Goal: Task Accomplishment & Management: Manage account settings

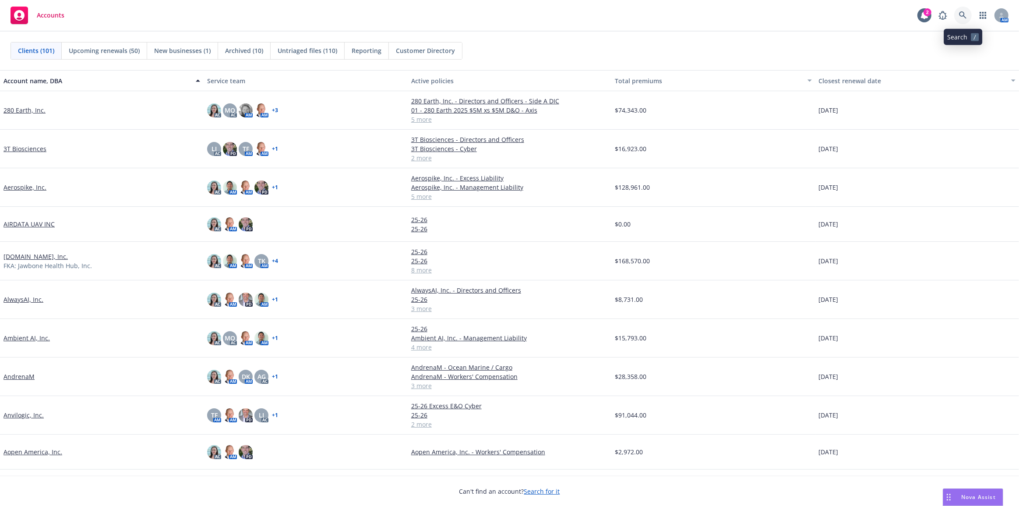
click at [962, 13] on icon at bounding box center [963, 15] width 8 height 8
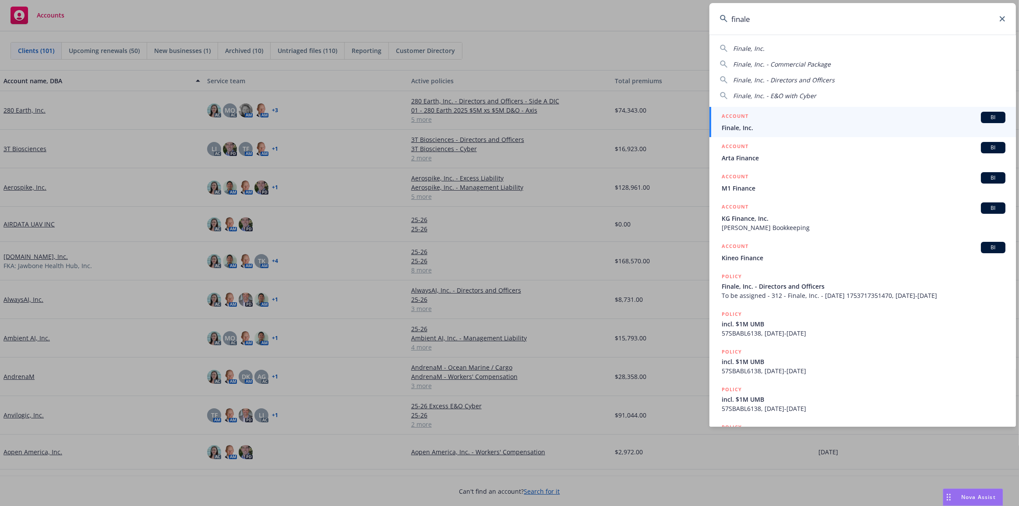
type input "finale"
click at [813, 126] on span "Finale, Inc." at bounding box center [863, 127] width 284 height 9
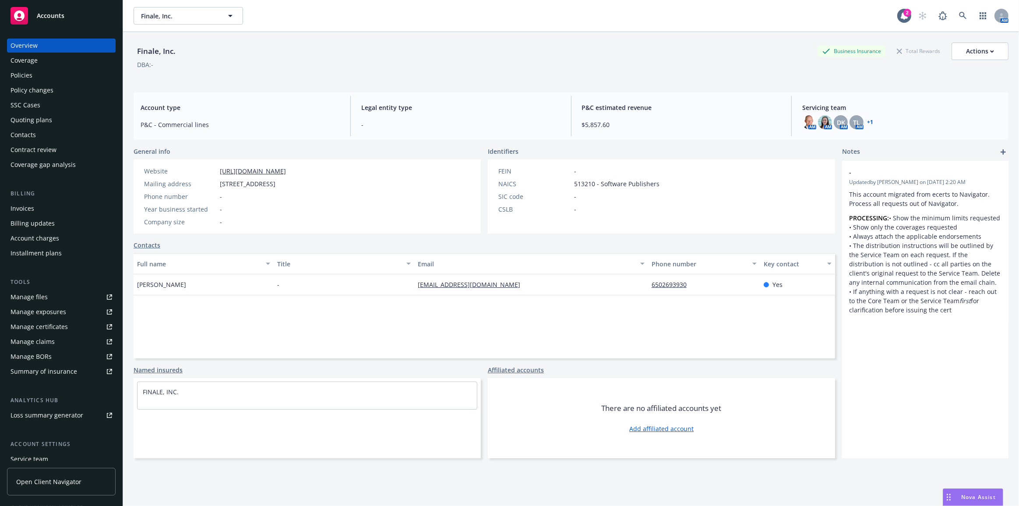
click at [60, 91] on div "Policy changes" at bounding box center [62, 90] width 102 height 14
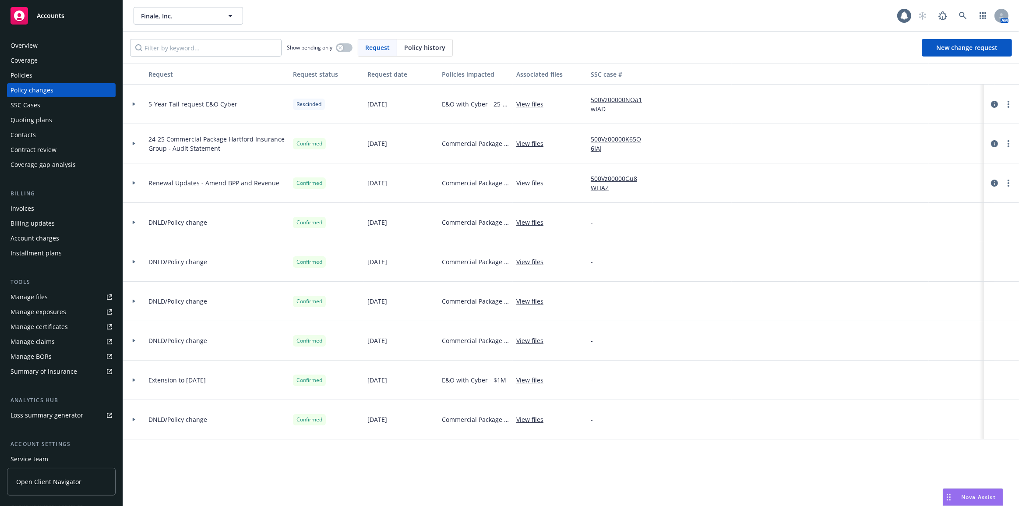
click at [133, 105] on icon at bounding box center [134, 104] width 3 height 4
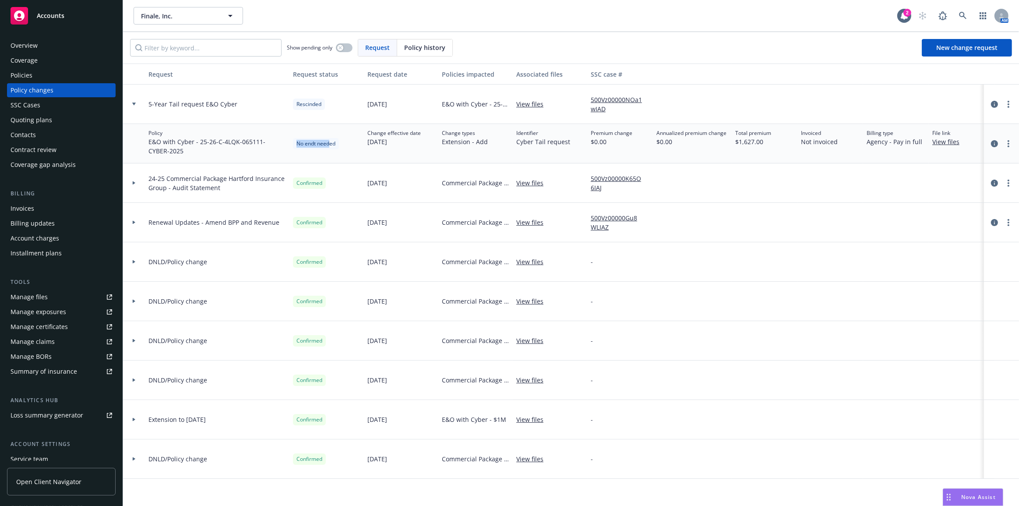
drag, startPoint x: 299, startPoint y: 141, endPoint x: 364, endPoint y: 143, distance: 64.8
click at [342, 142] on div "No endt needed" at bounding box center [326, 143] width 74 height 39
click at [314, 185] on span "Confirmed" at bounding box center [309, 183] width 26 height 8
click at [136, 186] on div at bounding box center [134, 182] width 22 height 39
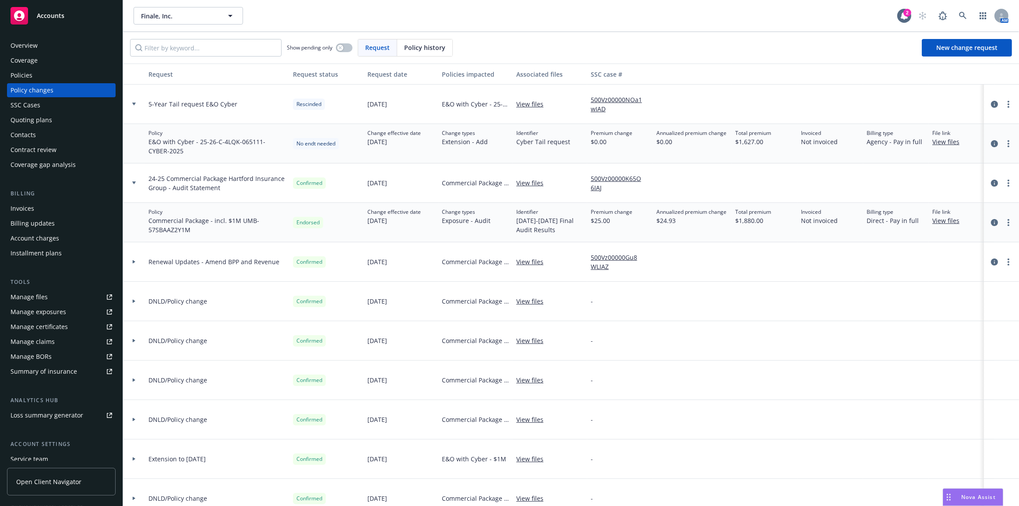
click at [131, 208] on div at bounding box center [134, 222] width 22 height 39
click at [81, 74] on div "Policies" at bounding box center [62, 75] width 102 height 14
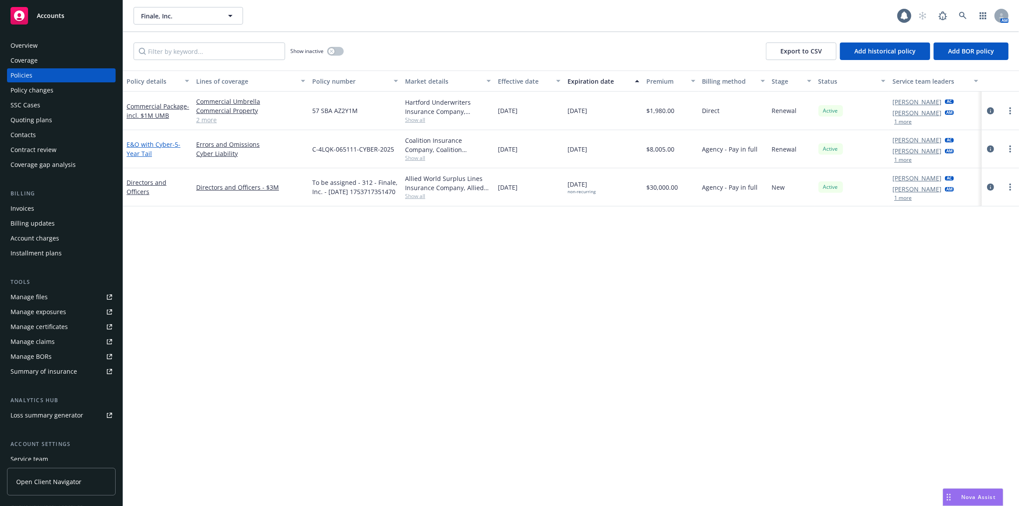
click at [145, 146] on link "E&O with Cyber - 5-Year Tail" at bounding box center [153, 149] width 54 height 18
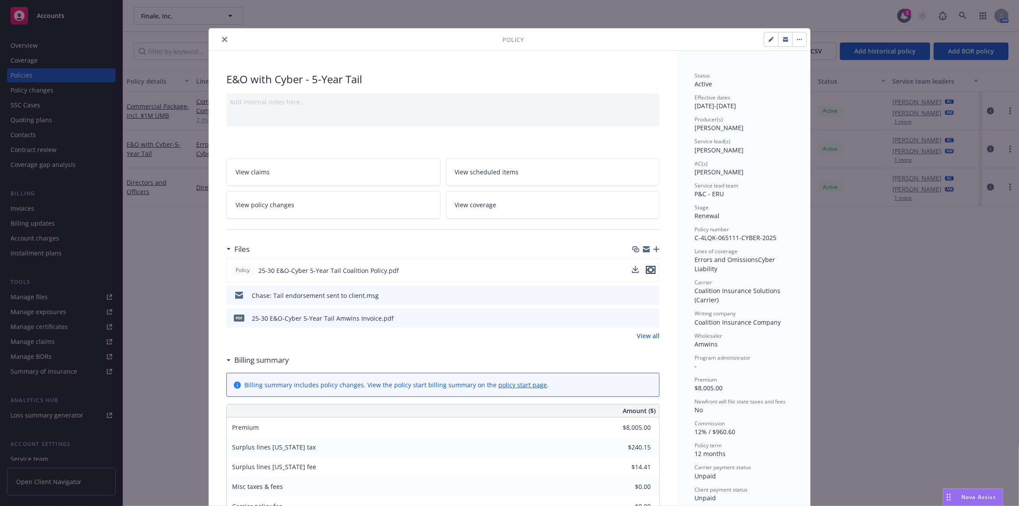
click at [649, 270] on icon "preview file" at bounding box center [650, 270] width 8 height 6
drag, startPoint x: 76, startPoint y: 153, endPoint x: 79, endPoint y: 165, distance: 12.2
click at [76, 153] on div "Policy E&O with Cyber - 5-Year Tail Add internal notes here... View claims View…" at bounding box center [509, 253] width 1019 height 506
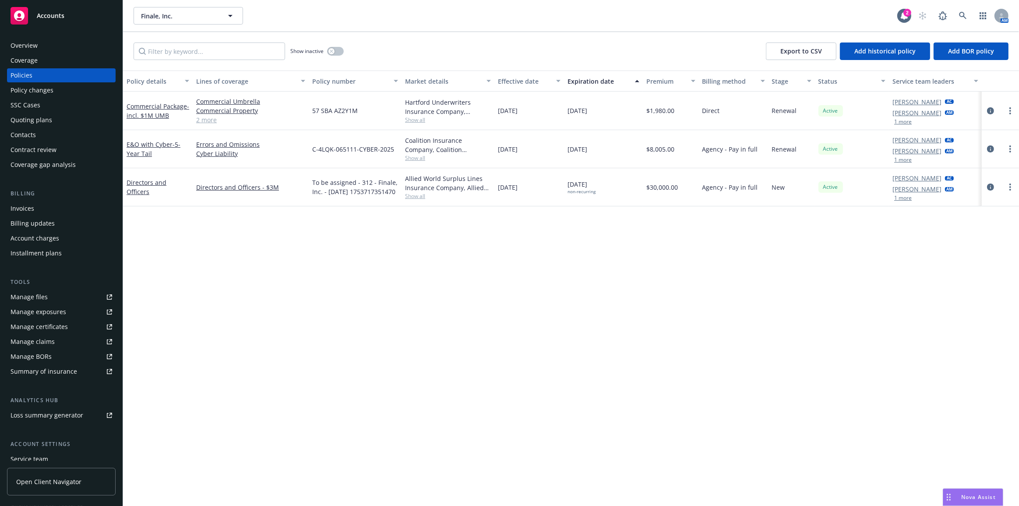
click at [74, 201] on div "Invoices" at bounding box center [62, 208] width 102 height 14
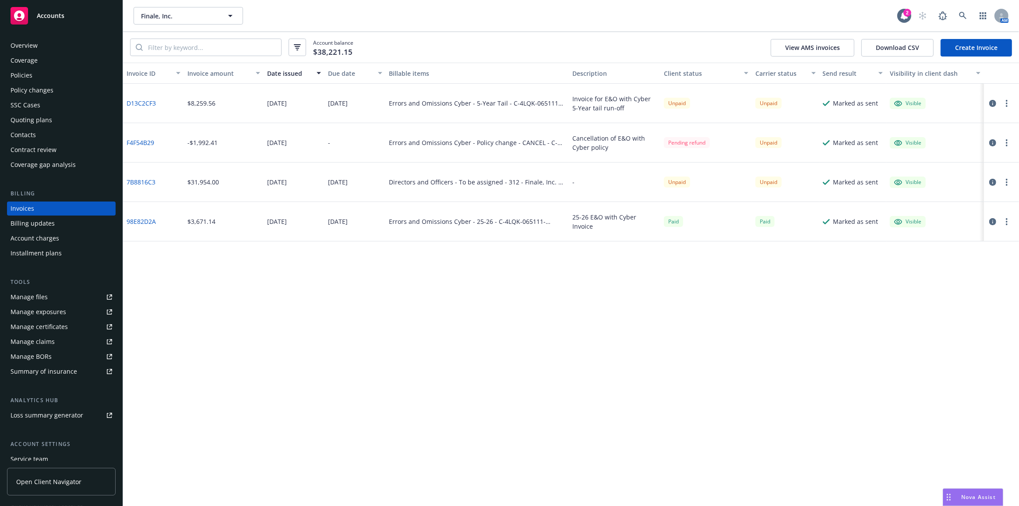
click at [995, 100] on icon "button" at bounding box center [992, 103] width 7 height 7
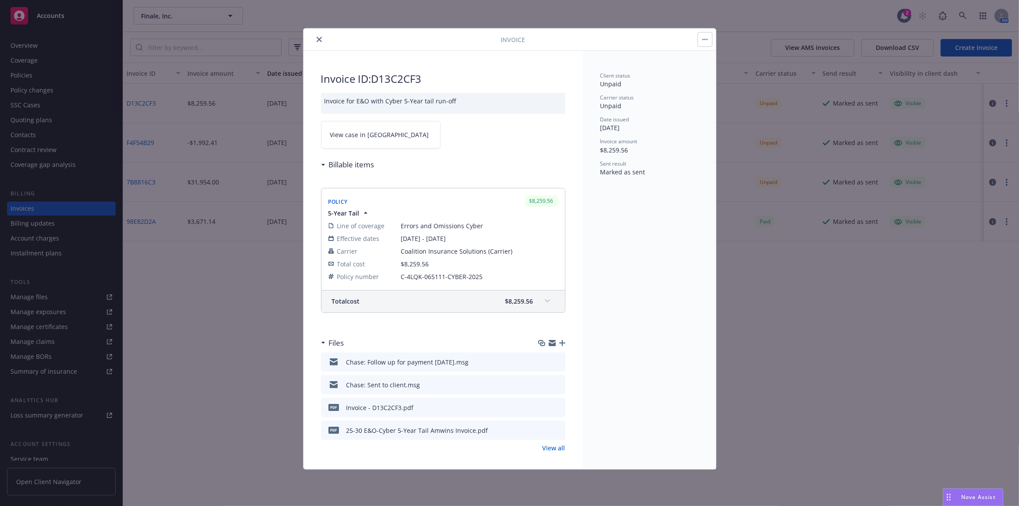
click at [539, 383] on icon "download file" at bounding box center [542, 382] width 6 height 5
drag, startPoint x: 316, startPoint y: 37, endPoint x: 158, endPoint y: 60, distance: 160.5
click at [316, 37] on icon "close" at bounding box center [318, 39] width 5 height 5
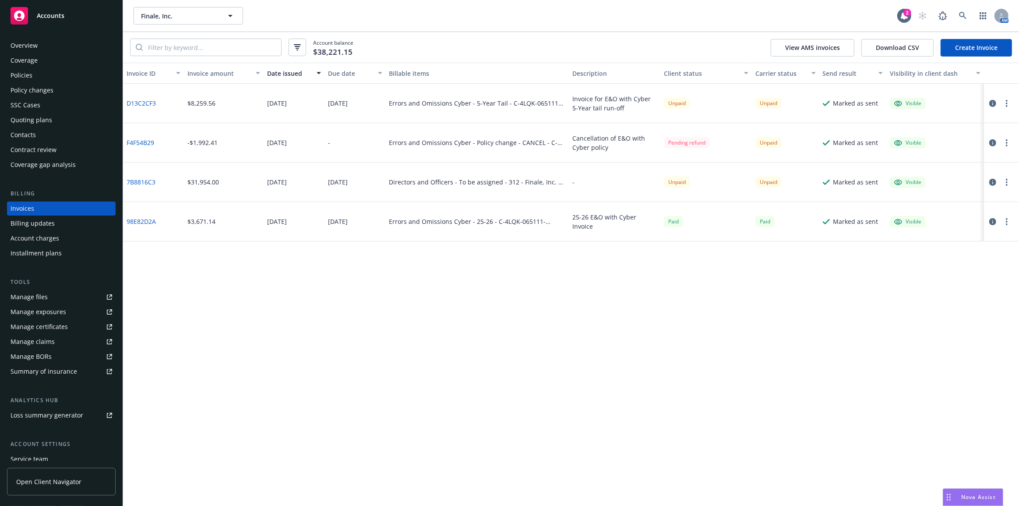
click at [65, 79] on div "Policies" at bounding box center [62, 75] width 102 height 14
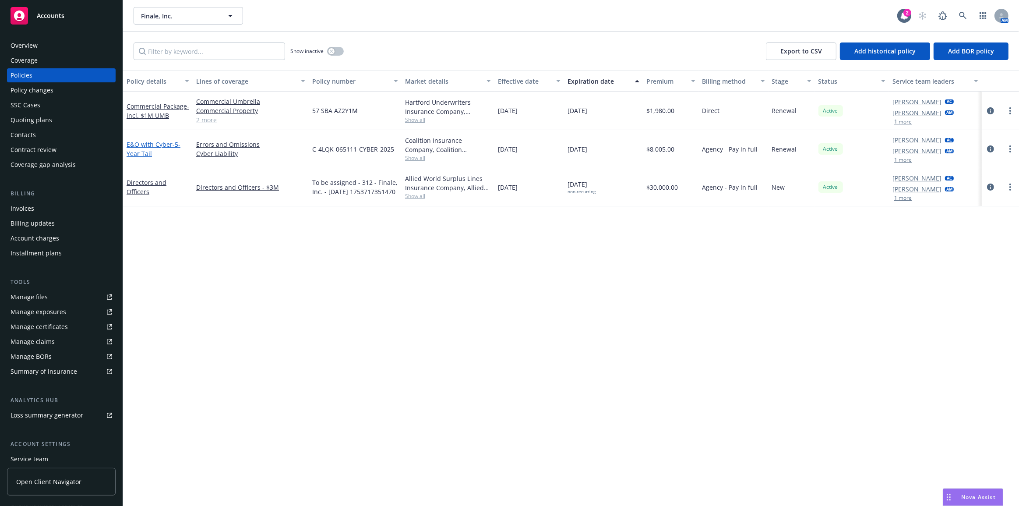
click at [145, 156] on span "- 5-Year Tail" at bounding box center [153, 149] width 54 height 18
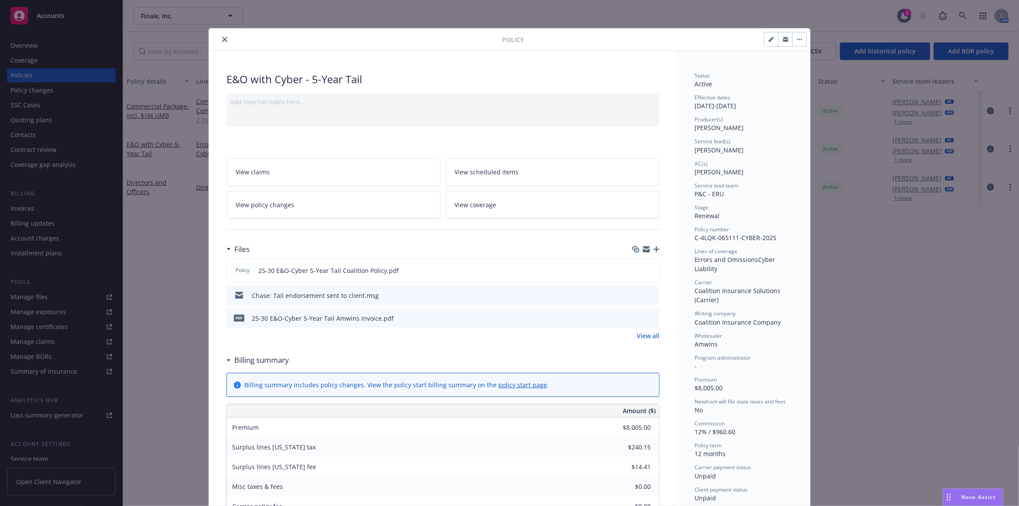
scroll to position [26, 0]
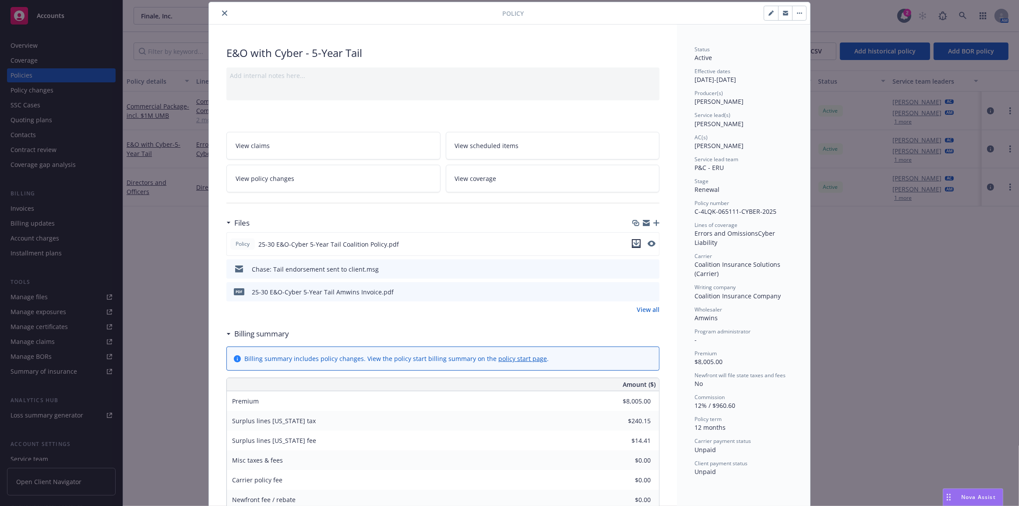
click at [637, 244] on button "download file" at bounding box center [636, 243] width 9 height 9
click at [970, 389] on div "Policy E&O with Cyber - 5-Year Tail Add internal notes here... View claims View…" at bounding box center [509, 253] width 1019 height 506
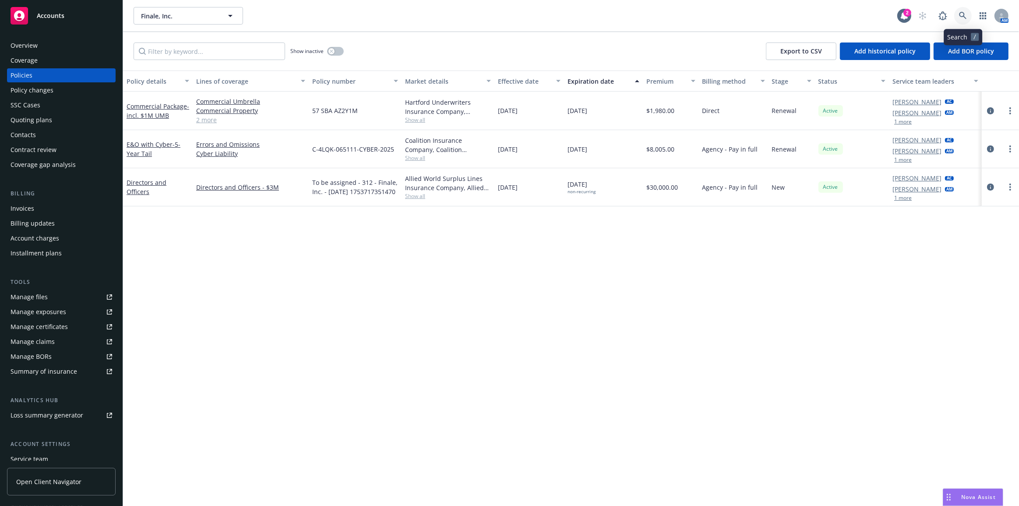
click at [963, 13] on icon at bounding box center [962, 15] width 7 height 7
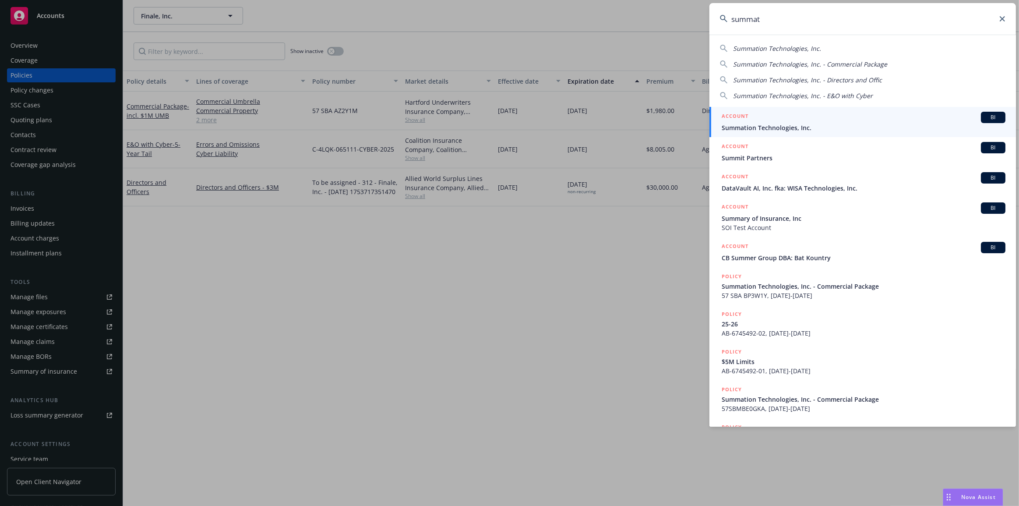
type input "summat"
click at [890, 122] on div "ACCOUNT BI" at bounding box center [863, 117] width 284 height 11
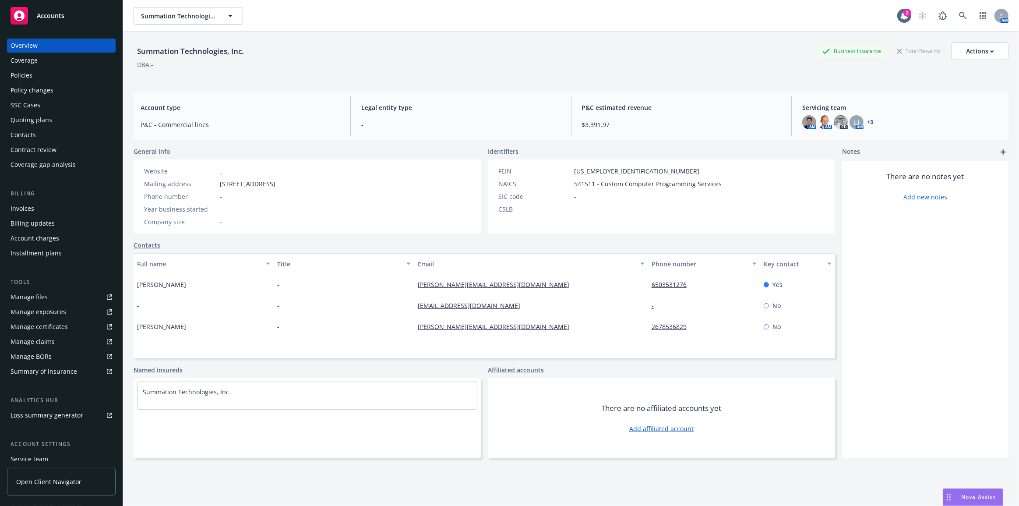
click at [95, 138] on div "Contacts" at bounding box center [62, 135] width 102 height 14
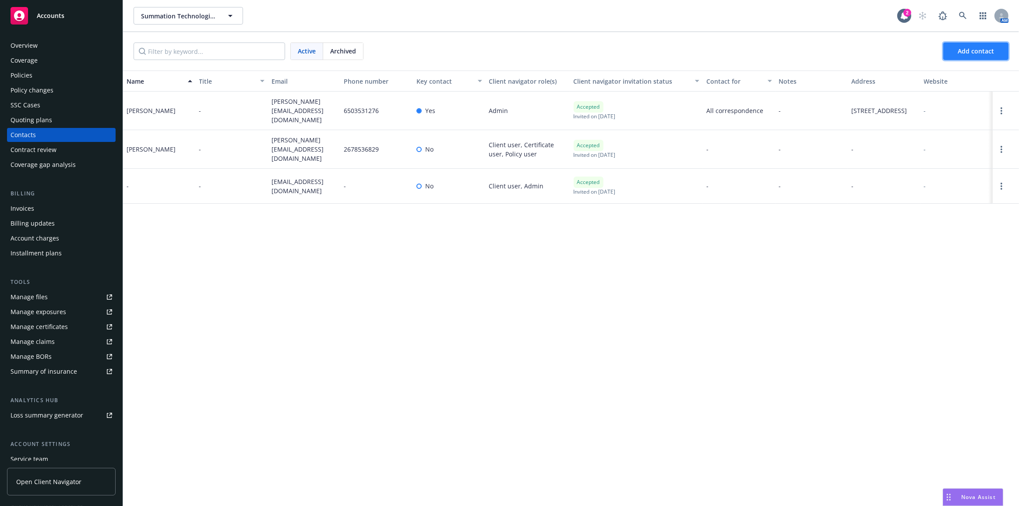
click at [970, 57] on button "Add contact" at bounding box center [975, 51] width 65 height 18
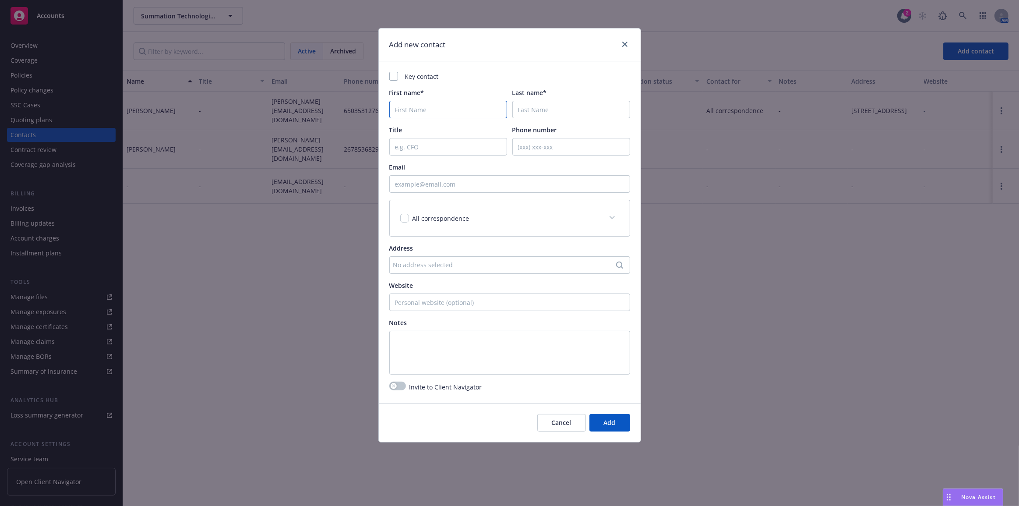
click at [478, 108] on input "First name*" at bounding box center [448, 110] width 118 height 18
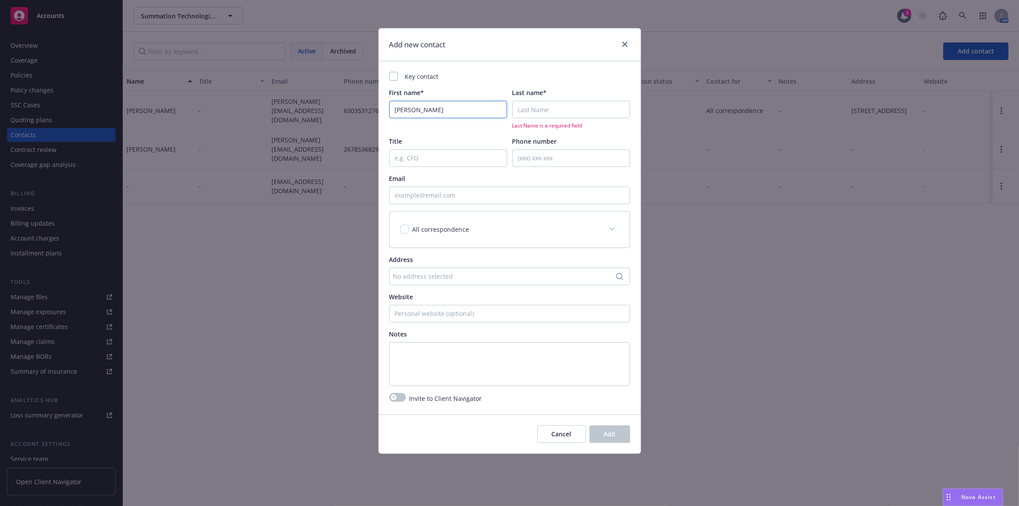
type input "Trevor"
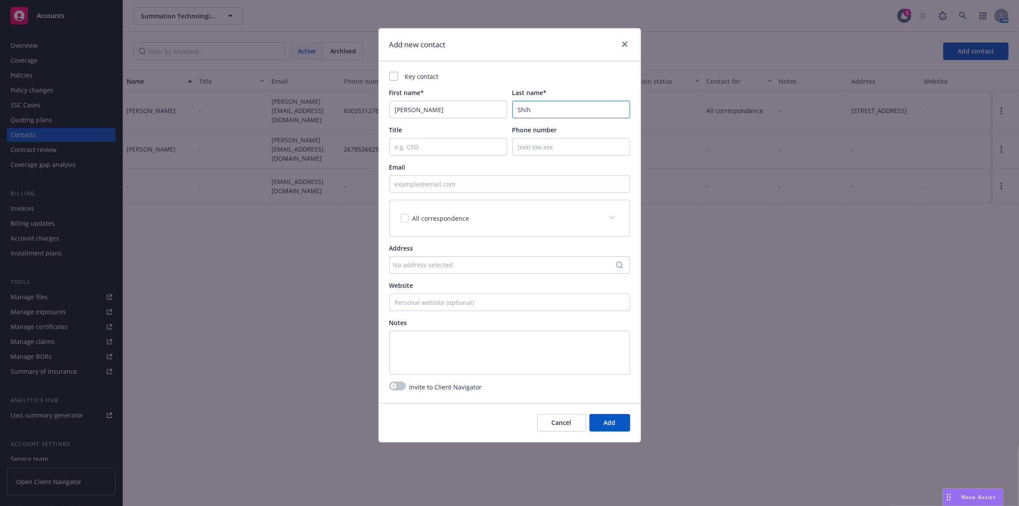
type input "Shih"
click at [540, 183] on input "Email" at bounding box center [509, 184] width 241 height 18
paste input "trevor@summation.com"
type input "trevor@summation.com"
drag, startPoint x: 405, startPoint y: 217, endPoint x: 406, endPoint y: 172, distance: 44.2
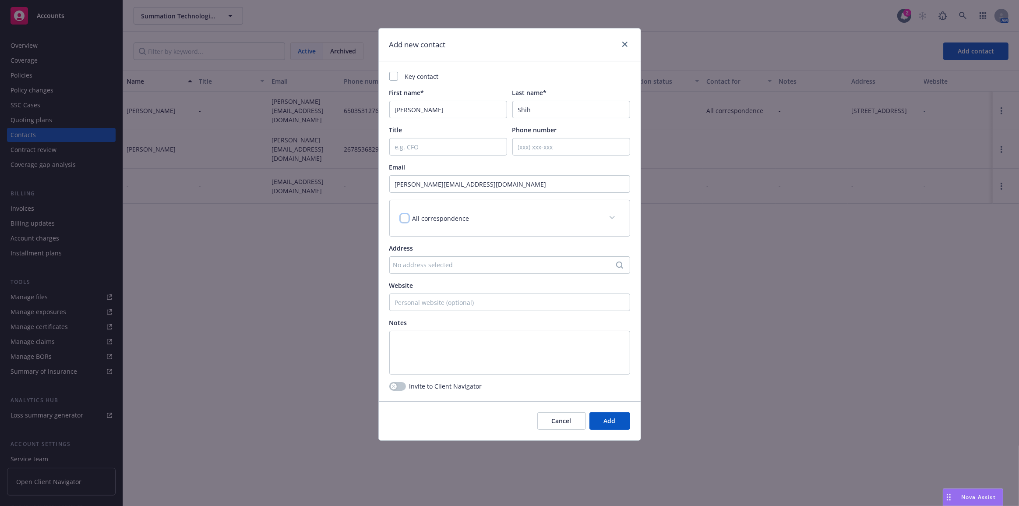
click at [405, 215] on input "checkbox" at bounding box center [404, 218] width 9 height 9
checkbox input "true"
click at [392, 74] on div at bounding box center [393, 76] width 9 height 9
click at [627, 421] on button "Add" at bounding box center [609, 421] width 41 height 18
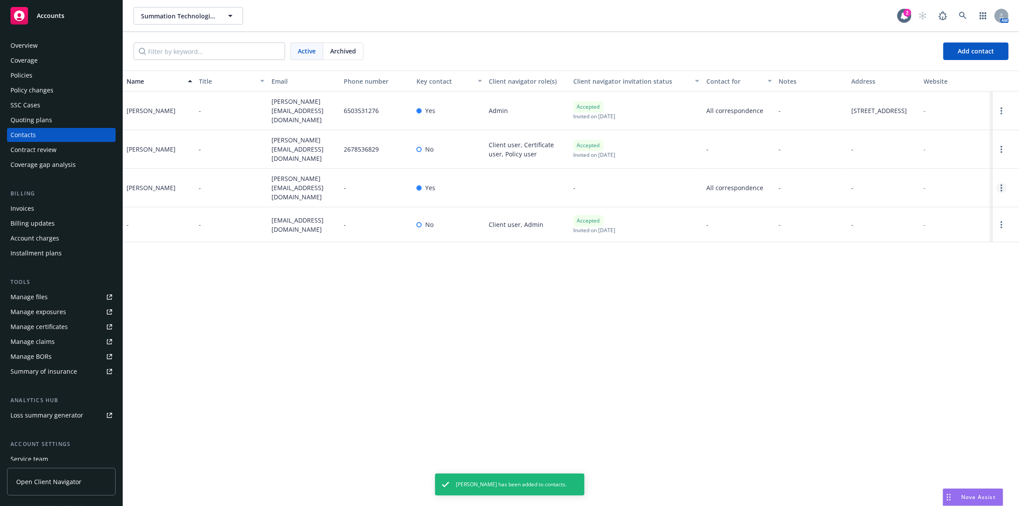
click at [1000, 183] on link "Open options" at bounding box center [1001, 188] width 11 height 11
click at [970, 151] on link "Invite to client navigator" at bounding box center [945, 147] width 99 height 18
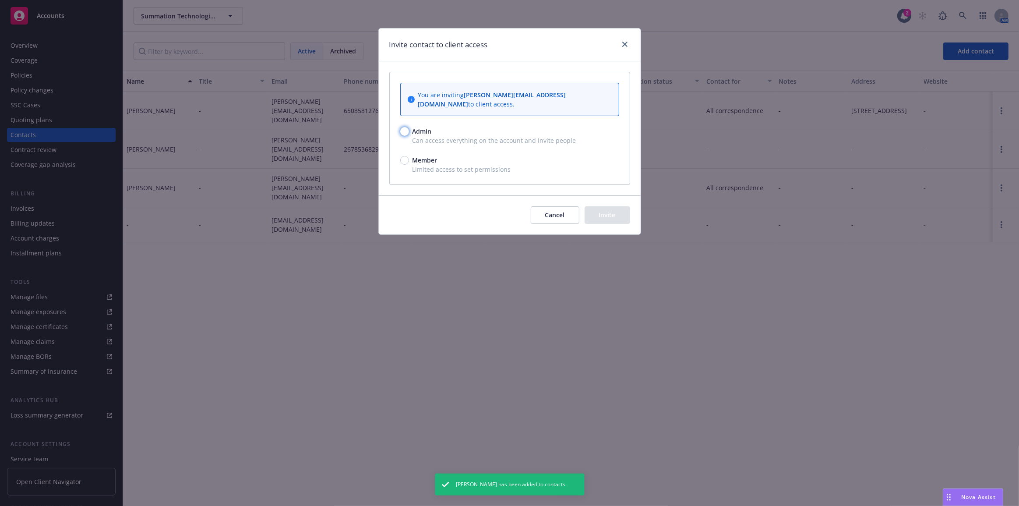
click at [405, 127] on input "Admin" at bounding box center [404, 131] width 9 height 9
radio input "true"
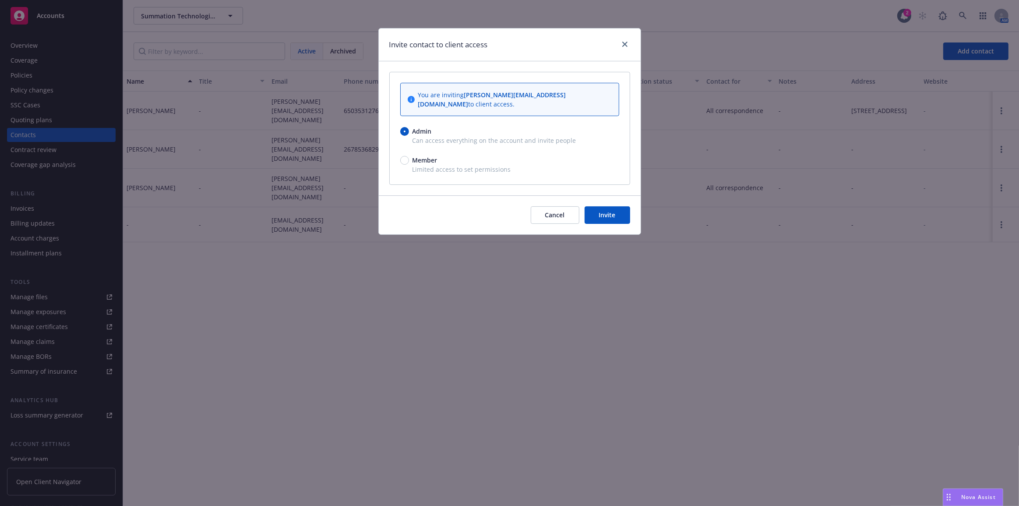
click at [603, 211] on button "Invite" at bounding box center [607, 215] width 46 height 18
click at [662, 312] on div "Invite contact to client access You are inviting trevor@summation.com to client…" at bounding box center [509, 253] width 1019 height 506
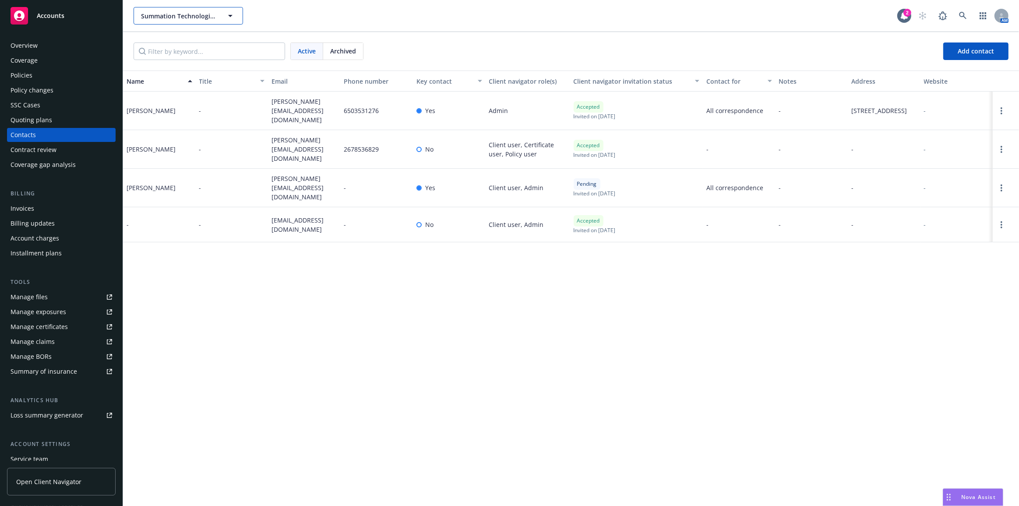
click at [172, 19] on span "Summation Technologies, Inc." at bounding box center [179, 15] width 76 height 9
type input "delve"
click at [161, 37] on strong "Delve Bio" at bounding box center [157, 40] width 28 height 8
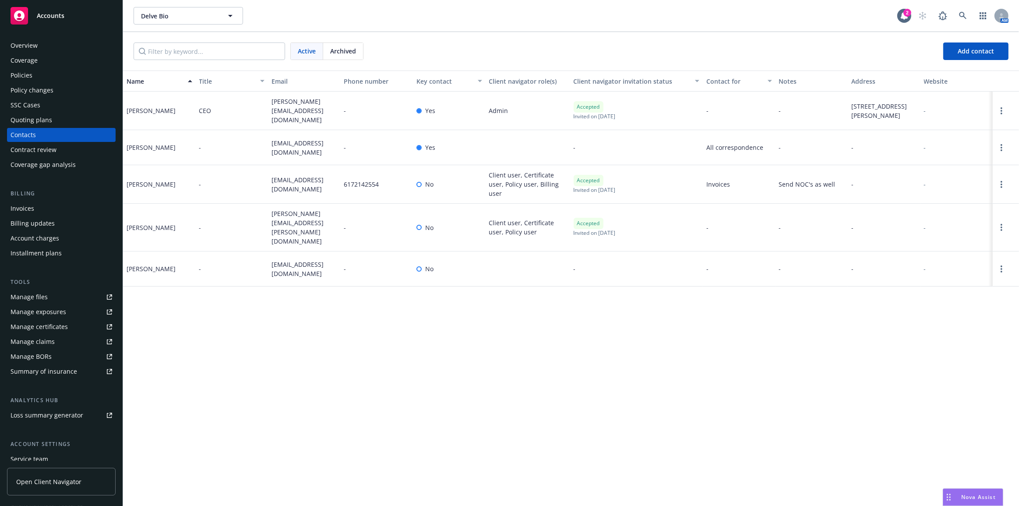
click at [443, 362] on div "Name Title Email Phone number Key contact Client navigator role(s) Client navig…" at bounding box center [571, 288] width 896 height 436
click at [358, 184] on span "6172142554" at bounding box center [361, 183] width 35 height 9
click at [996, 183] on link "Open options" at bounding box center [1001, 184] width 11 height 11
click at [964, 118] on link "Edit contact" at bounding box center [934, 118] width 119 height 18
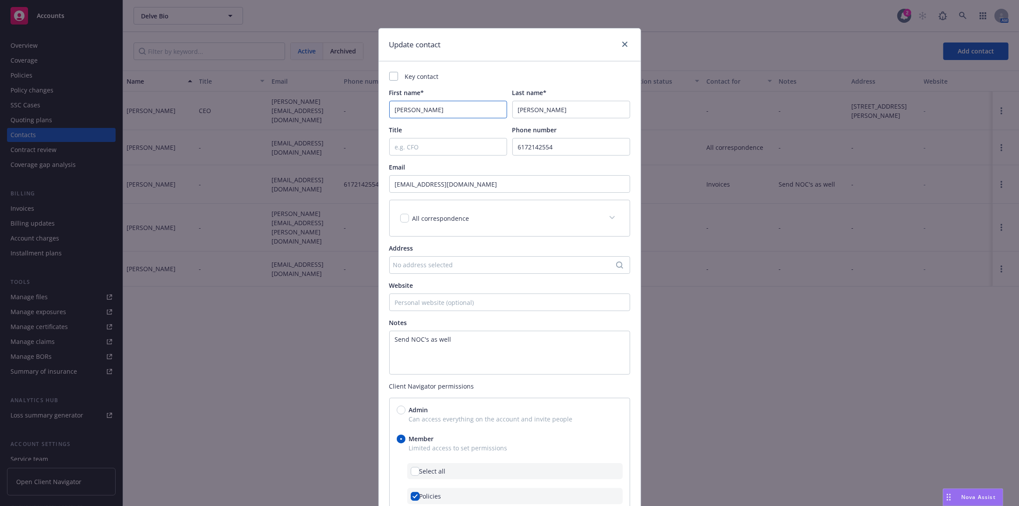
click at [474, 108] on input "Faye" at bounding box center [448, 110] width 118 height 18
type input "Accounting"
type input "Department"
click at [525, 57] on div "Update contact" at bounding box center [510, 44] width 262 height 33
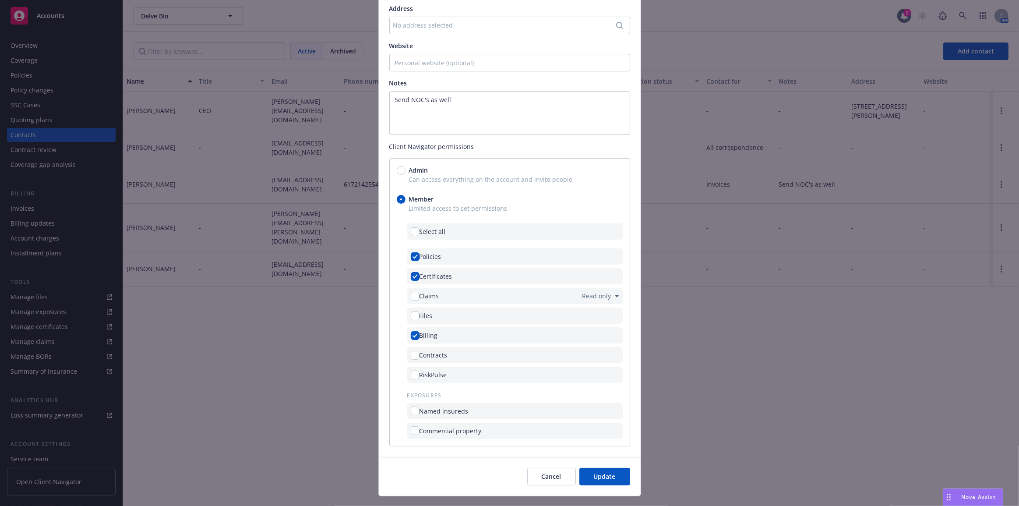
scroll to position [257, 0]
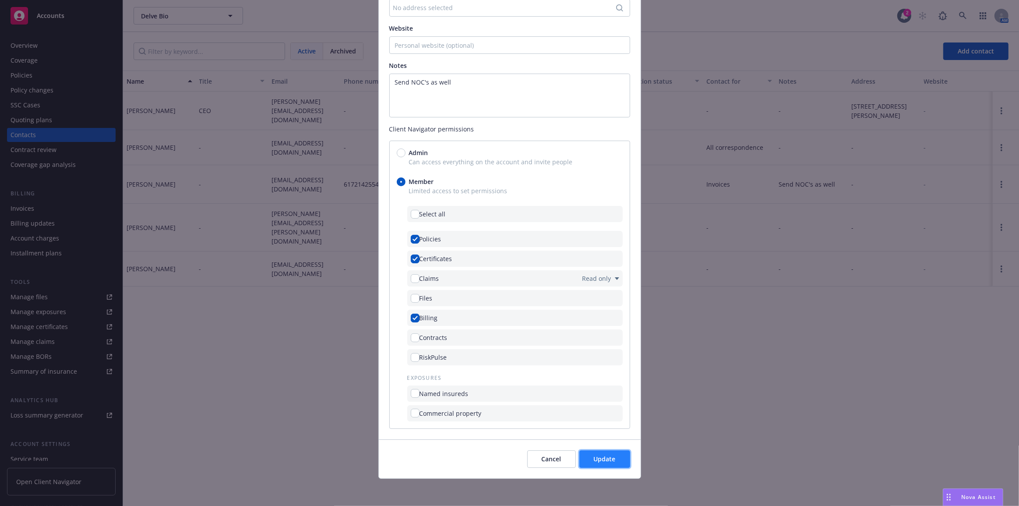
click at [619, 460] on button "Update" at bounding box center [604, 459] width 51 height 18
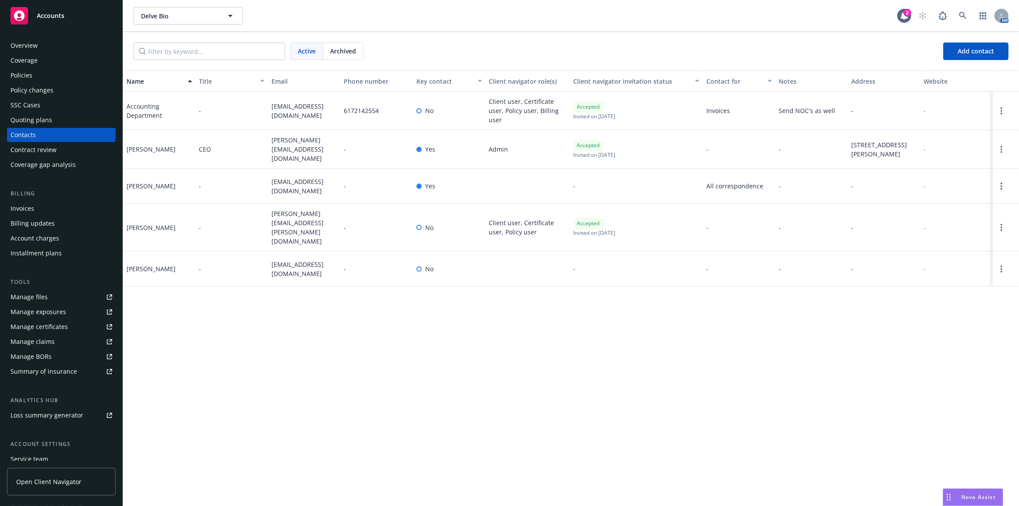
click at [675, 357] on div "Name Title Email Phone number Key contact Client navigator role(s) Client navig…" at bounding box center [571, 288] width 896 height 436
drag, startPoint x: 376, startPoint y: 328, endPoint x: 1001, endPoint y: 270, distance: 626.9
click at [379, 328] on div "Name Title Email Phone number Key contact Client navigator role(s) Client navig…" at bounding box center [571, 288] width 896 height 436
click at [966, 13] on icon at bounding box center [963, 16] width 8 height 8
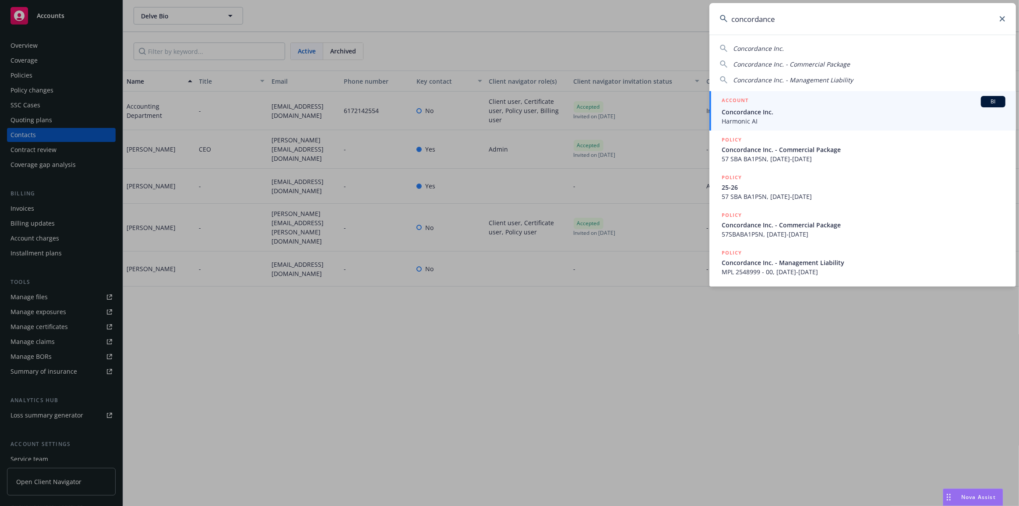
type input "concordance"
click at [928, 109] on span "Concordance Inc." at bounding box center [863, 111] width 284 height 9
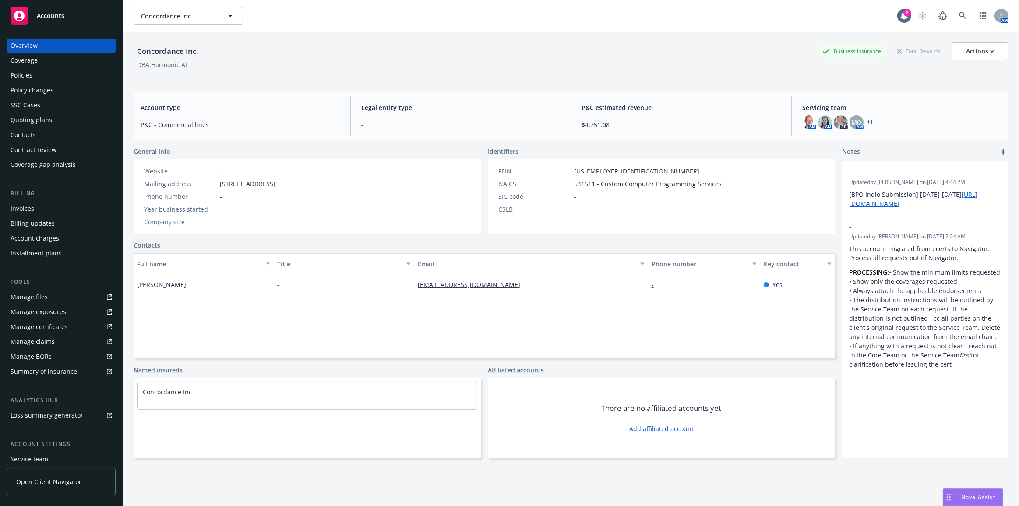
click at [241, 297] on div "Full name Title Email Phone number Key contact Vikram Shanker - vikram@harmonic…" at bounding box center [483, 305] width 701 height 105
click at [67, 74] on div "Policies" at bounding box center [62, 75] width 102 height 14
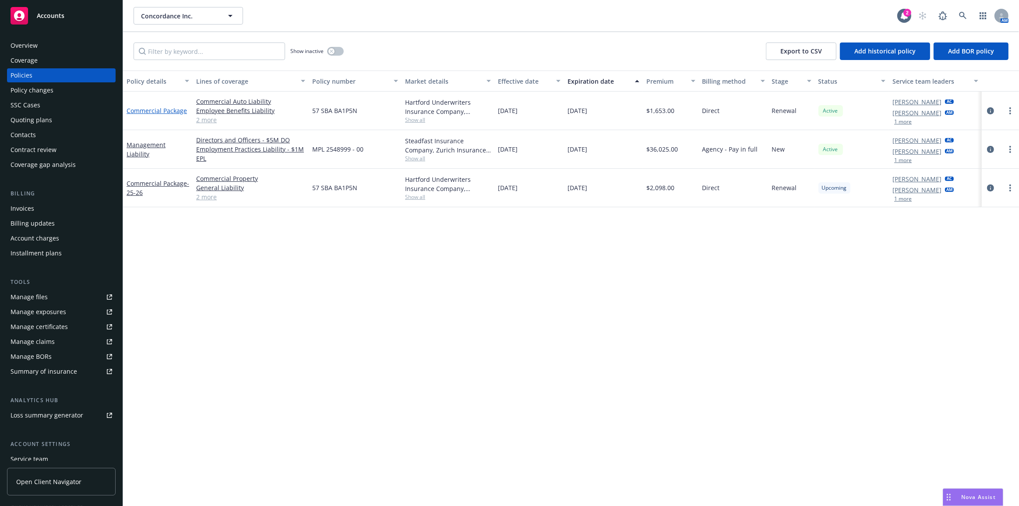
click at [181, 109] on link "Commercial Package" at bounding box center [156, 110] width 60 height 8
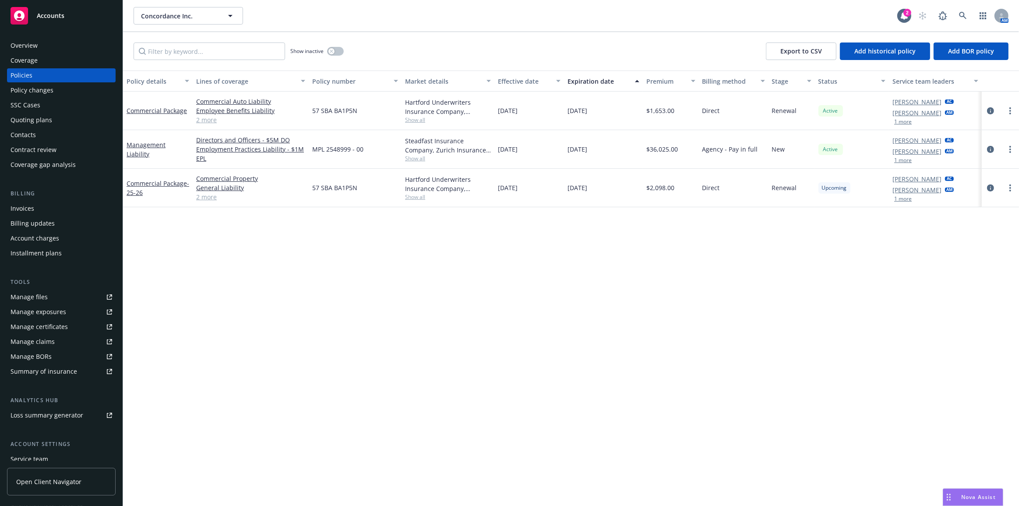
click at [98, 91] on div "Policy changes" at bounding box center [62, 90] width 102 height 14
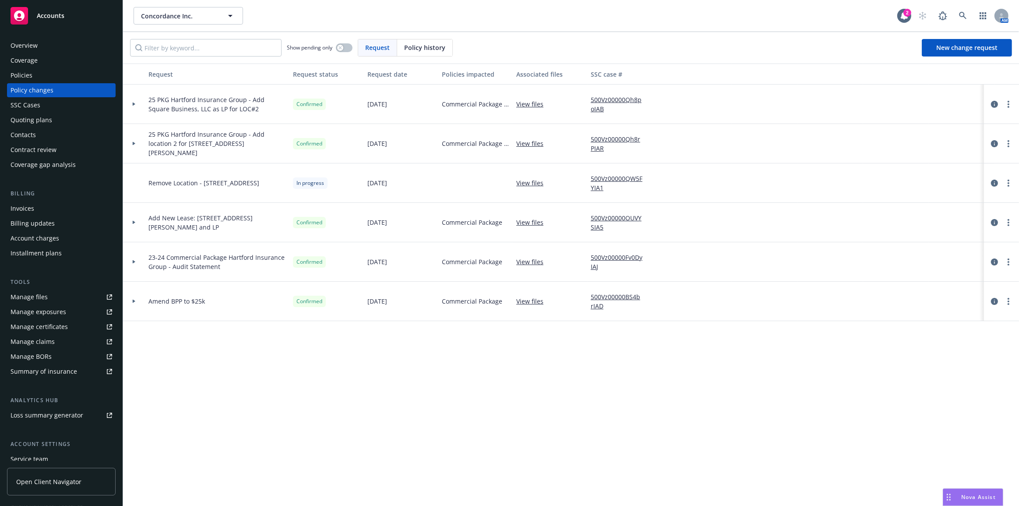
click at [263, 355] on div "Request Request status Request date Policies impacted Associated files SSC case…" at bounding box center [571, 284] width 896 height 443
drag, startPoint x: 297, startPoint y: 183, endPoint x: 336, endPoint y: 184, distance: 39.0
click at [336, 184] on div "In progress" at bounding box center [326, 182] width 74 height 39
click at [335, 187] on div "In progress" at bounding box center [326, 182] width 74 height 39
click at [143, 144] on div at bounding box center [134, 143] width 22 height 39
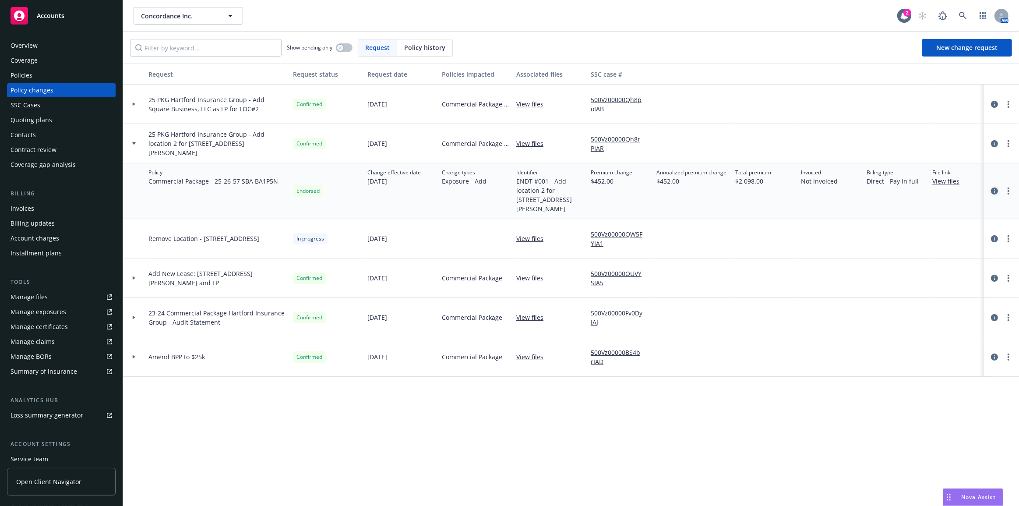
click at [993, 187] on icon "circleInformation" at bounding box center [994, 190] width 7 height 7
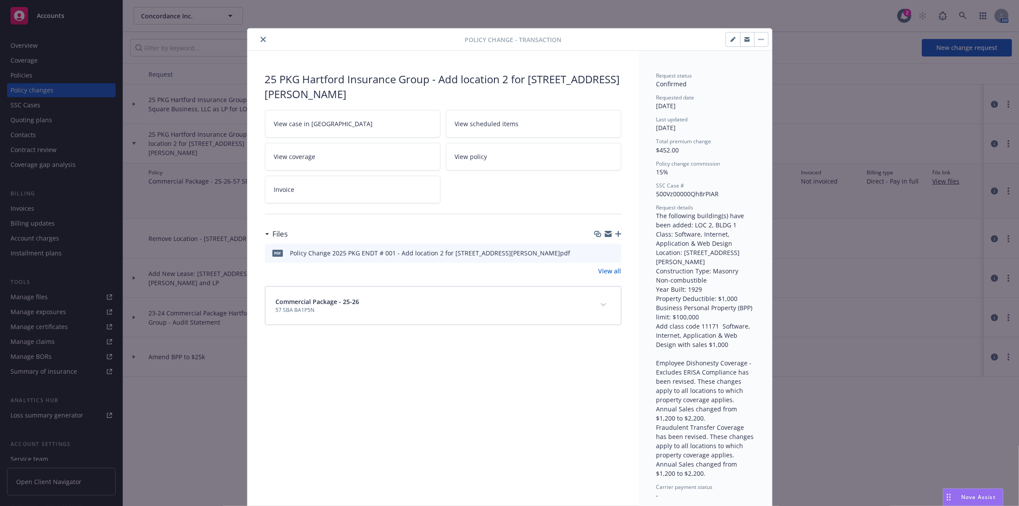
scroll to position [26, 0]
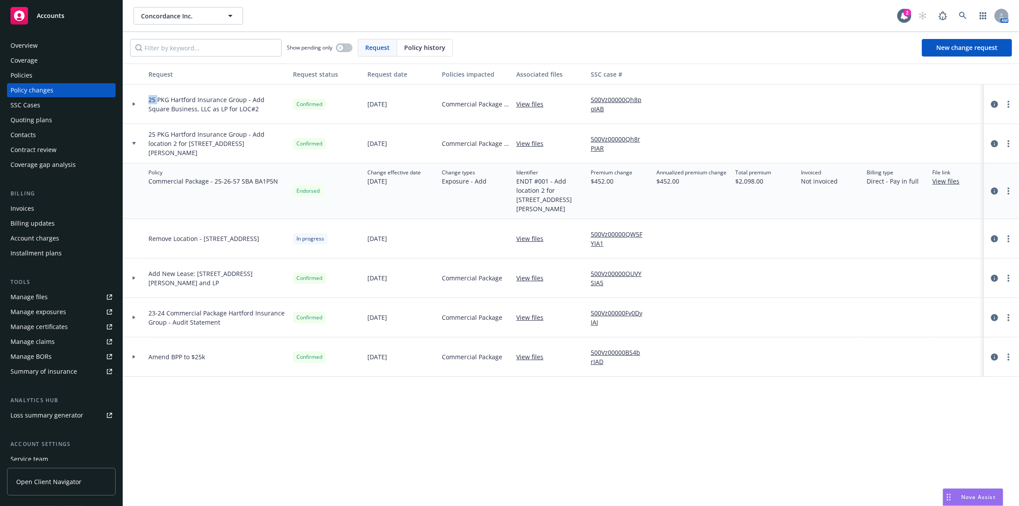
click at [137, 100] on div at bounding box center [134, 103] width 22 height 39
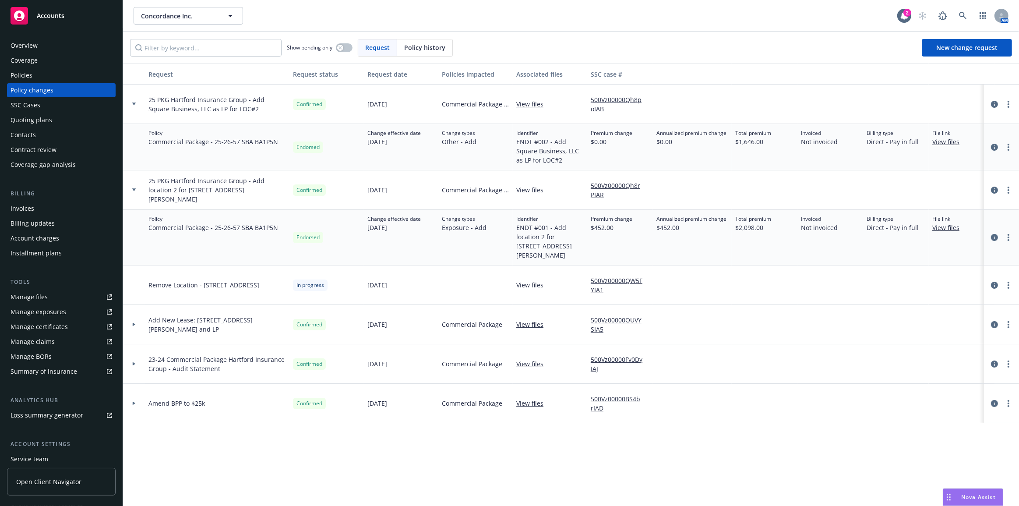
click at [134, 320] on div at bounding box center [134, 324] width 22 height 39
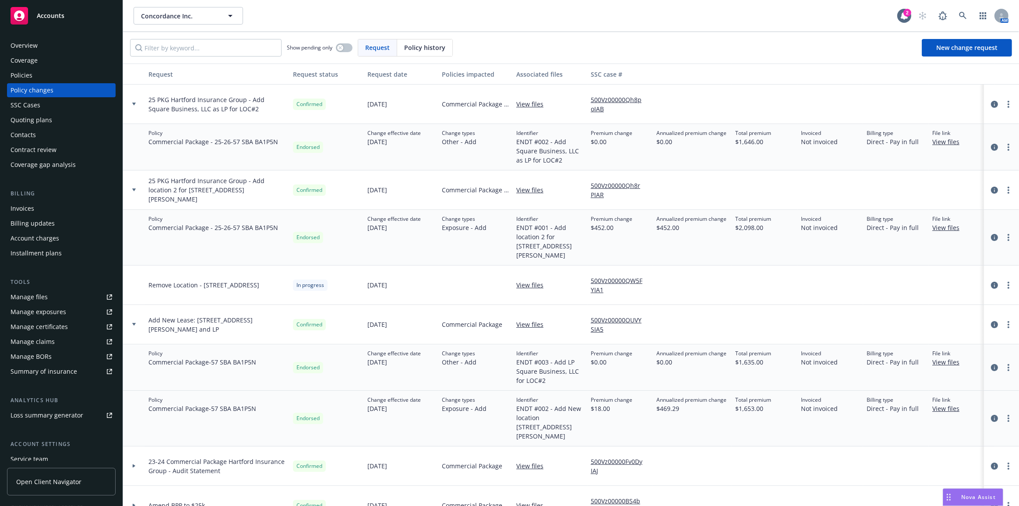
click at [903, 392] on div "Billing type Direct - Pay in full" at bounding box center [896, 418] width 66 height 56
click at [138, 325] on div at bounding box center [133, 324] width 15 height 3
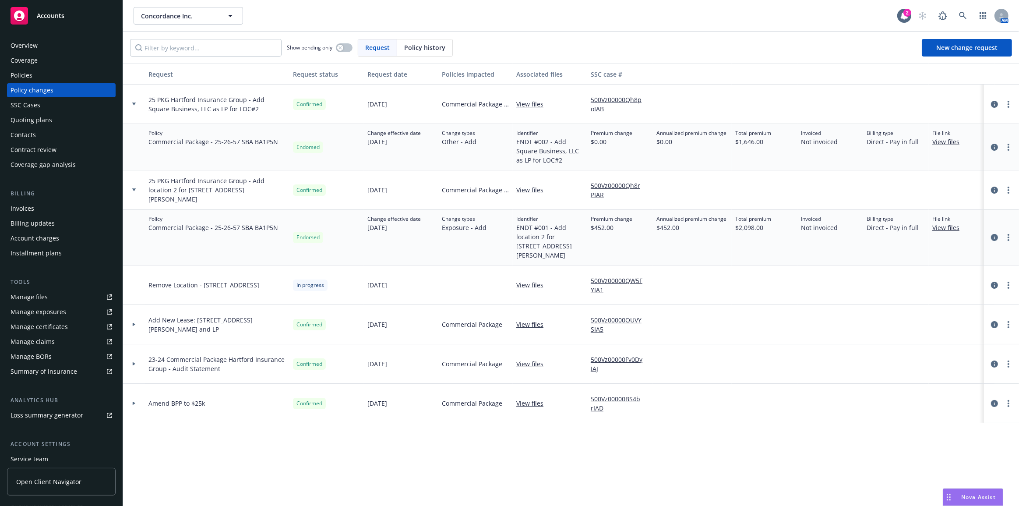
click at [128, 186] on div at bounding box center [134, 189] width 22 height 39
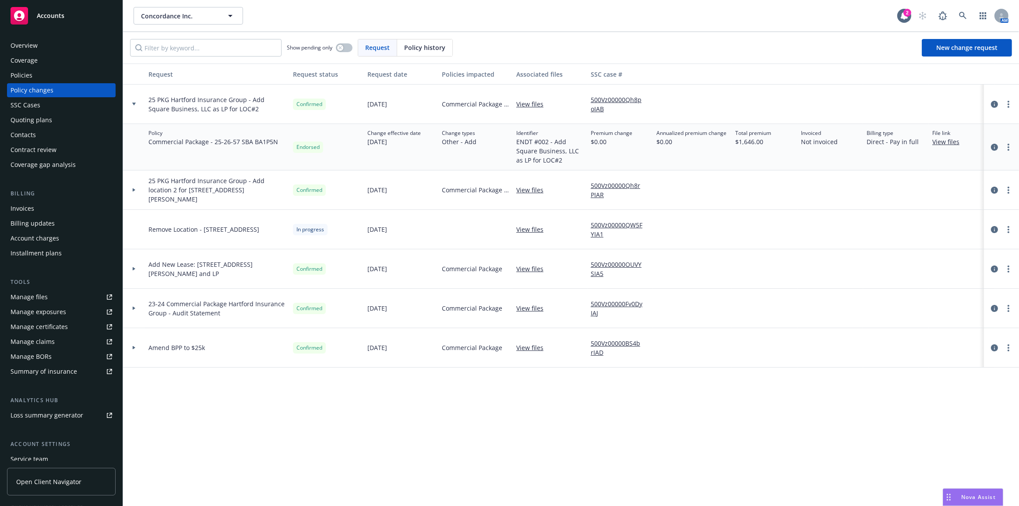
click at [137, 101] on div at bounding box center [134, 103] width 22 height 39
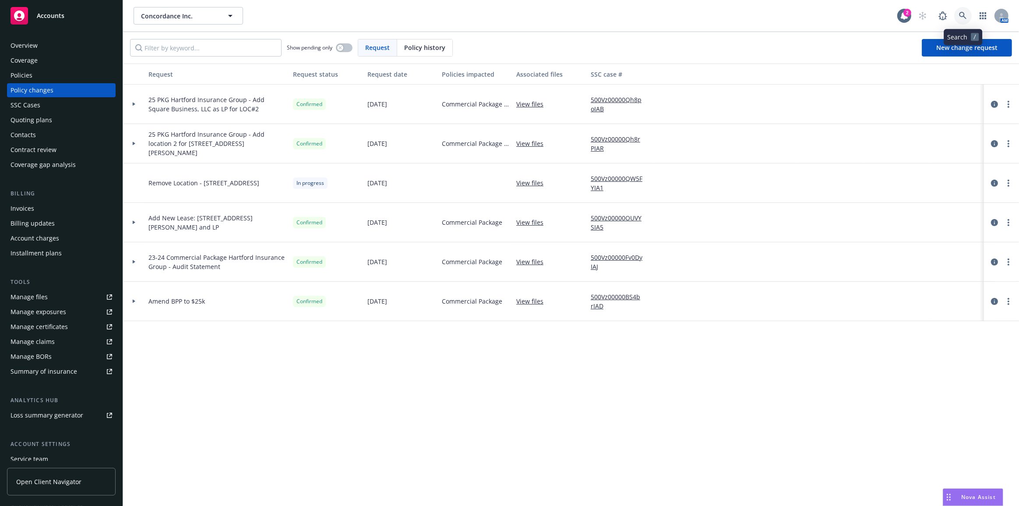
click at [958, 10] on link at bounding box center [963, 16] width 18 height 18
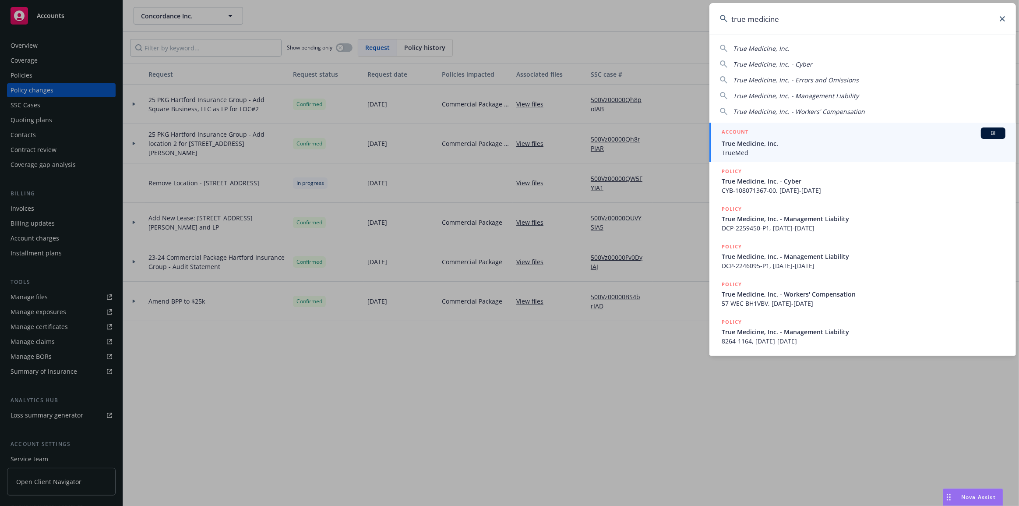
type input "true medicine"
click at [925, 144] on span "True Medicine, Inc." at bounding box center [863, 143] width 284 height 9
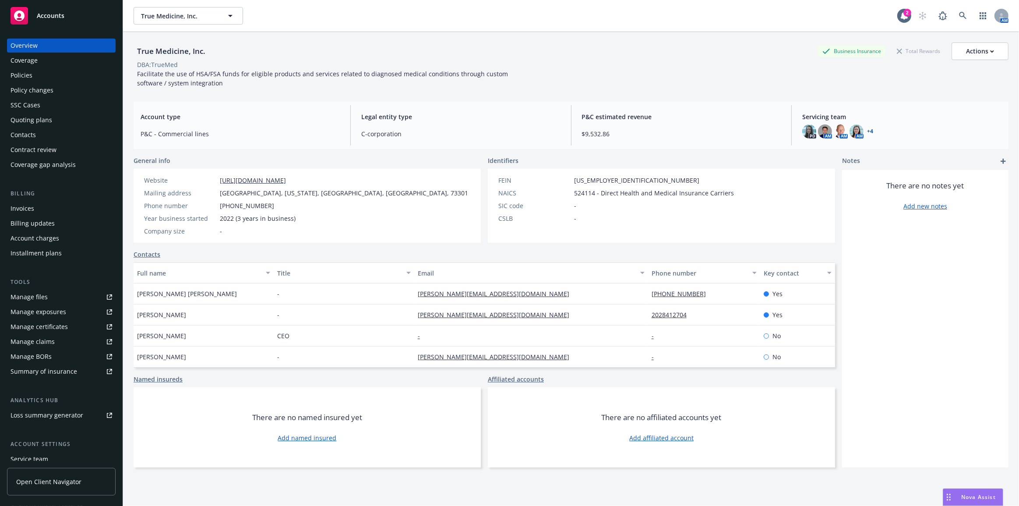
click at [91, 133] on div "Contacts" at bounding box center [62, 135] width 102 height 14
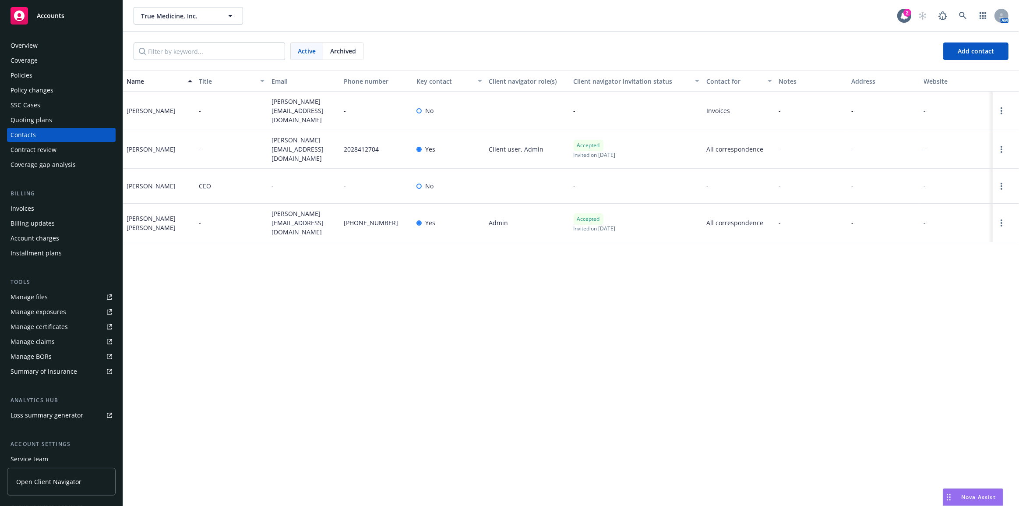
click at [97, 74] on div "Policies" at bounding box center [62, 75] width 102 height 14
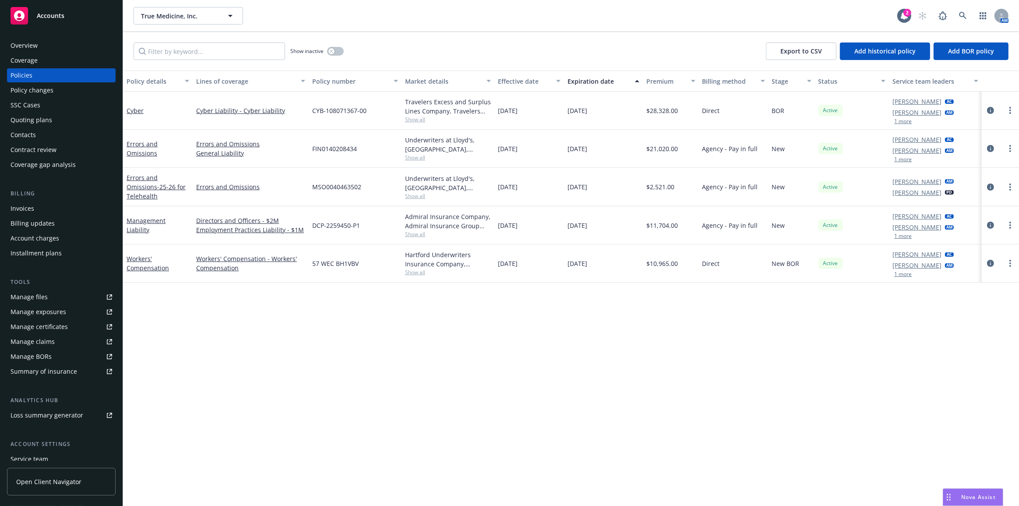
click at [71, 203] on div "Invoices" at bounding box center [62, 208] width 102 height 14
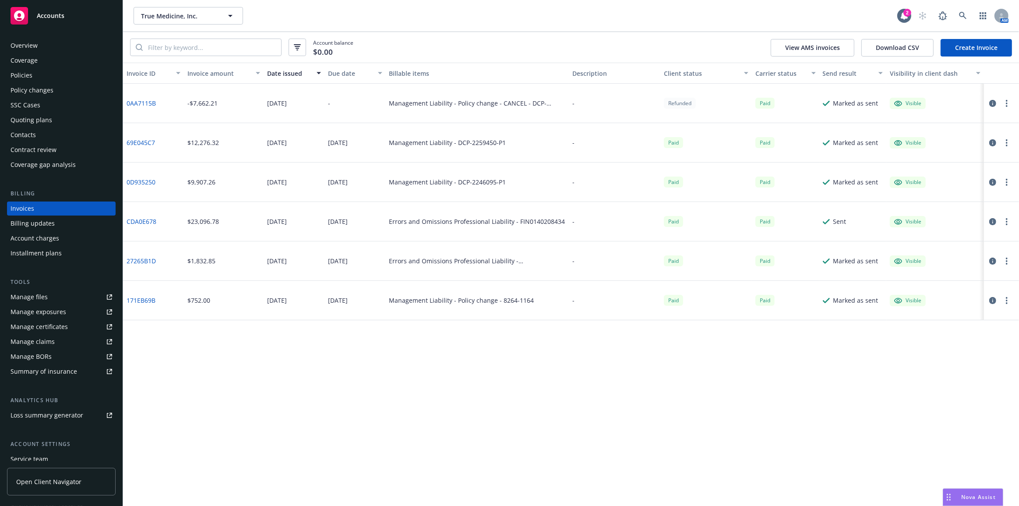
click at [962, 44] on link "Create Invoice" at bounding box center [975, 48] width 71 height 18
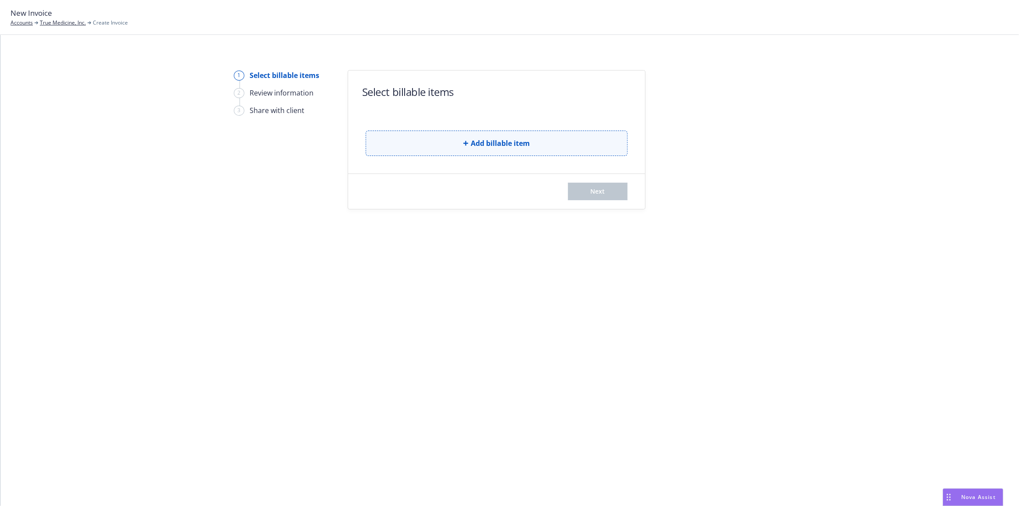
click at [447, 137] on button "Add billable item" at bounding box center [496, 142] width 262 height 25
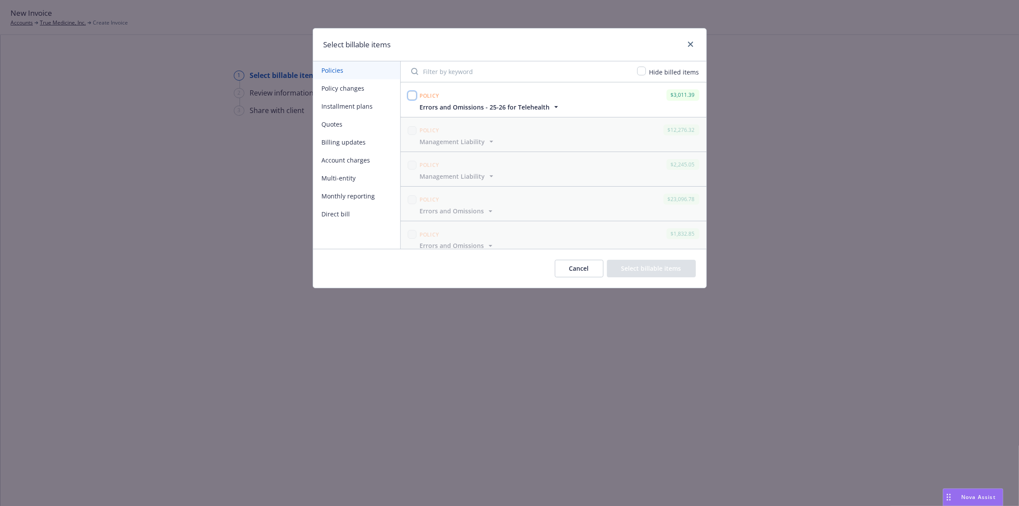
click at [411, 96] on input "checkbox" at bounding box center [411, 95] width 9 height 9
checkbox input "true"
click at [644, 273] on button "Select billable items" at bounding box center [651, 269] width 89 height 18
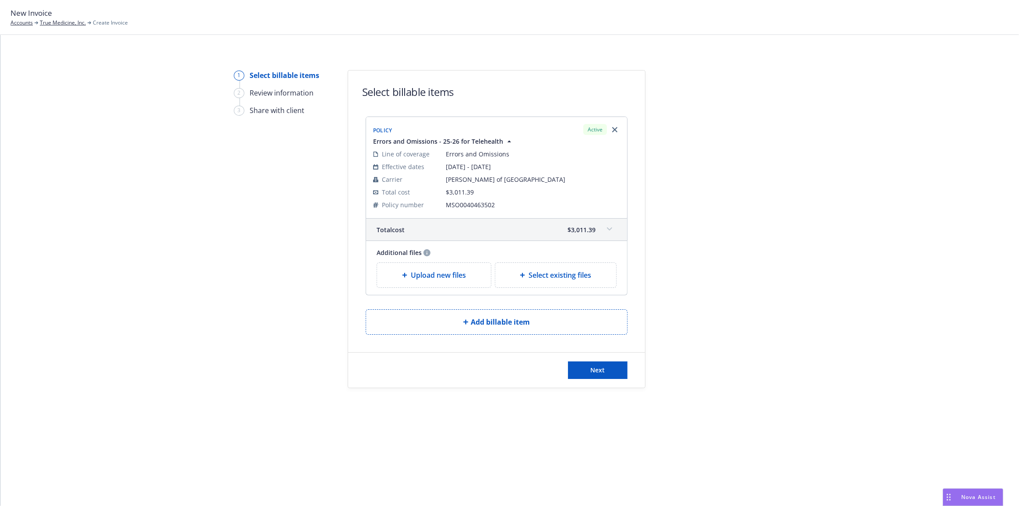
click at [508, 282] on div "Select existing files" at bounding box center [555, 275] width 121 height 25
select select "Invoice - Third Party"
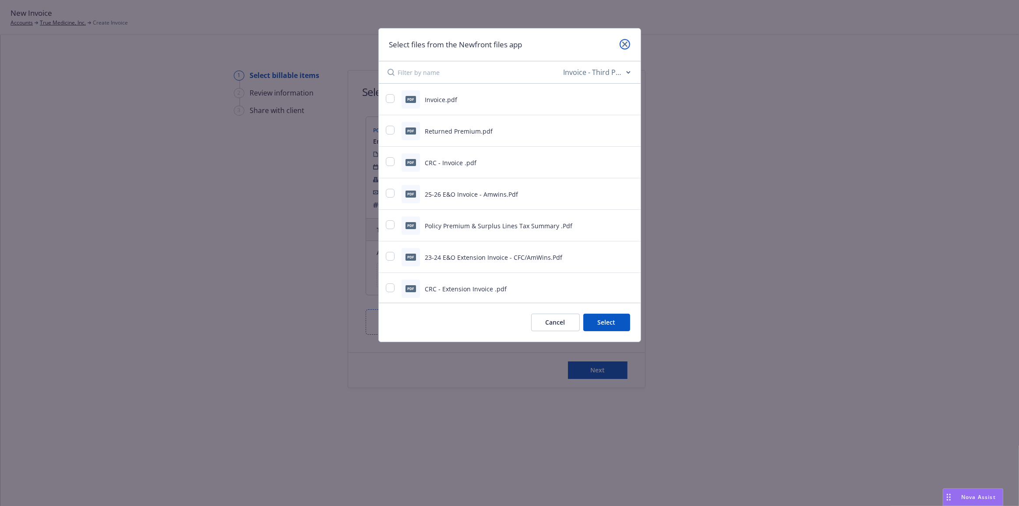
click at [625, 42] on icon "close" at bounding box center [624, 44] width 5 height 5
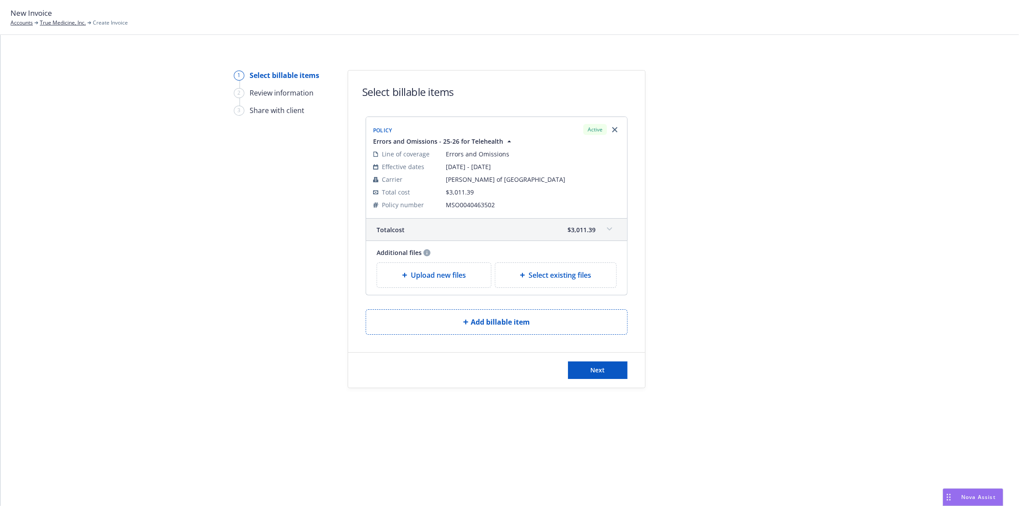
click at [718, 106] on div at bounding box center [724, 229] width 123 height 318
click at [456, 275] on span "Upload new files" at bounding box center [438, 275] width 55 height 11
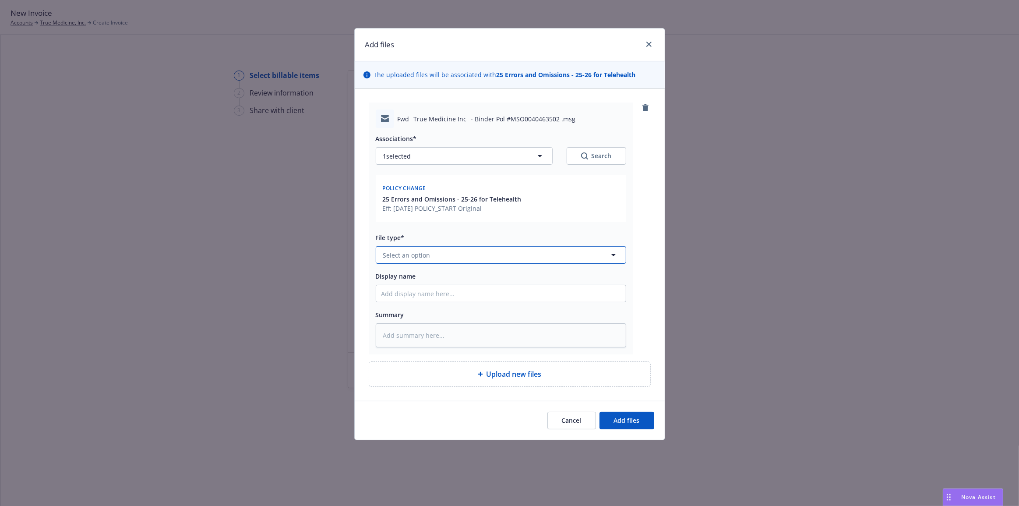
click at [577, 255] on button "Select an option" at bounding box center [501, 255] width 250 height 18
type input "third"
type textarea "x"
type input "2"
type textarea "x"
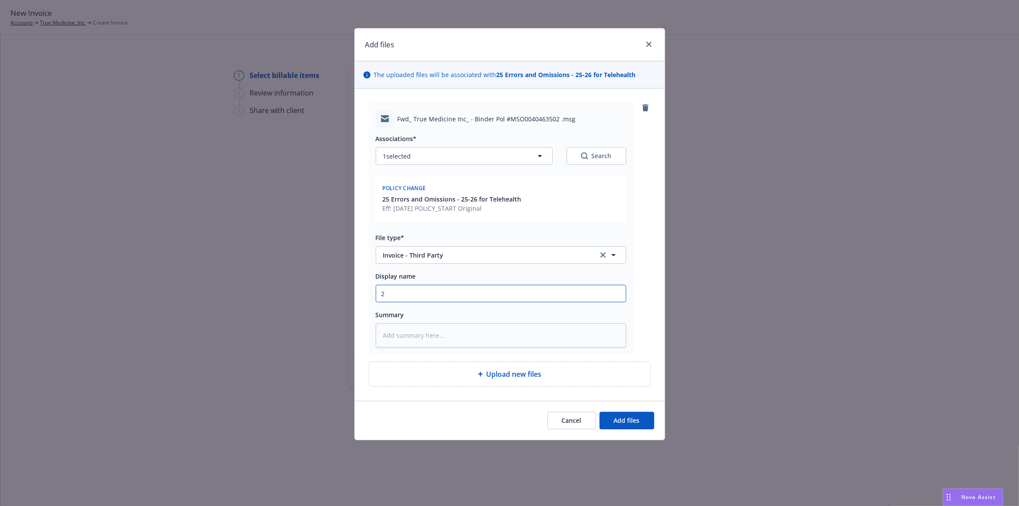
type input "25"
type textarea "x"
type input "25-"
type textarea "x"
type input "25-26"
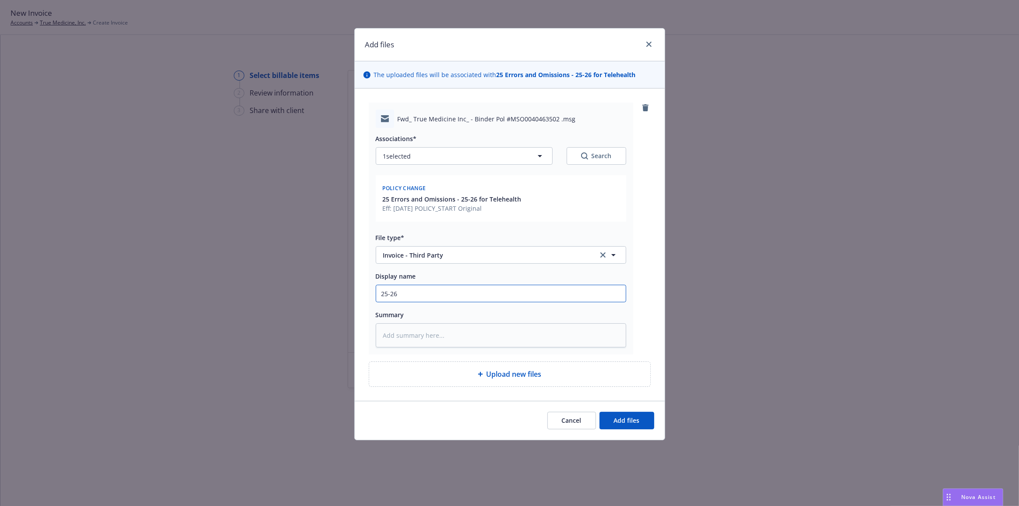
type textarea "x"
type input "25-26"
type textarea "x"
type input "25-26 E"
type textarea "x"
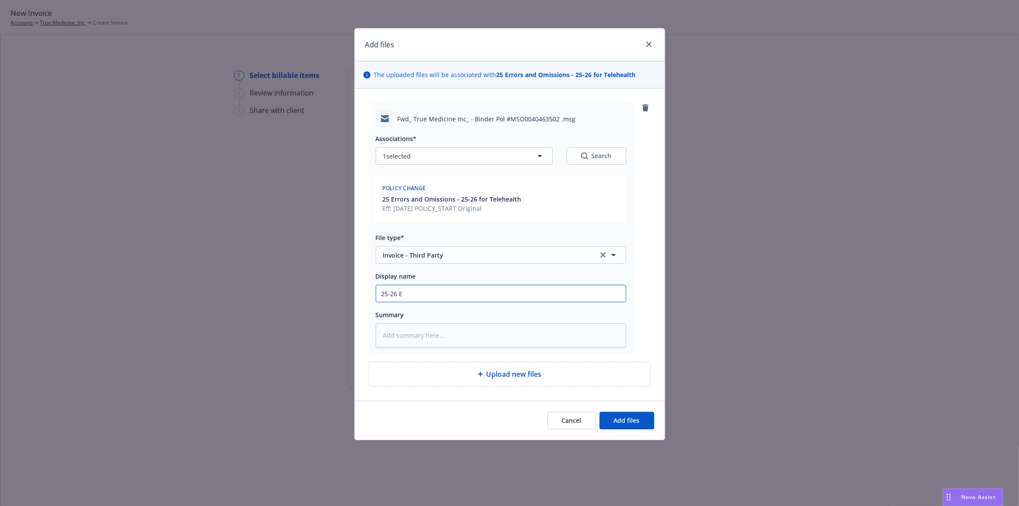
type input "25-26 E&"
type textarea "x"
type input "25-26 E&O"
type textarea "x"
type input "25-26 E&O w"
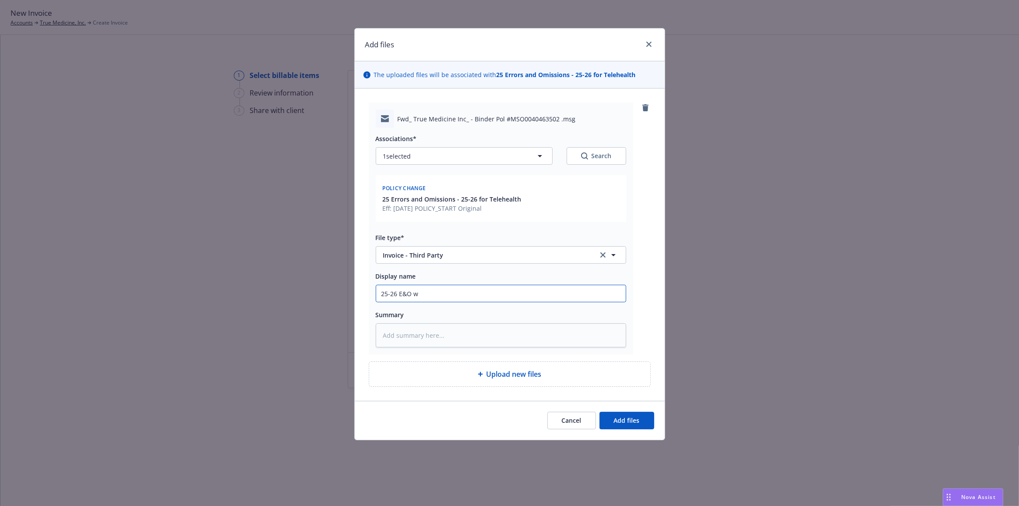
type textarea "x"
type input "25-26 E&O wi"
type textarea "x"
type input "25-26 E&O wit"
type textarea "x"
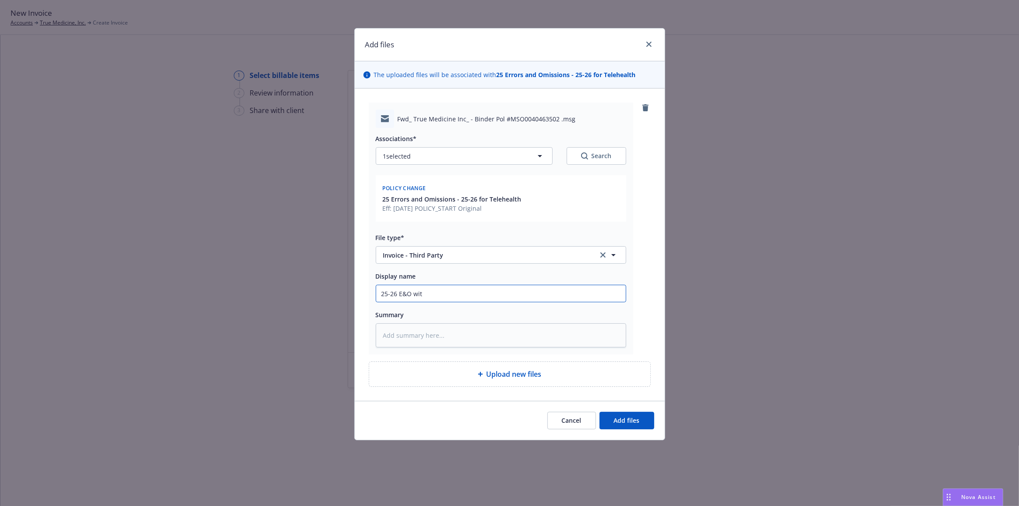
type input "25-26 E&O with"
type textarea "x"
type input "25-26 E&O"
type textarea "x"
type input "25-26 E&O I"
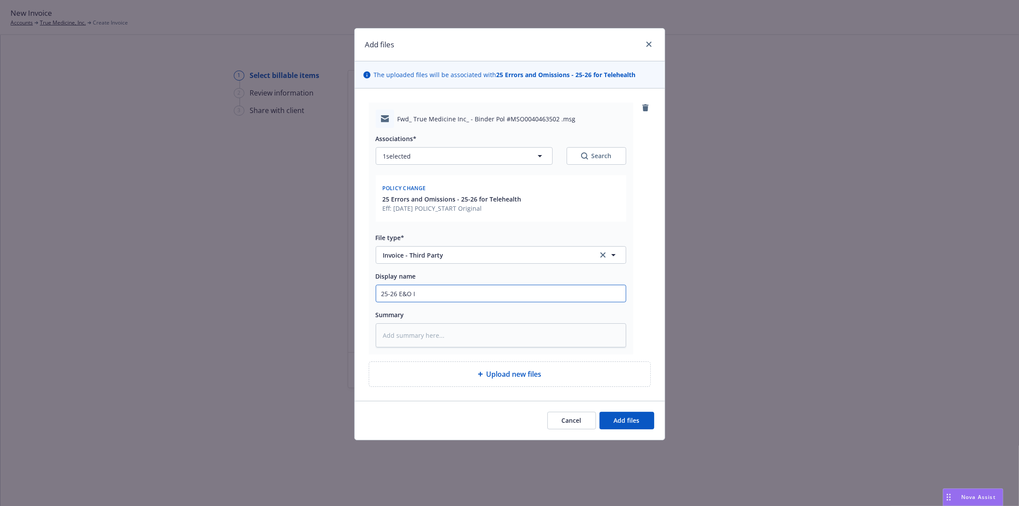
type textarea "x"
type input "25-26 E&O In"
type textarea "x"
type input "25-26 E&O Inv"
type textarea "x"
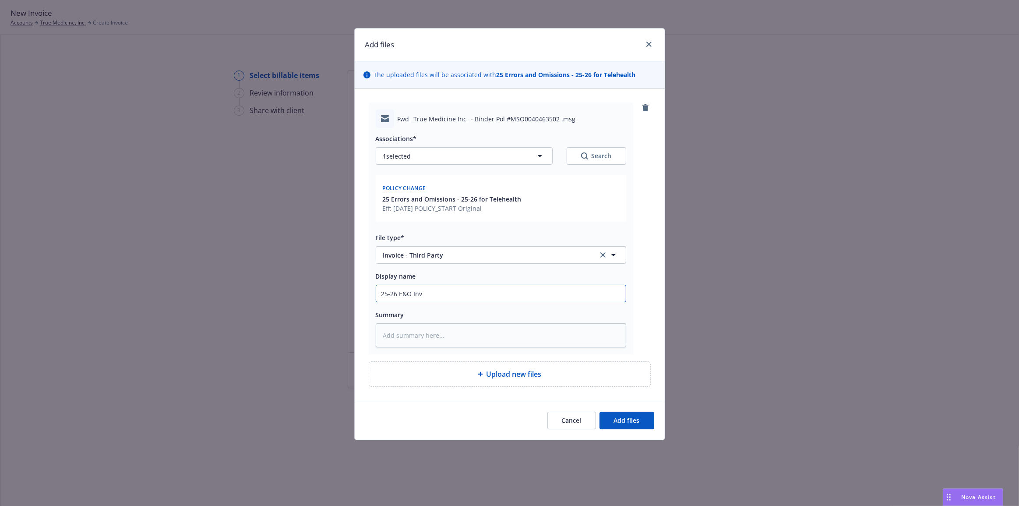
type input "25-26 E&O Invo"
type textarea "x"
type input "25-26 E&O Invoi"
type textarea "x"
type input "25-26 E&O Invoice"
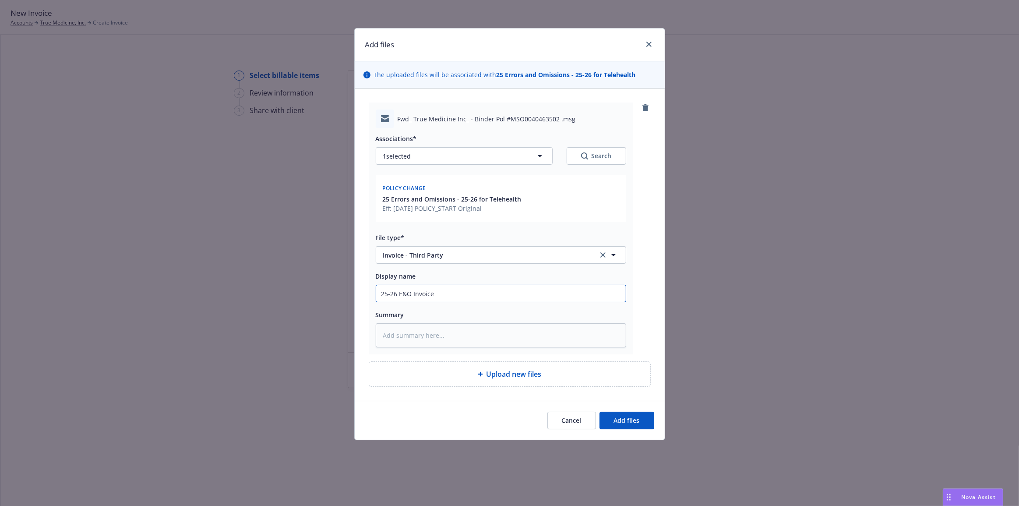
type textarea "x"
type input "25-26 E&O Invoice"
type textarea "x"
type input "25-26 E&O"
type textarea "x"
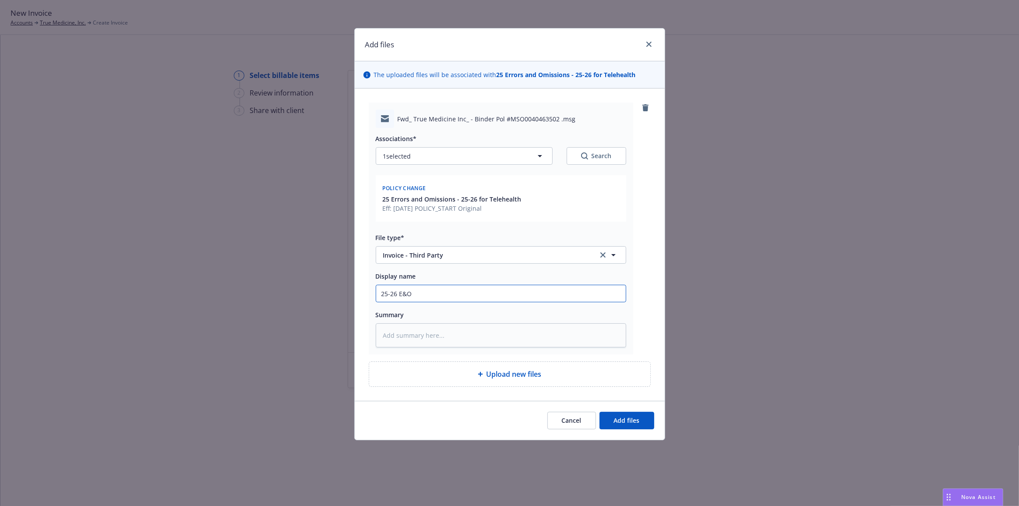
type input "25-26 E&O ("
type textarea "x"
type input "25-26 E&O (T"
type textarea "x"
type input "25-26 E&O (Te"
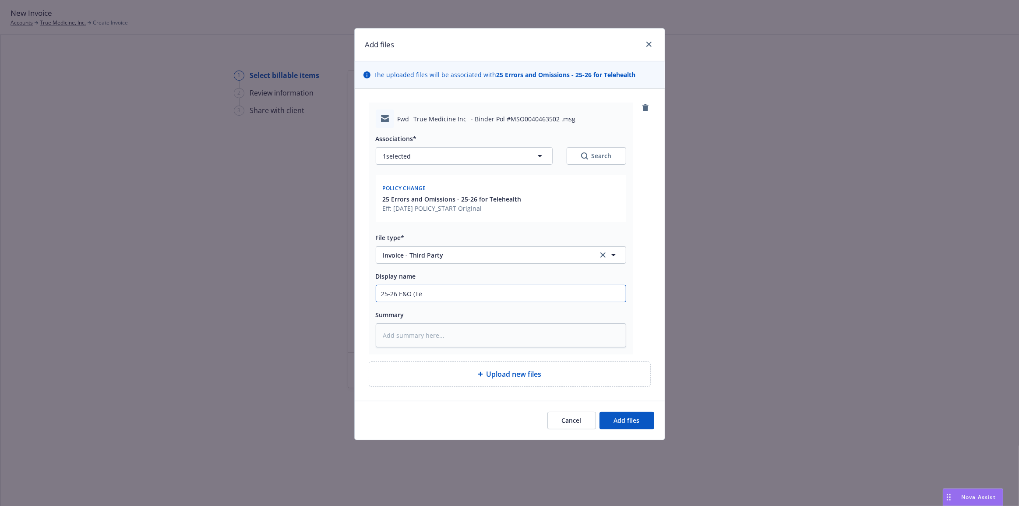
type textarea "x"
type input "25-26 E&O (Tel"
type textarea "x"
type input "25-26 E&O (Tele"
type textarea "x"
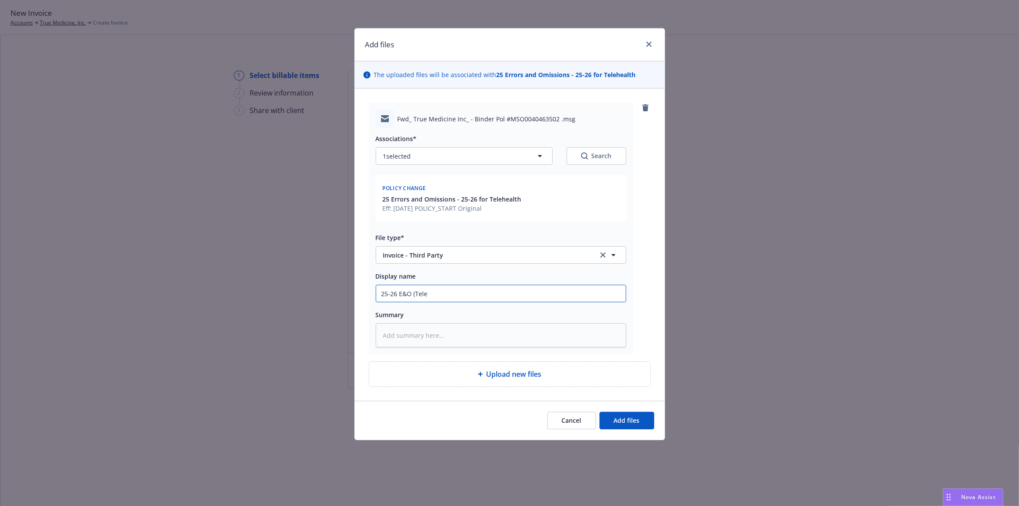
type input "25-26 E&O (Teleh"
type textarea "x"
type input "25-26 E&O (Telehe"
type textarea "x"
type input "25-26 E&O (Telehea"
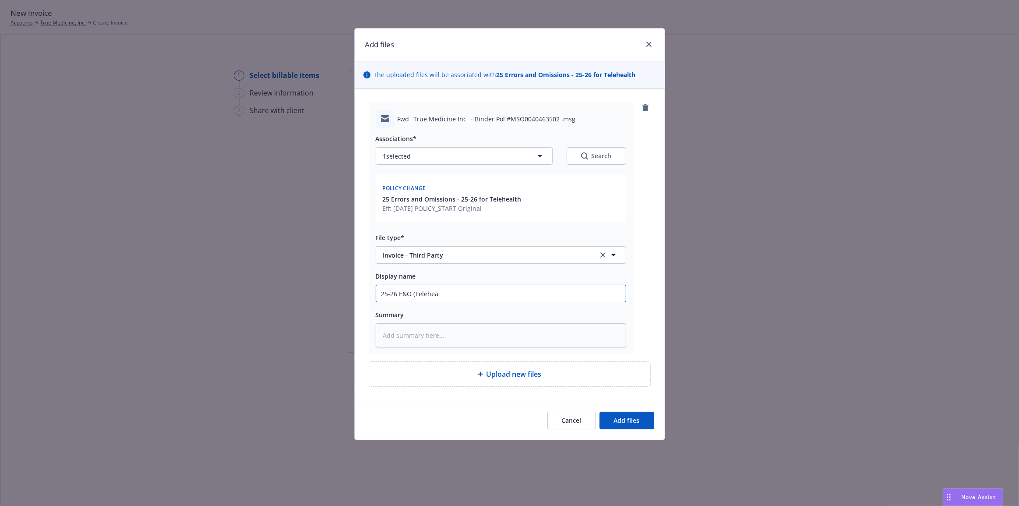
type textarea "x"
type input "25-26 E&O (Teleheal"
type textarea "x"
type input "25-26 E&O (Telehealt"
type textarea "x"
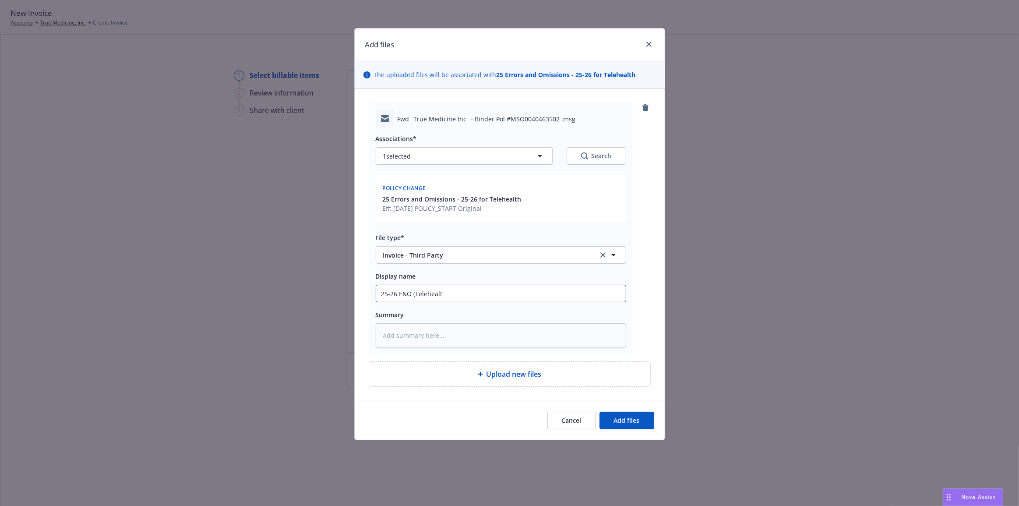
type input "25-26 E&O (Telehealth"
type textarea "x"
type input "25-26 E&O (Telehealth)"
type textarea "x"
type input "25-26 E&O (Telehealth)"
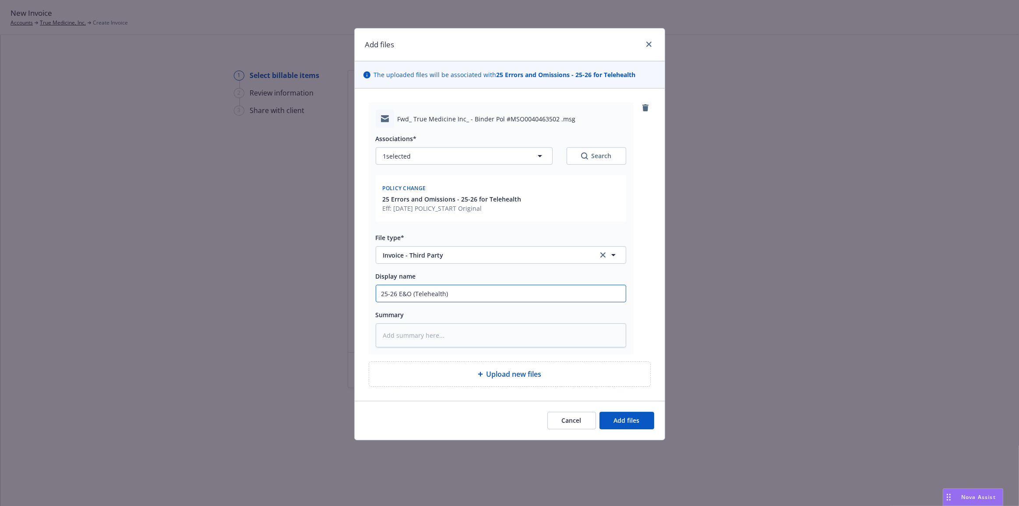
type textarea "x"
type input "25-26 E&O (Telehealth) I"
type textarea "x"
type input "25-26 E&O (Telehealth) In"
type textarea "x"
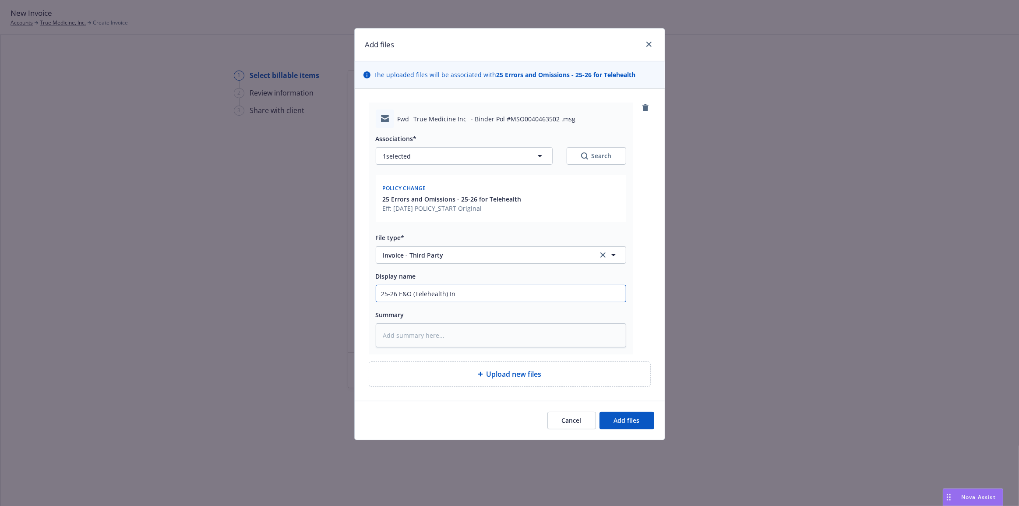
type input "25-26 E&O (Telehealth) Inv"
type textarea "x"
type input "25-26 E&O (Telehealth) Invo"
type textarea "x"
type input "25-26 E&O (Telehealth) Invoi"
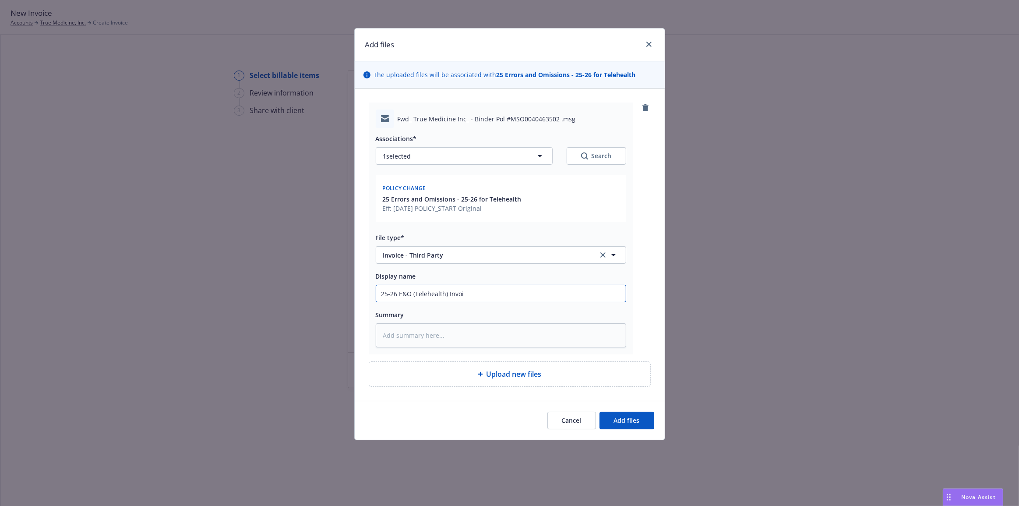
type textarea "x"
type input "25-26 E&O (Telehealth) Invoic"
type textarea "x"
type input "25-26 E&O (Telehealth) Invoice"
type textarea "x"
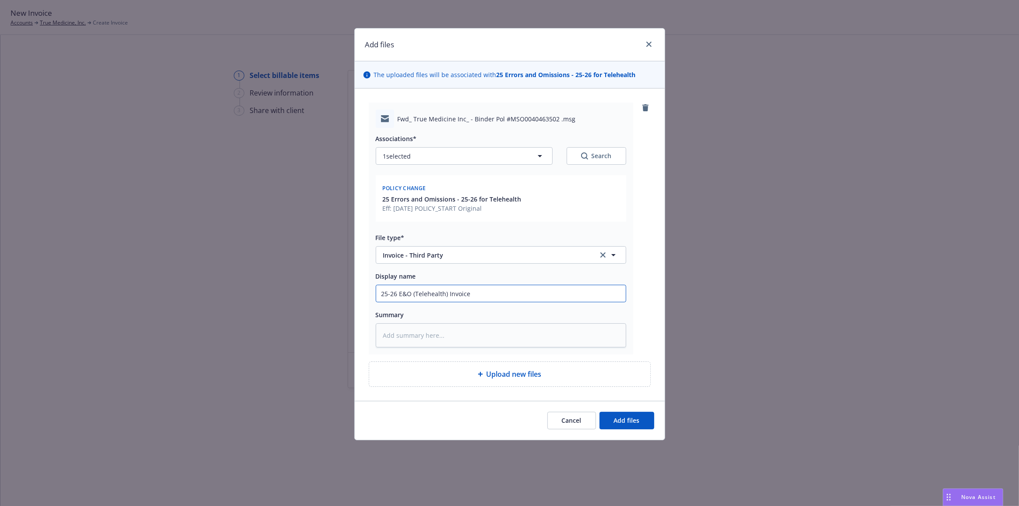
type input "25-26 E&O (Telehealth) Invoice -"
type textarea "x"
type input "25-26 E&O (Telehealth) Invoice -"
type textarea "x"
type input "25-26 E&O (Telehealth) Invoice - A"
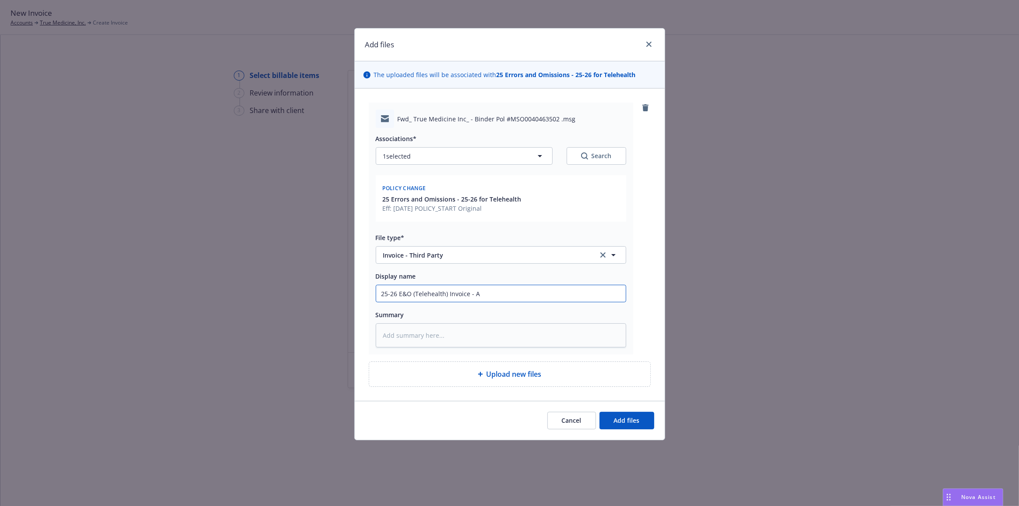
type textarea "x"
type input "25-26 E&O (Telehealth) Invoice - Am"
type textarea "x"
type input "25-26 E&O (Telehealth) Invoice - Amw"
type textarea "x"
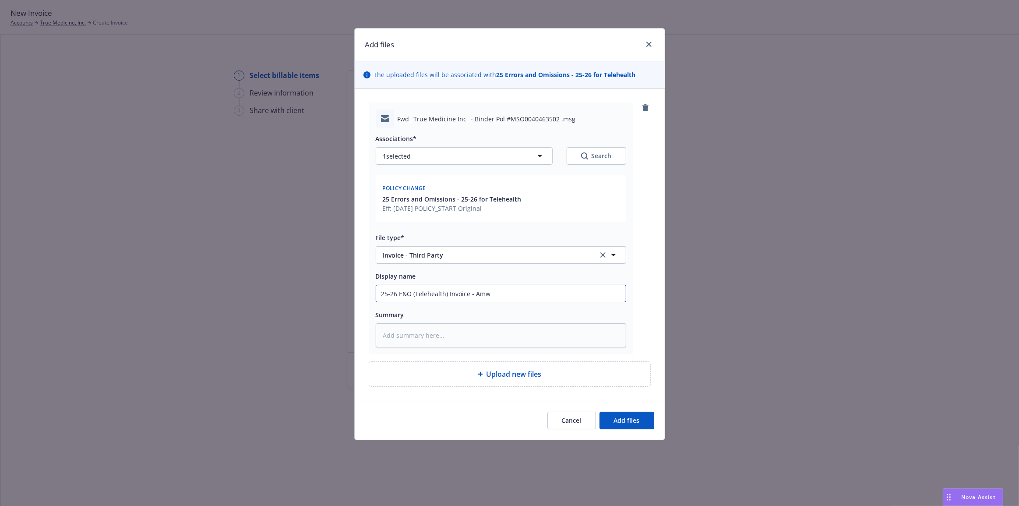
type input "25-26 E&O (Telehealth) Invoice - Amwi"
type textarea "x"
type input "25-26 E&O (Telehealth) Invoice - Amwin"
type textarea "x"
type input "25-26 E&O (Telehealth) Invoice - Amwins"
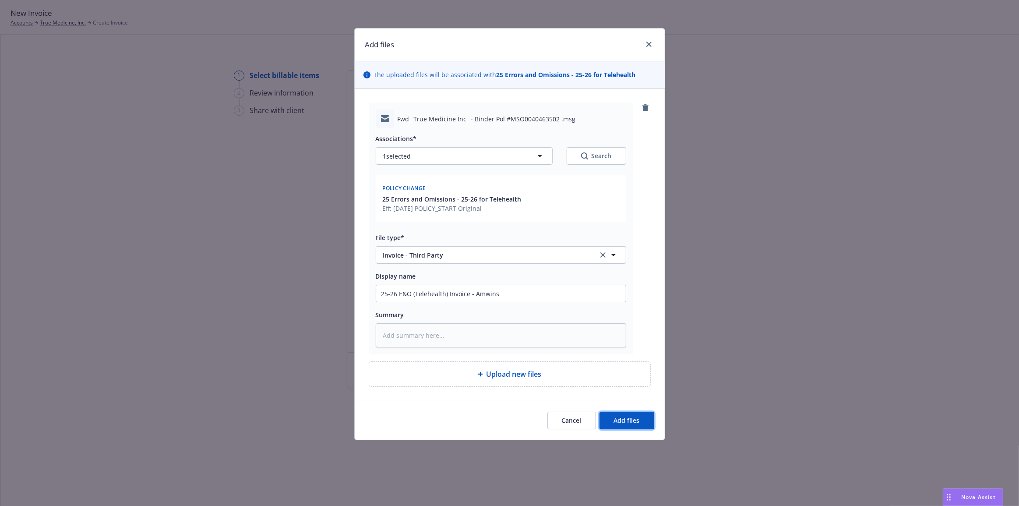
click at [641, 424] on button "Add files" at bounding box center [626, 420] width 55 height 18
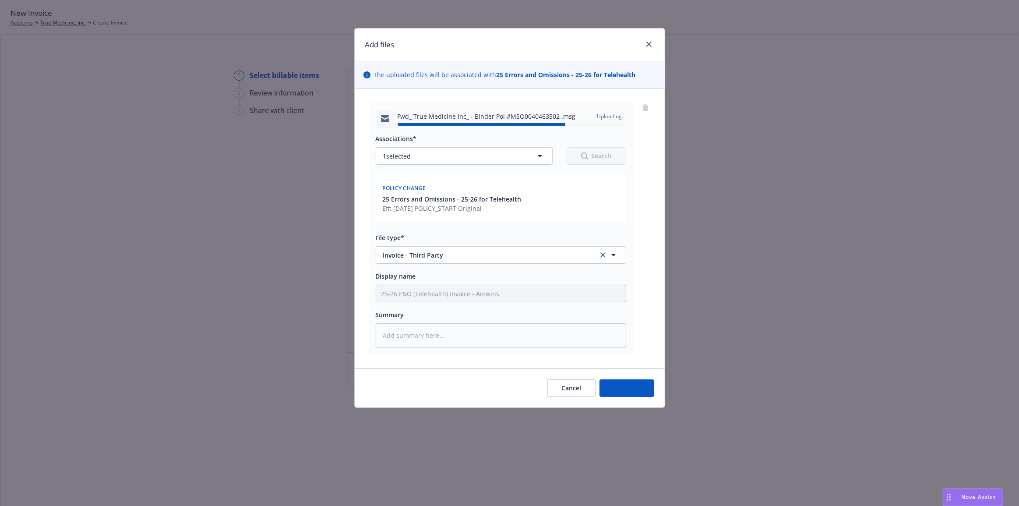
type textarea "x"
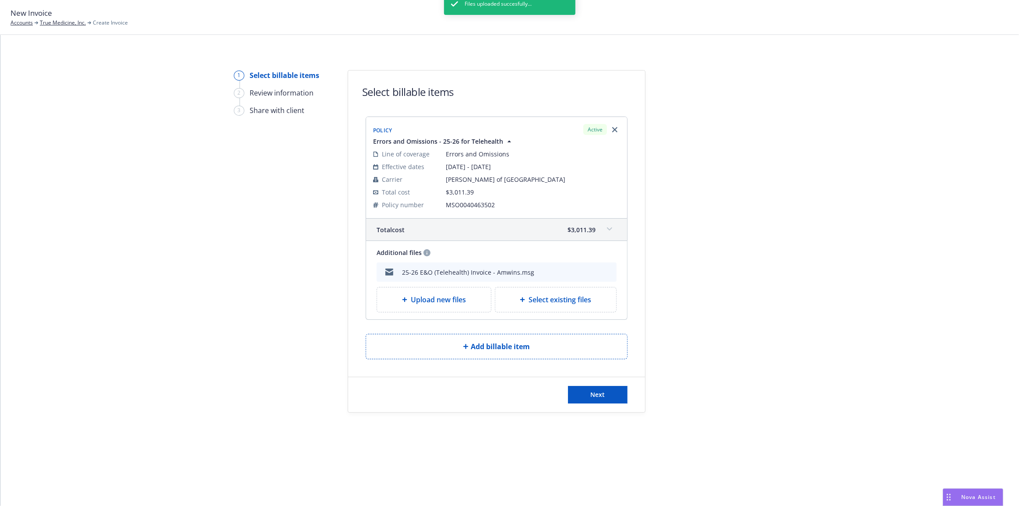
click at [598, 405] on div "Next" at bounding box center [496, 394] width 297 height 35
click at [600, 400] on button "Next" at bounding box center [598, 395] width 60 height 18
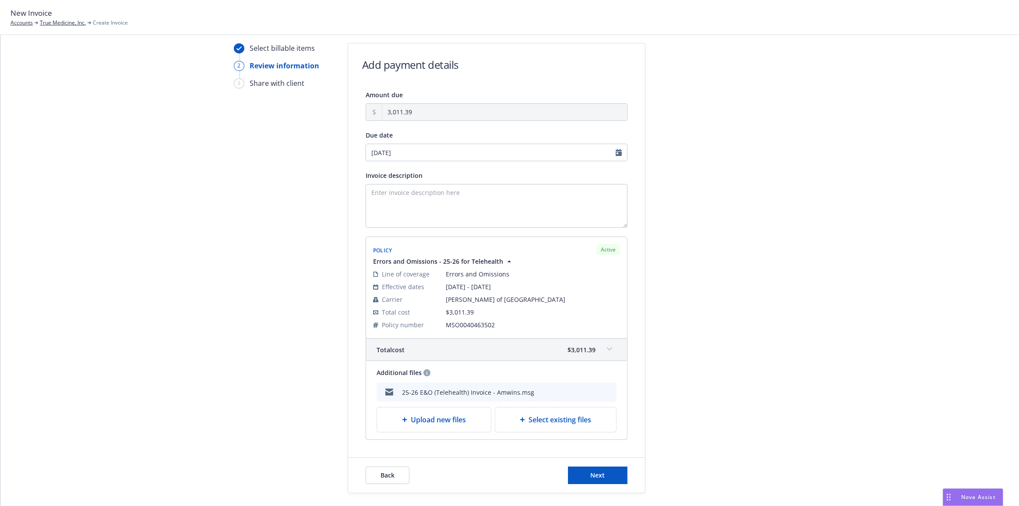
scroll to position [70, 0]
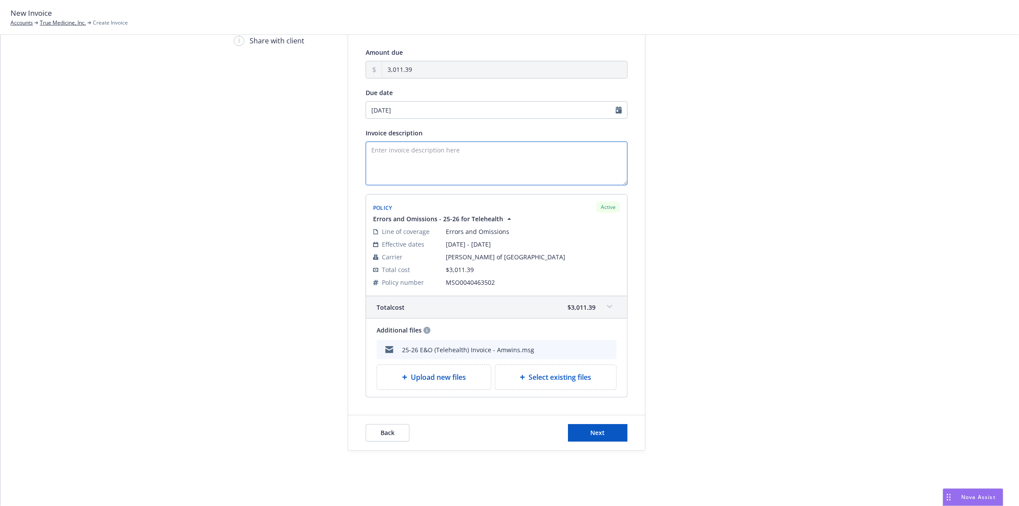
click at [516, 176] on textarea "Invoice description" at bounding box center [496, 163] width 262 height 44
click at [515, 150] on textarea "25-26 E&O Invoice - Telehealth" at bounding box center [496, 163] width 262 height 44
type textarea "25-26 E&O Invoice - Telehealth"
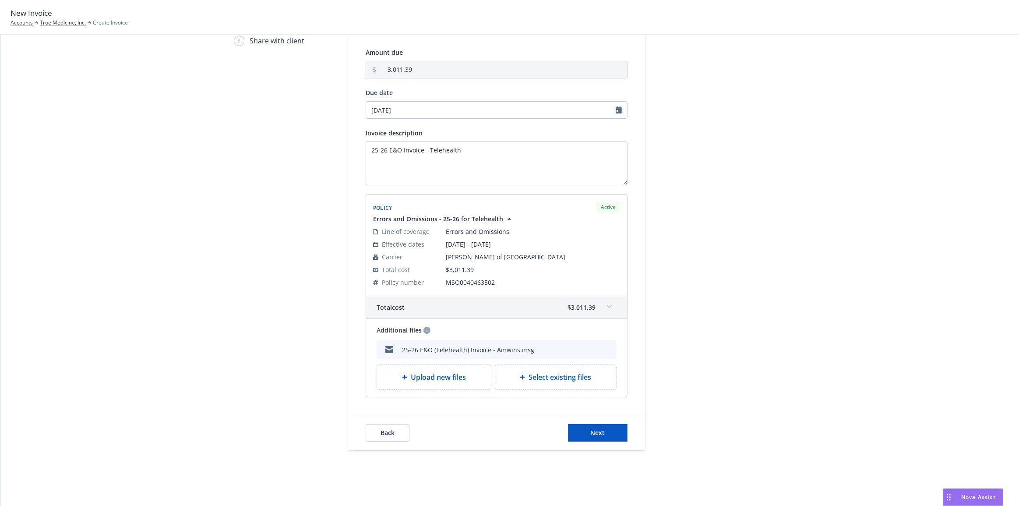
click at [804, 218] on div "Select billable items 2 Review information 3 Share with client Add payment deta…" at bounding box center [509, 225] width 997 height 450
click at [578, 427] on button "Next" at bounding box center [598, 433] width 60 height 18
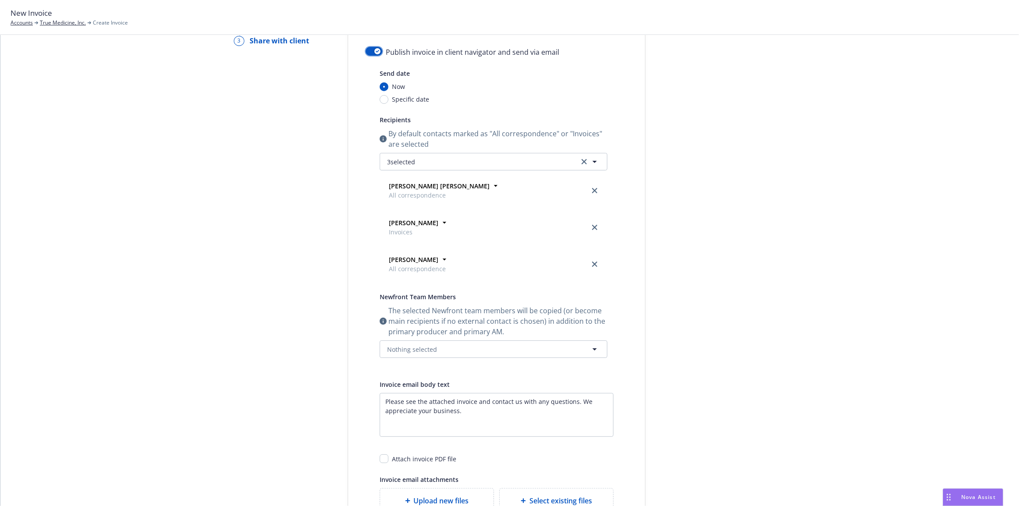
click at [376, 50] on icon "button" at bounding box center [378, 51] width 4 height 3
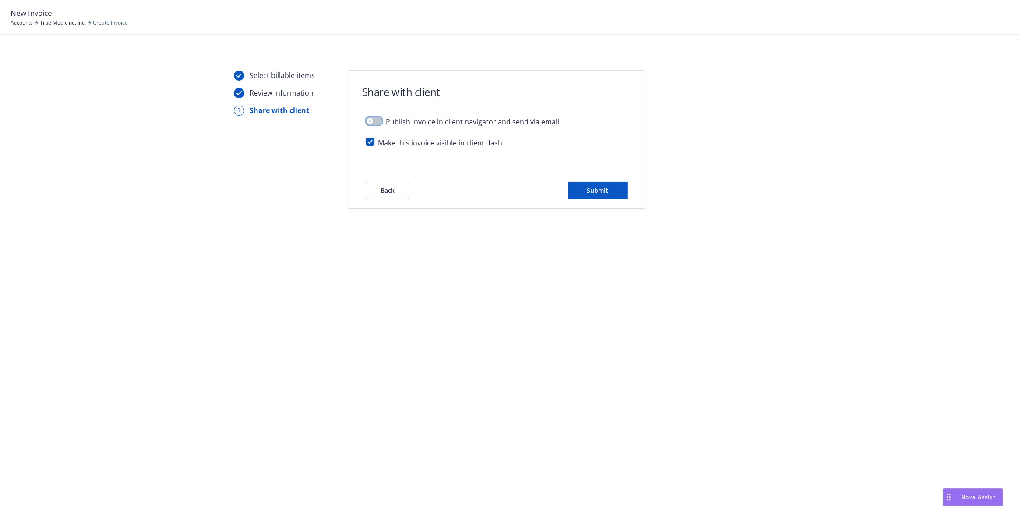
scroll to position [0, 0]
click at [608, 190] on button "Submit" at bounding box center [598, 191] width 60 height 18
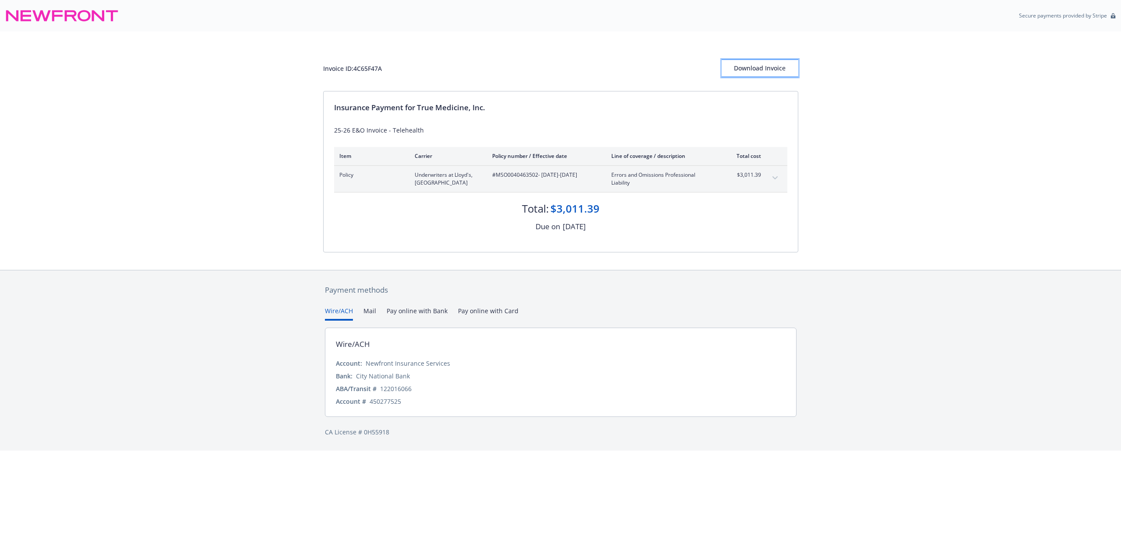
click at [750, 70] on div "Download Invoice" at bounding box center [759, 68] width 77 height 17
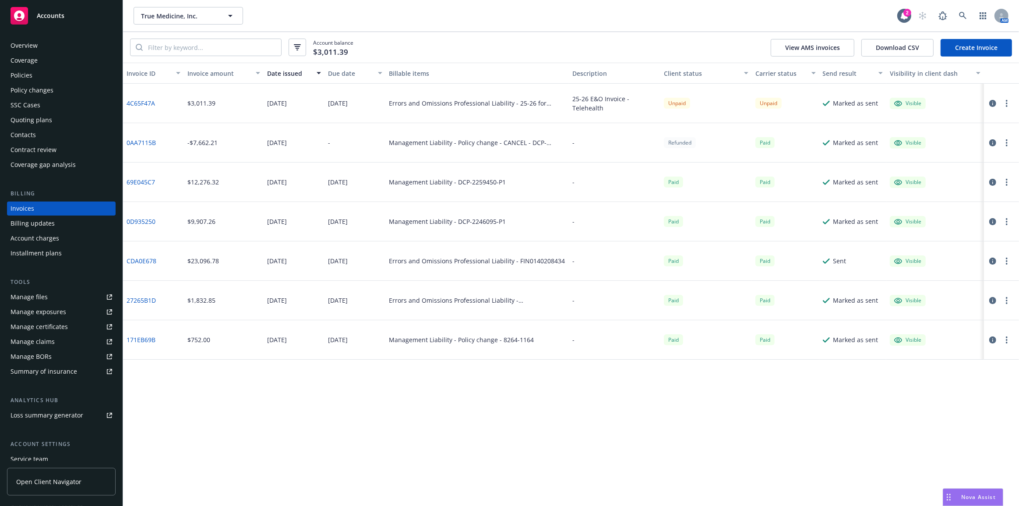
click at [91, 139] on div "Contacts" at bounding box center [62, 135] width 102 height 14
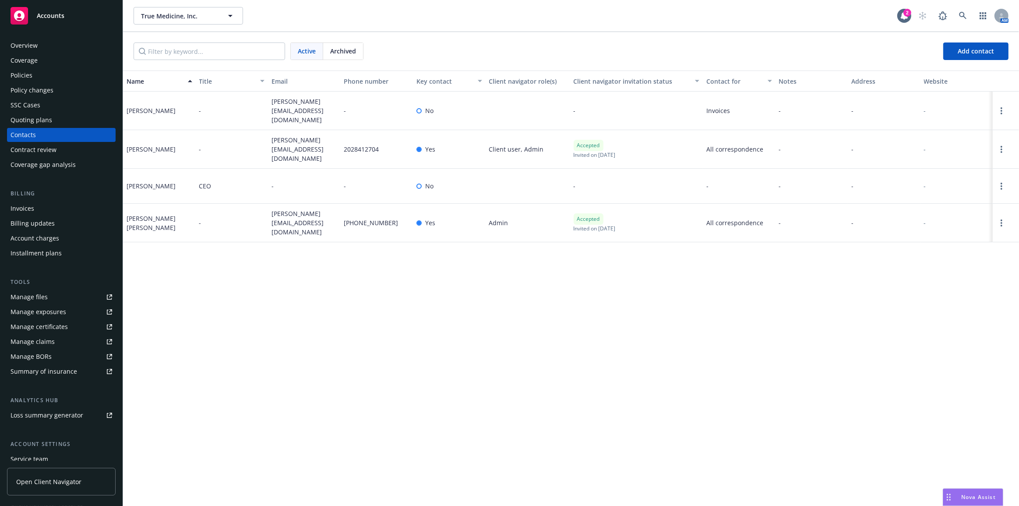
click at [235, 151] on div "-" at bounding box center [232, 149] width 73 height 39
click at [296, 109] on span "[PERSON_NAME][EMAIL_ADDRESS][DOMAIN_NAME]" at bounding box center [304, 111] width 66 height 28
copy span "[PERSON_NAME][EMAIL_ADDRESS][DOMAIN_NAME]"
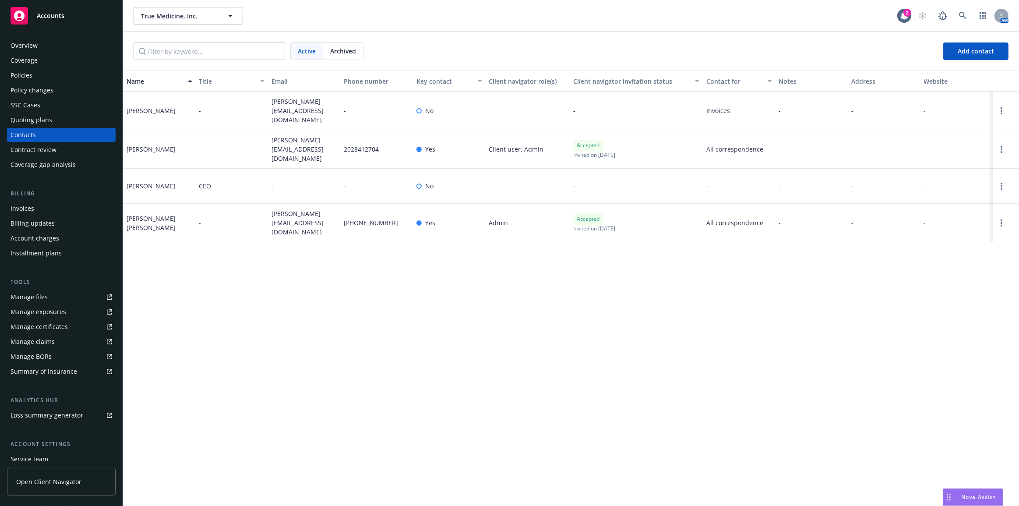
drag, startPoint x: 194, startPoint y: 136, endPoint x: 171, endPoint y: 144, distance: 24.6
click at [194, 136] on div "Joe Vladeck" at bounding box center [159, 149] width 73 height 39
click at [117, 143] on div "Accounts Overview Coverage Policies Policy changes SSC Cases Quoting plans Cont…" at bounding box center [509, 253] width 1019 height 506
click at [306, 148] on span "joe@truemed.com" at bounding box center [304, 149] width 66 height 28
click at [307, 146] on span "joe@truemed.com" at bounding box center [304, 149] width 66 height 28
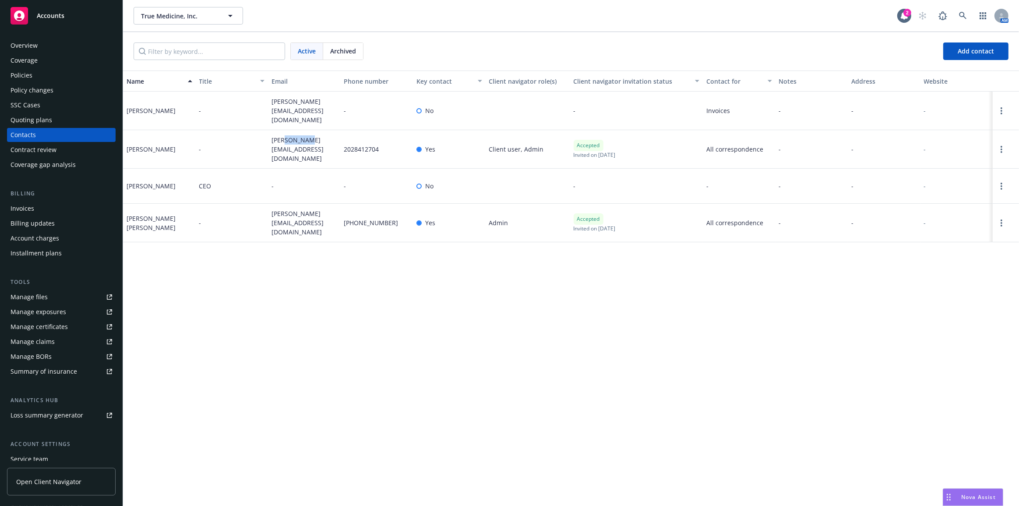
click at [307, 146] on span "joe@truemed.com" at bounding box center [304, 149] width 66 height 28
copy span "joe@truemed.com"
drag, startPoint x: 71, startPoint y: 76, endPoint x: 98, endPoint y: 112, distance: 44.7
click at [71, 76] on div "Policies" at bounding box center [62, 75] width 102 height 14
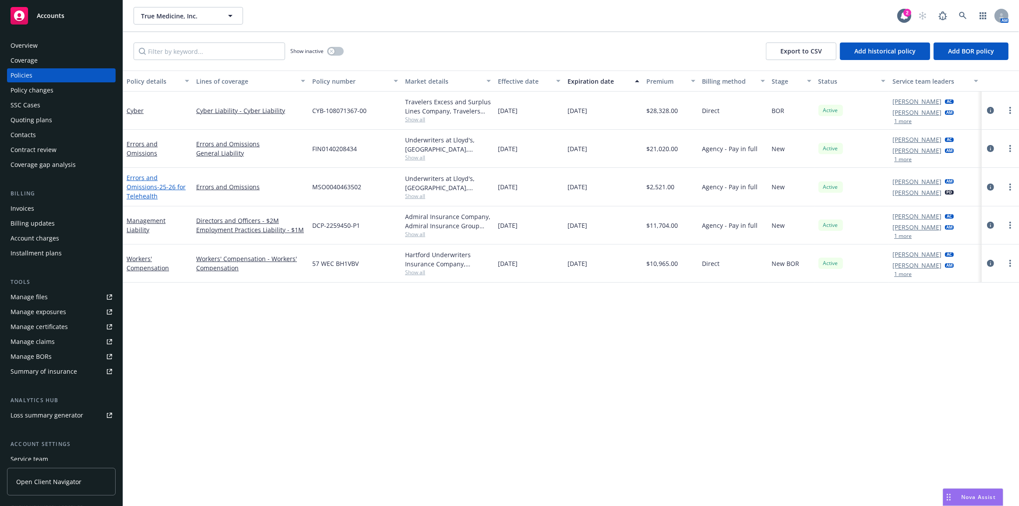
click at [167, 193] on span "- 25-26 for Telehealth" at bounding box center [155, 192] width 59 height 18
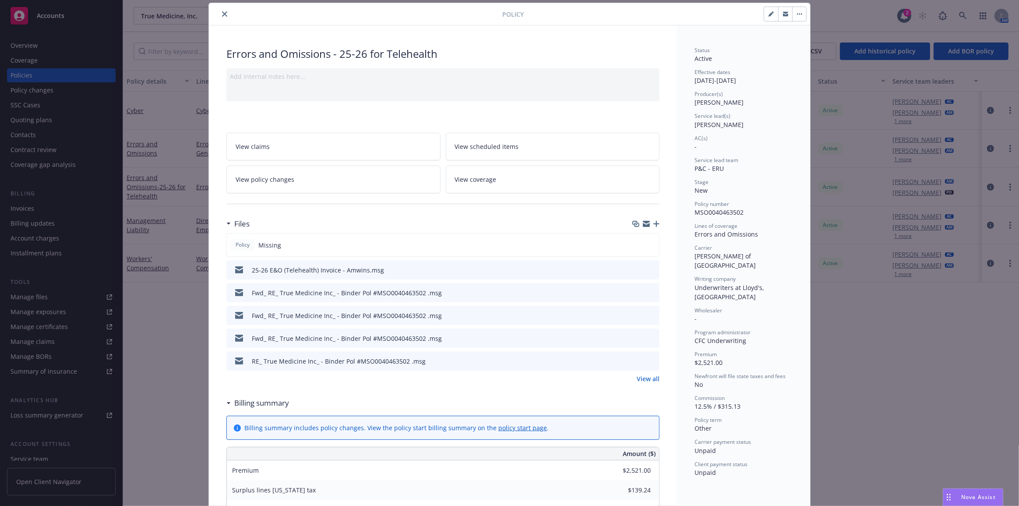
scroll to position [39, 0]
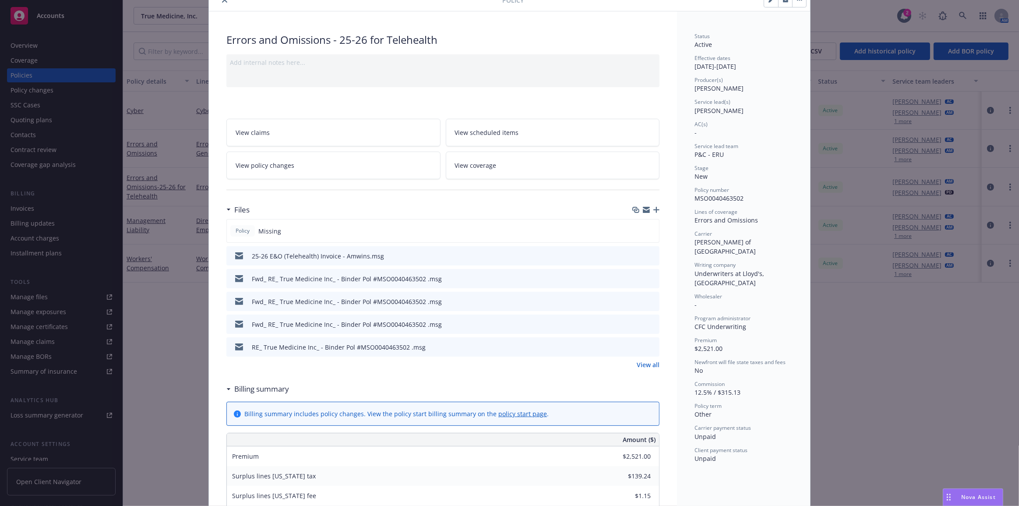
click at [646, 363] on link "View all" at bounding box center [647, 364] width 23 height 9
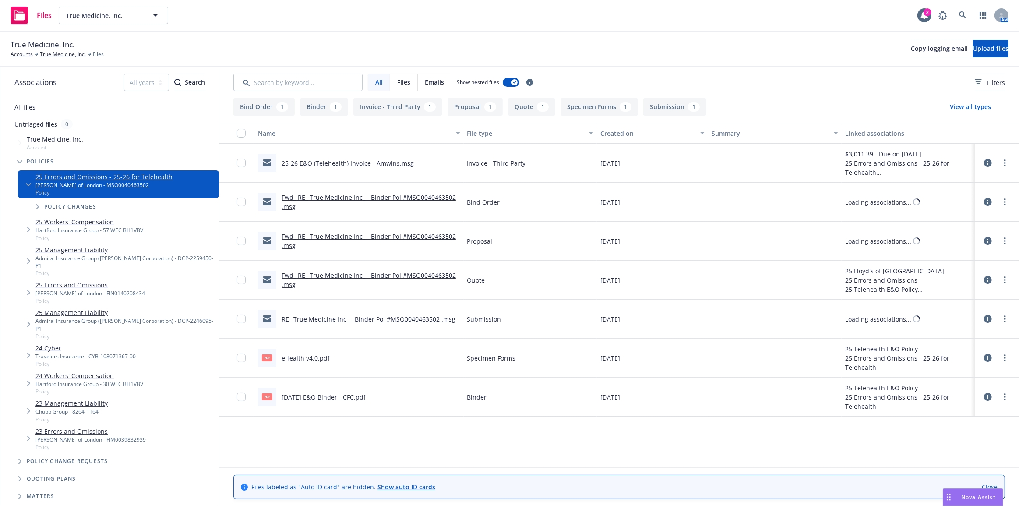
click at [354, 393] on link "[DATE] E&O Binder - CFC.pdf" at bounding box center [323, 397] width 84 height 8
click at [1003, 398] on link "more" at bounding box center [1004, 396] width 11 height 11
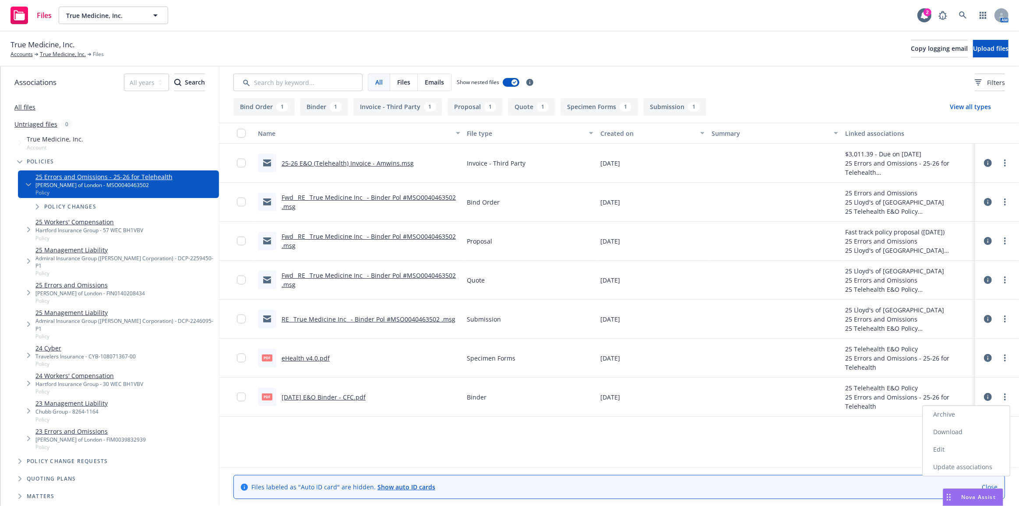
click at [998, 432] on link "Download" at bounding box center [965, 432] width 87 height 18
click at [214, 40] on div "True Medicine, Inc. Accounts True Medicine, Inc. Files Copy logging email Uploa…" at bounding box center [510, 48] width 998 height 19
click at [64, 58] on link "True Medicine, Inc." at bounding box center [63, 54] width 46 height 8
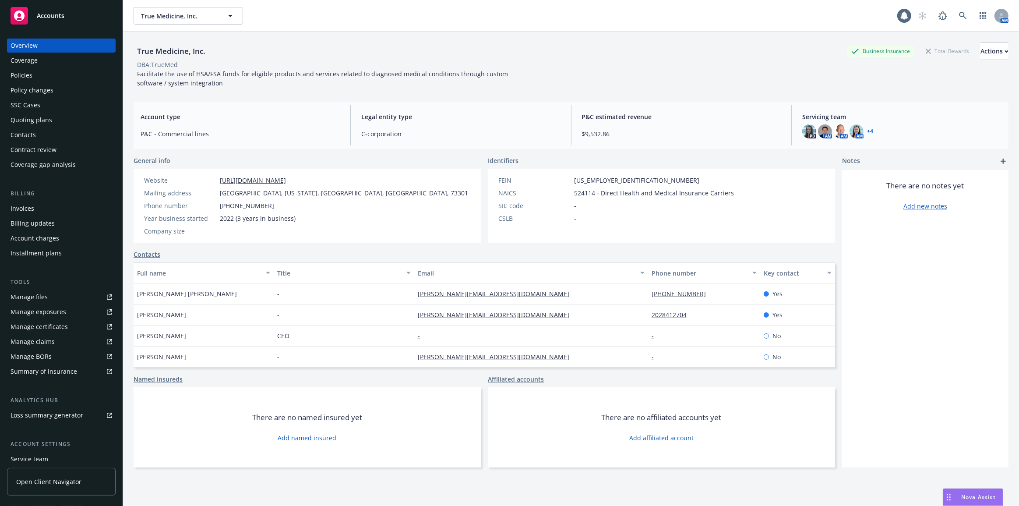
click at [60, 79] on div "Policies" at bounding box center [62, 75] width 102 height 14
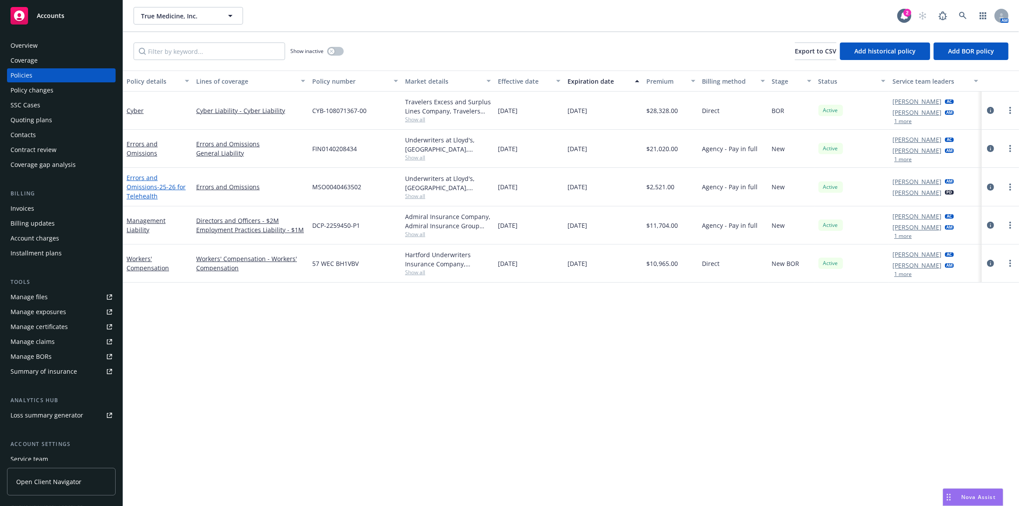
click at [134, 181] on link "Errors and Omissions - 25-26 for Telehealth" at bounding box center [155, 186] width 59 height 27
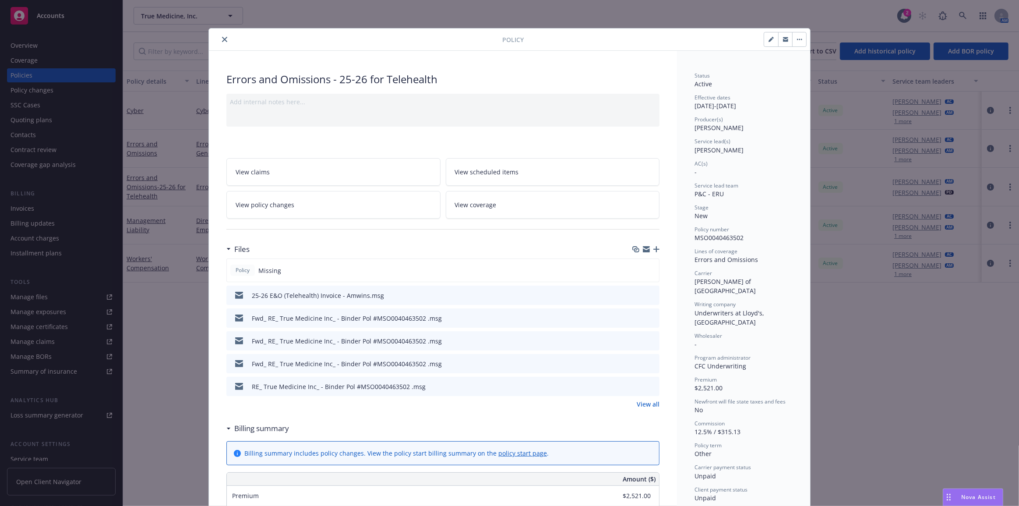
click at [653, 247] on icon "button" at bounding box center [656, 249] width 6 height 6
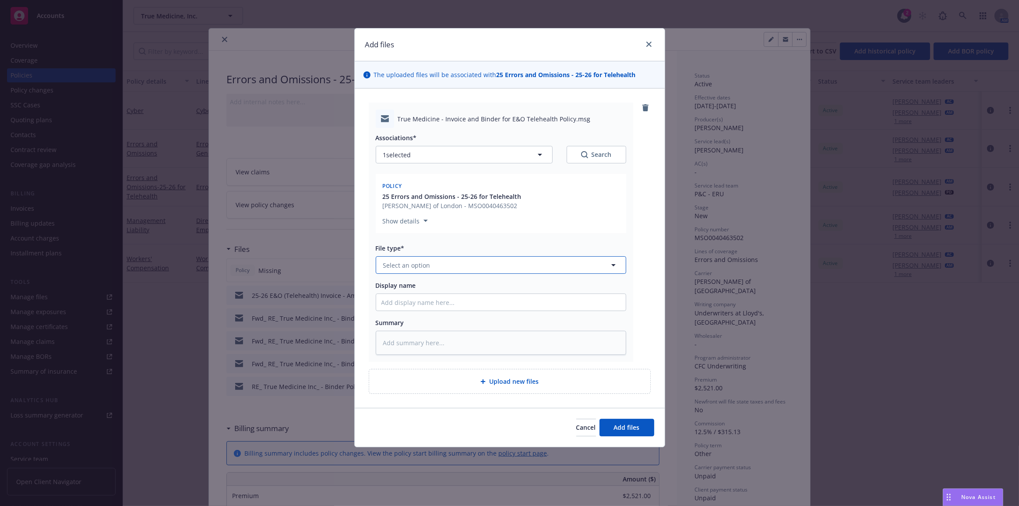
click at [575, 263] on button "Select an option" at bounding box center [501, 265] width 250 height 18
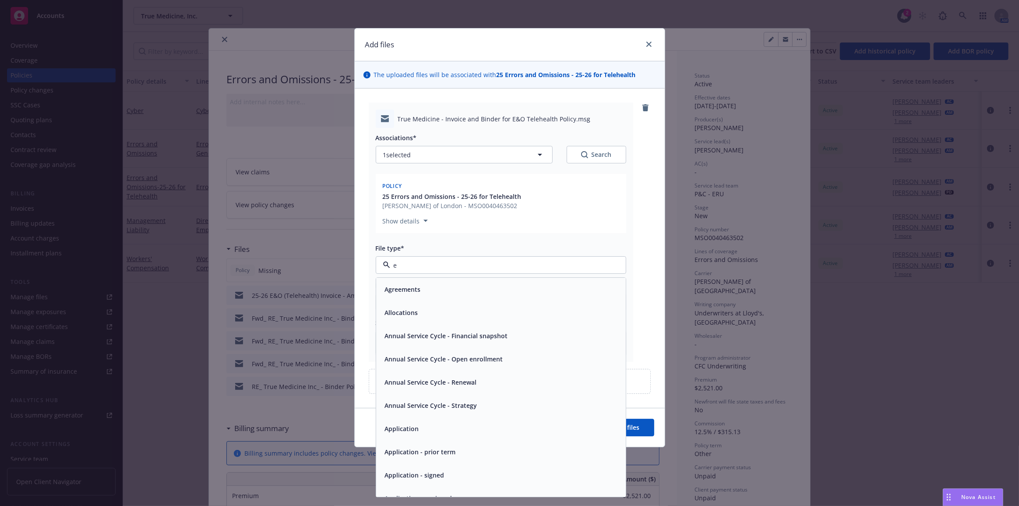
type input "em"
click at [565, 316] on div "Email" at bounding box center [500, 312] width 239 height 13
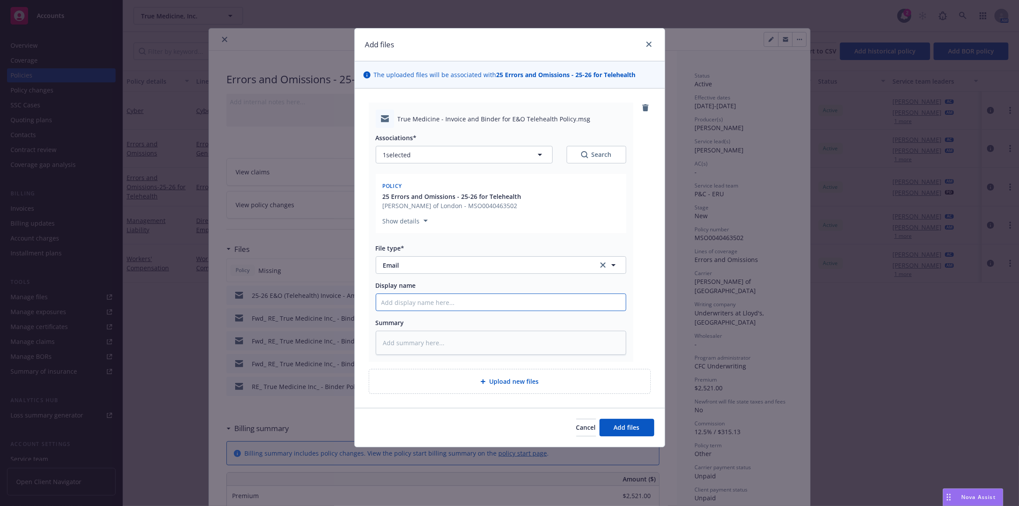
click at [562, 303] on input "Display name" at bounding box center [500, 302] width 249 height 17
type textarea "x"
type input "C"
type textarea "x"
type input "Ch"
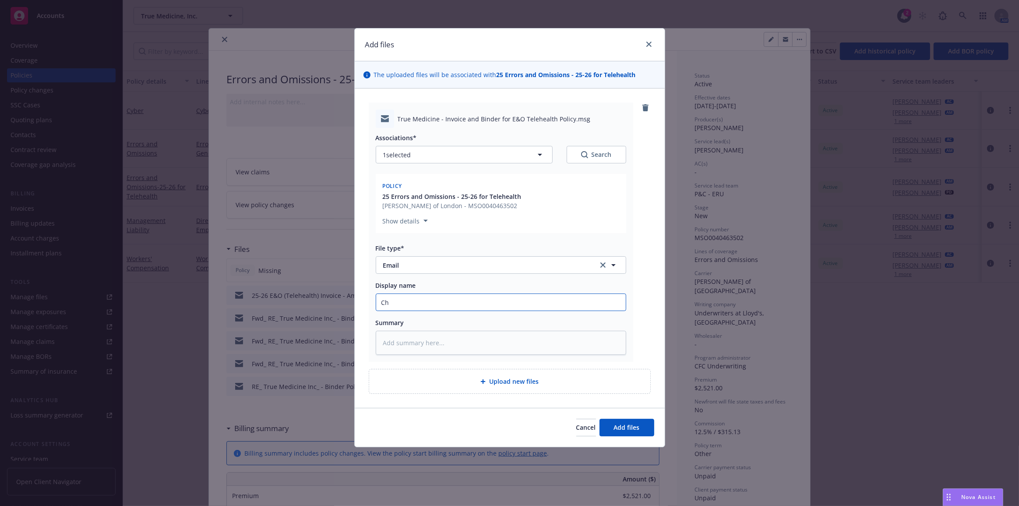
type textarea "x"
type input "Cha"
type textarea "x"
type input "Chas"
type textarea "x"
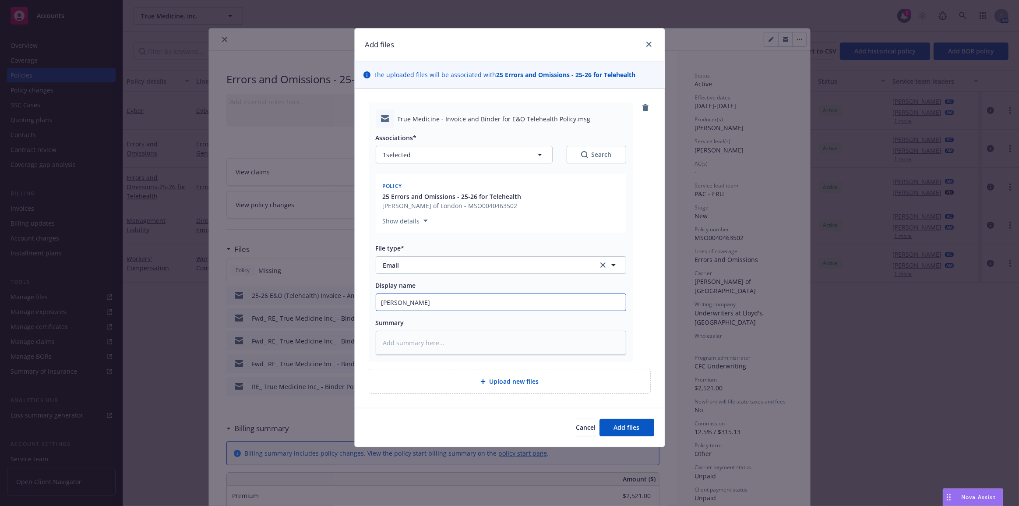
type input "Chase"
type textarea "x"
type input "Chase:"
type textarea "x"
type input "Chase:"
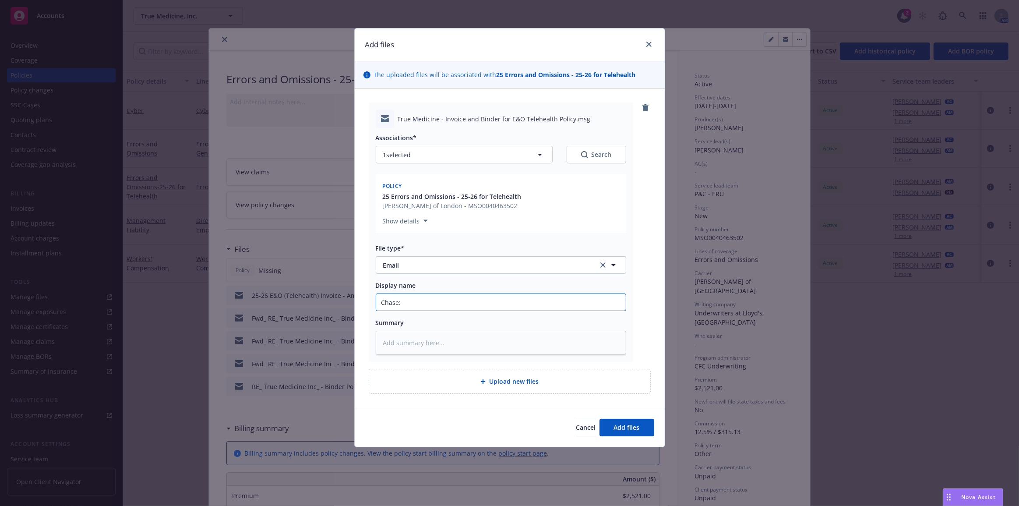
type textarea "x"
type input "Chase: B"
type textarea "x"
type input "Chase: Bind"
type textarea "x"
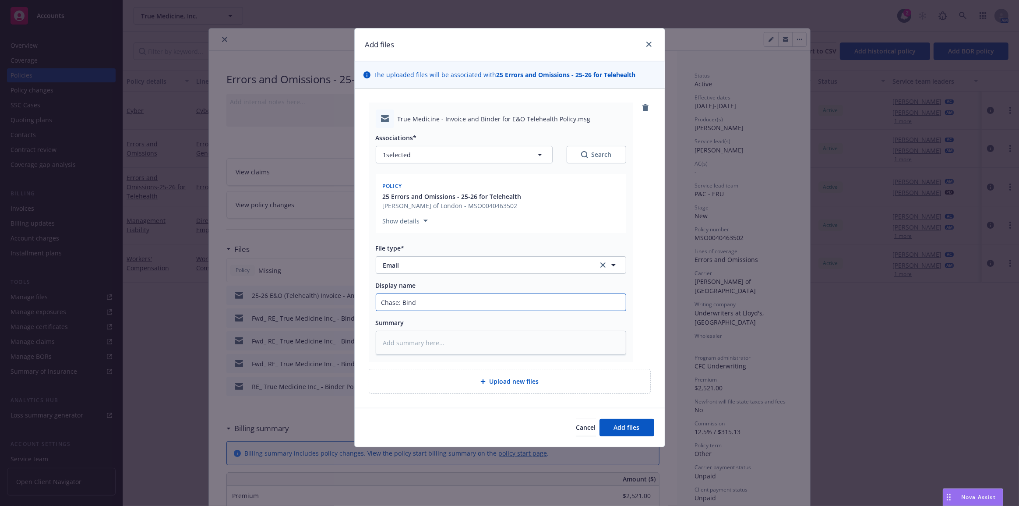
type input "Chase: Binde"
type textarea "x"
type input "Chase: Binder"
type textarea "x"
type input "Chase: Binder a"
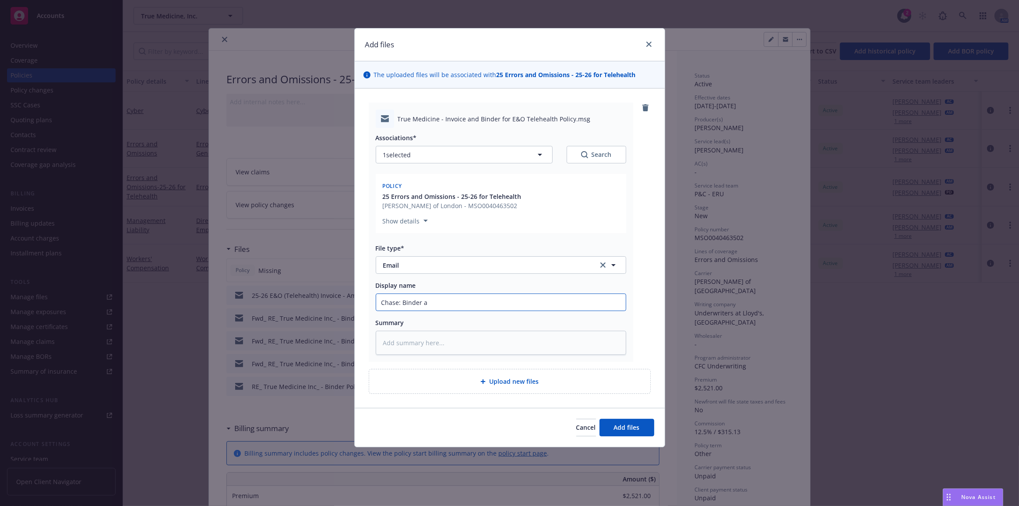
type textarea "x"
type input "Chase: Binder an"
type textarea "x"
type input "Chase: Binder and"
type textarea "x"
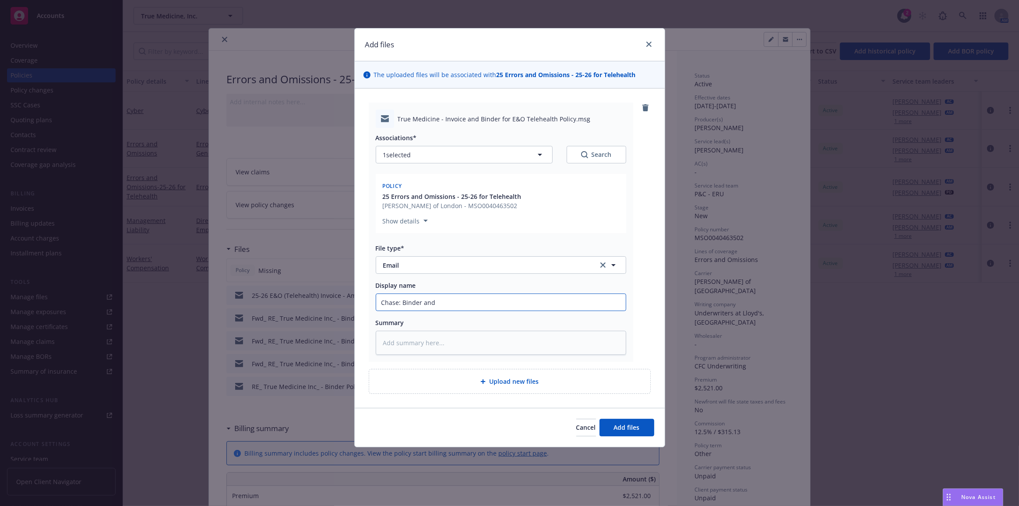
type input "Chase: Binder and i"
type textarea "x"
type input "Chase: Binder and in"
type textarea "x"
type input "Chase: Binder and inv"
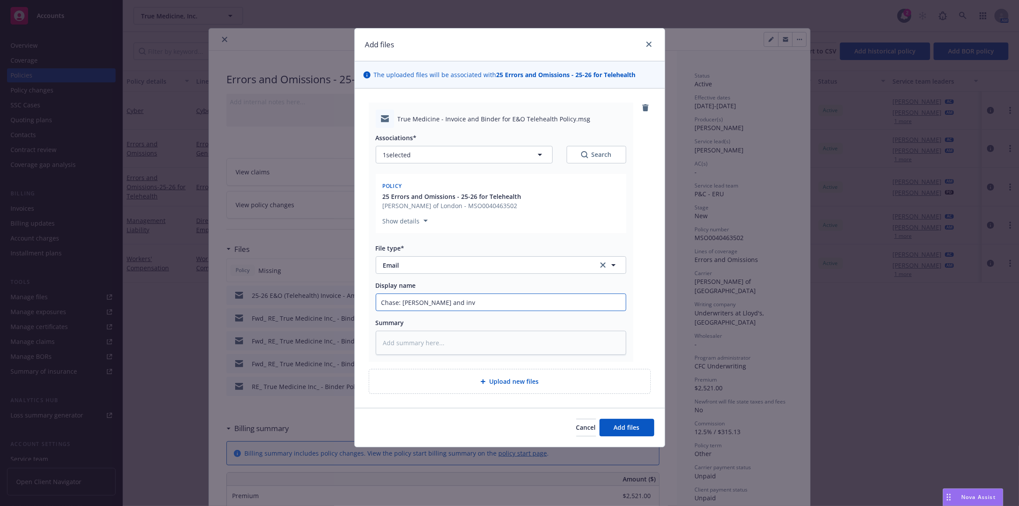
type textarea "x"
type input "Chase: Binder and invo"
type textarea "x"
type input "Chase: Binder and invoi"
type textarea "x"
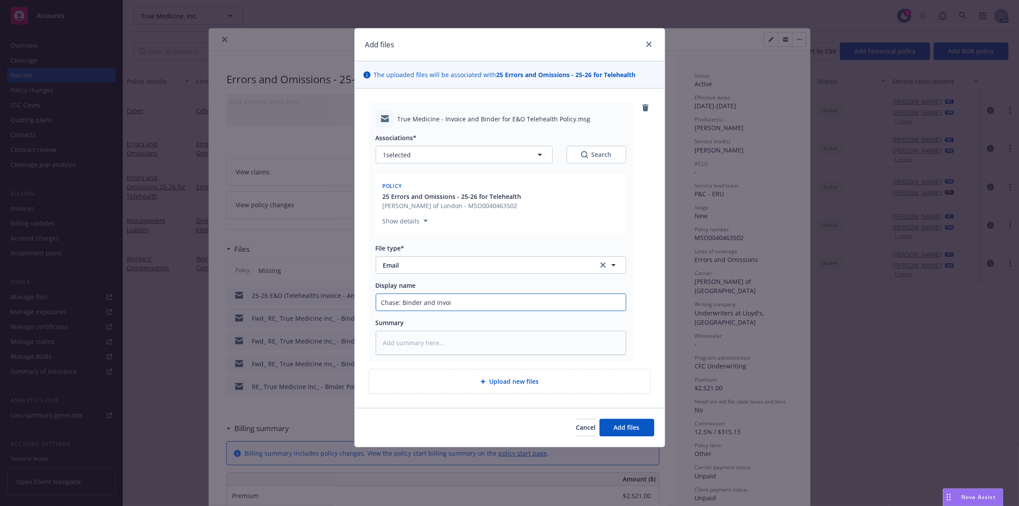
type input "Chase: Binder and invoic"
type textarea "x"
type input "Chase: Binder and invoice"
type textarea "x"
type input "Chase: Binder and invoice"
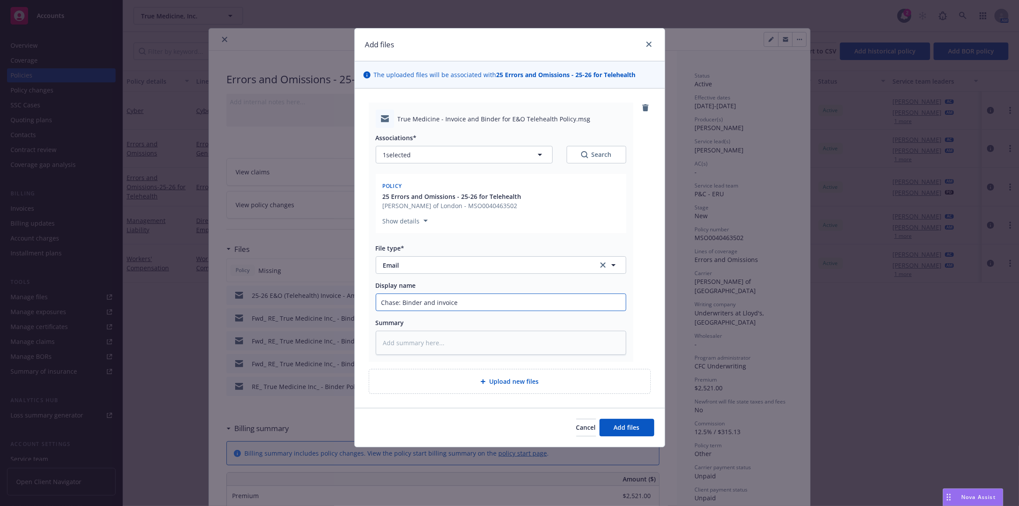
type textarea "x"
type input "Chase: Binder and invoice t"
type textarea "x"
type input "Chase: Binder and invoice to"
type textarea "x"
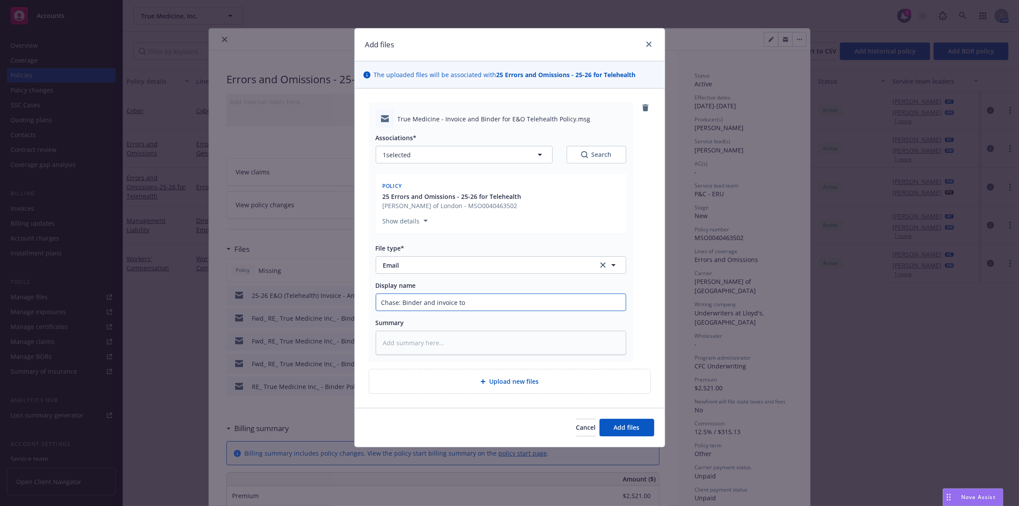
type input "Chase: Binder and invoice to"
type textarea "x"
type input "Chase: Binder and invoice to c"
type textarea "x"
type input "Chase: Binder and invoice to cl"
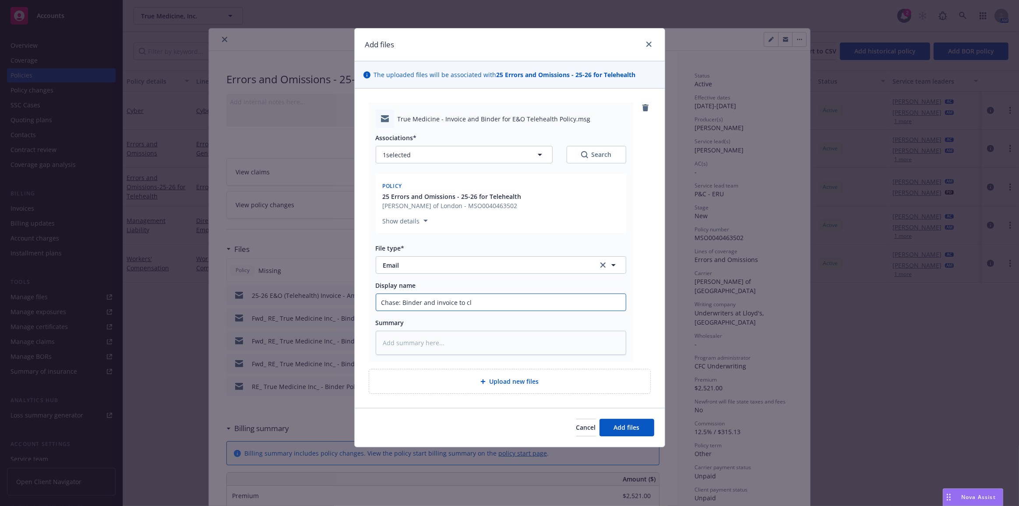
type textarea "x"
type input "Chase: Binder and invoice to clie"
type textarea "x"
type input "Chase: Binder and invoice to clien"
type textarea "x"
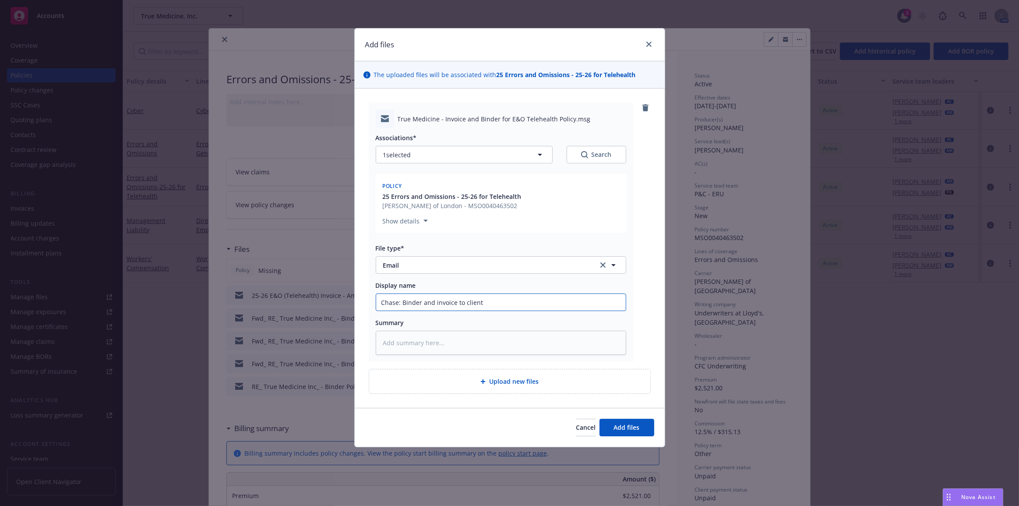
type input "Chase: Binder and invoice to client"
click at [647, 429] on button "Add files" at bounding box center [626, 427] width 55 height 18
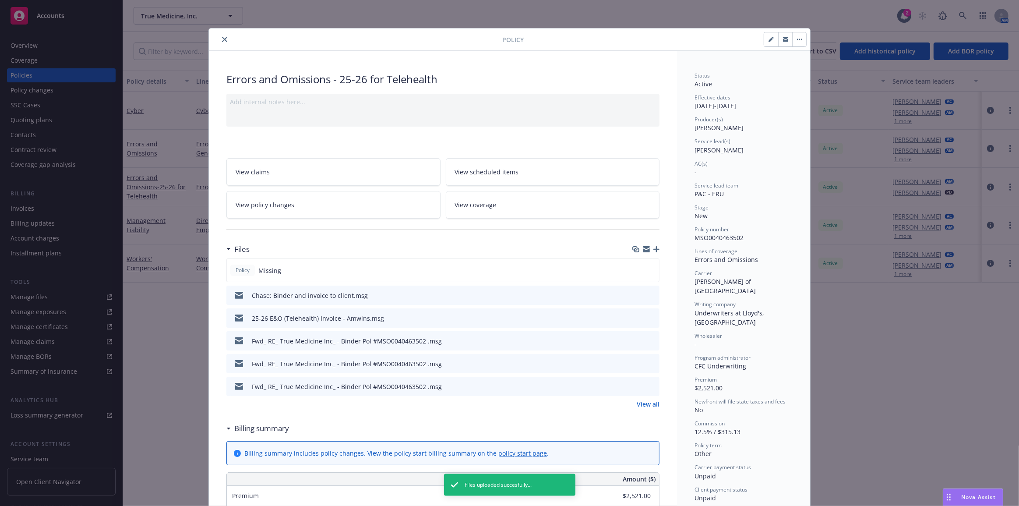
click at [223, 37] on icon "close" at bounding box center [224, 39] width 5 height 5
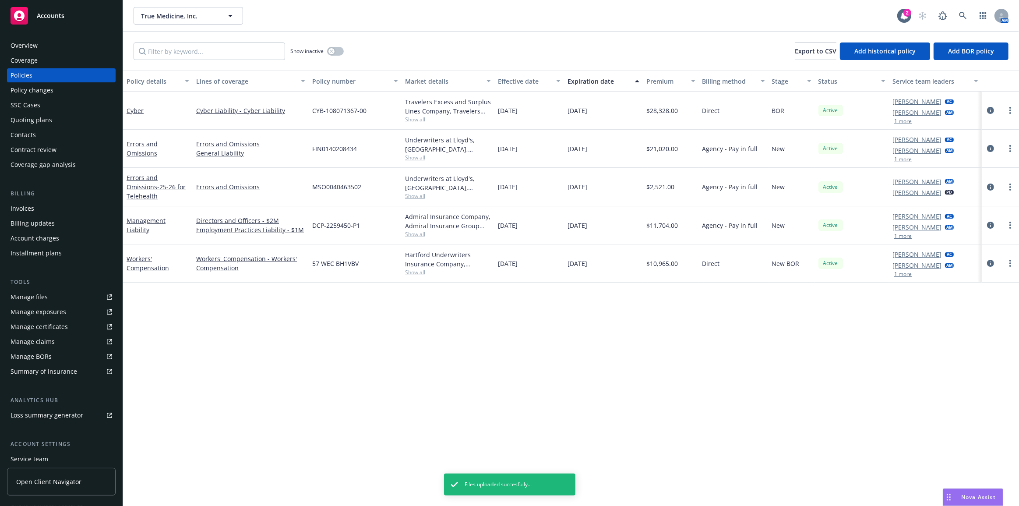
click at [63, 207] on div "Invoices" at bounding box center [62, 208] width 102 height 14
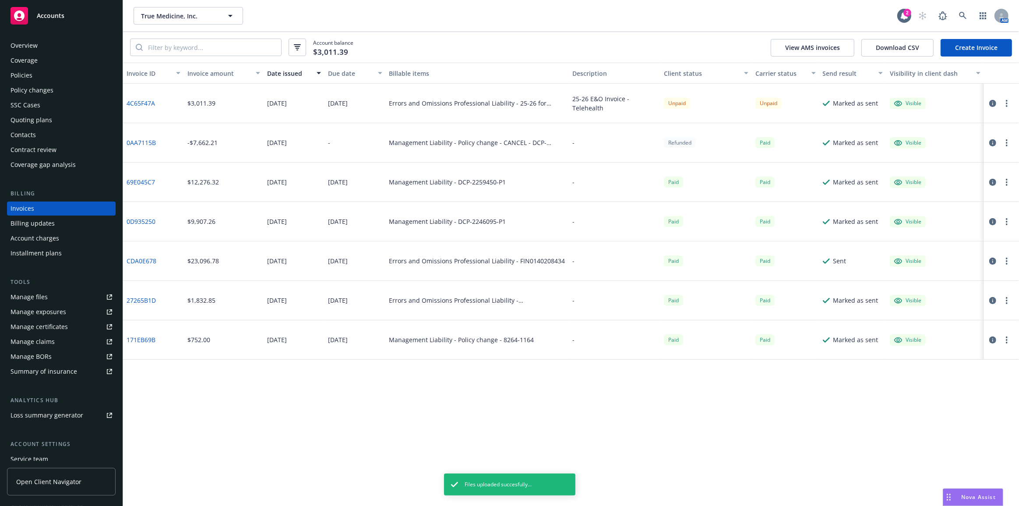
click at [992, 100] on icon "button" at bounding box center [992, 103] width 7 height 7
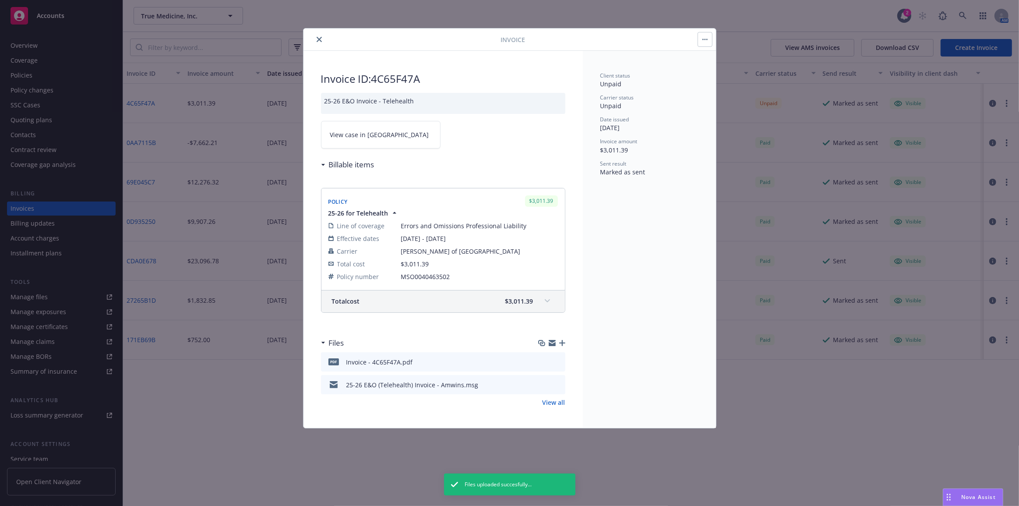
click at [560, 340] on icon "button" at bounding box center [562, 343] width 6 height 6
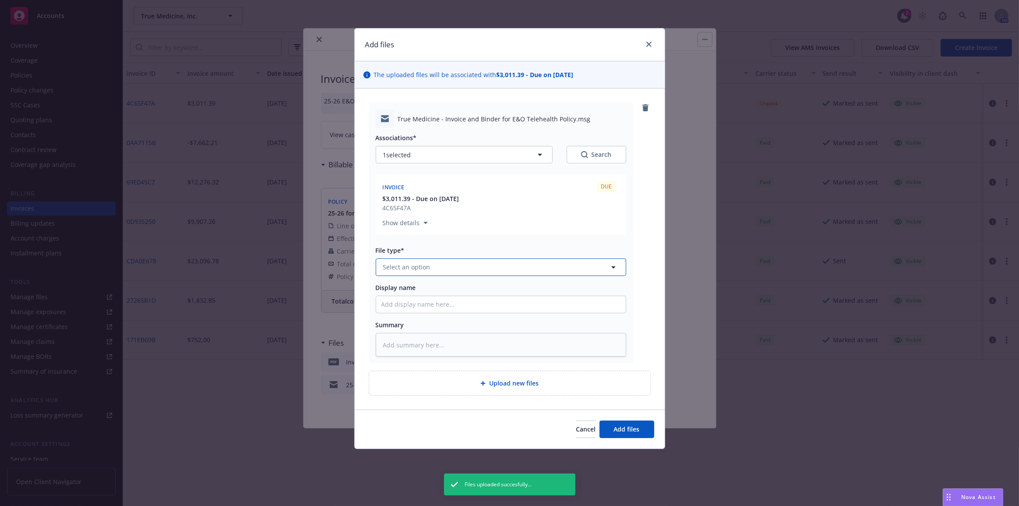
click at [488, 261] on button "Select an option" at bounding box center [501, 267] width 250 height 18
type textarea "x"
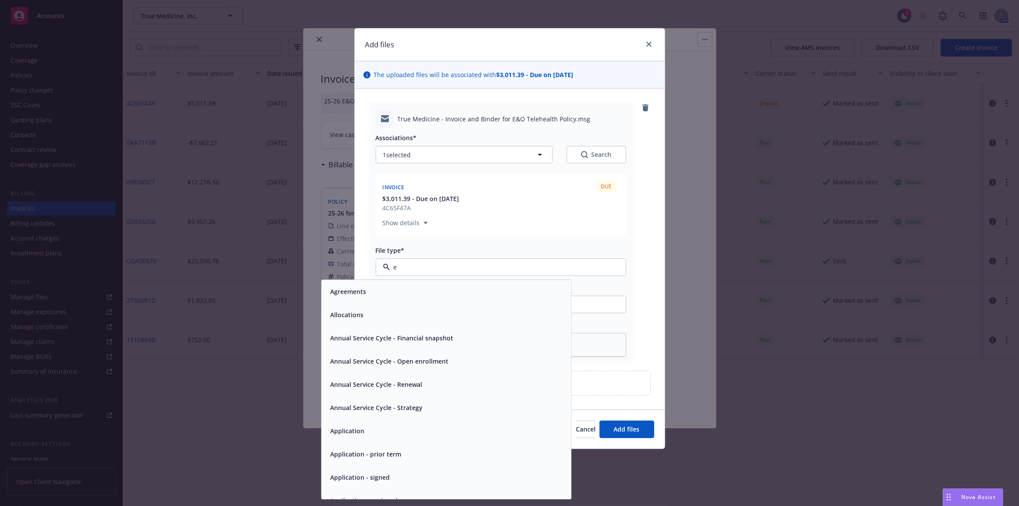
type input "em"
click at [484, 320] on div "Email" at bounding box center [446, 314] width 239 height 13
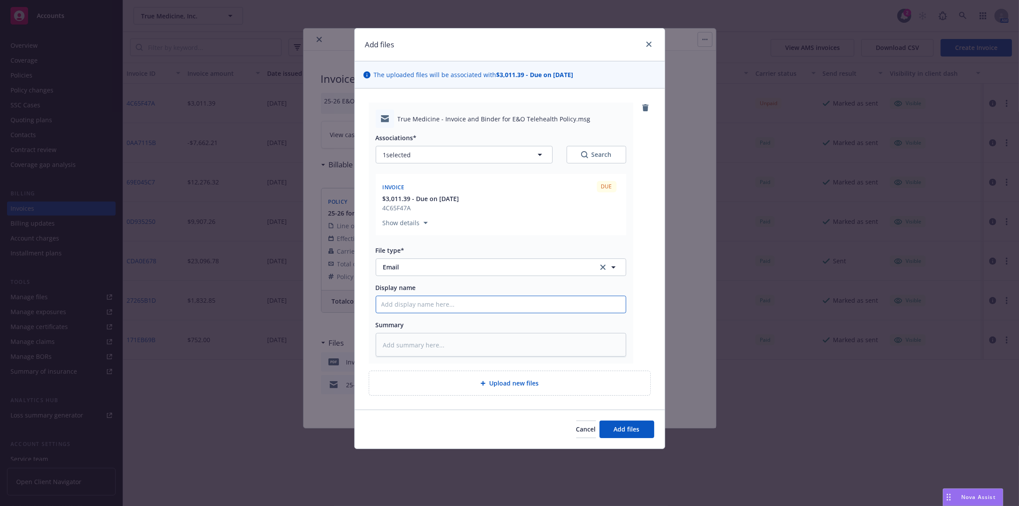
click at [489, 306] on input "Display name" at bounding box center [500, 304] width 249 height 17
paste input "Chase: Binder and invoice to client"
type textarea "x"
type input "Chase: Binder and invoice to client"
click at [627, 426] on span "Add files" at bounding box center [627, 429] width 26 height 8
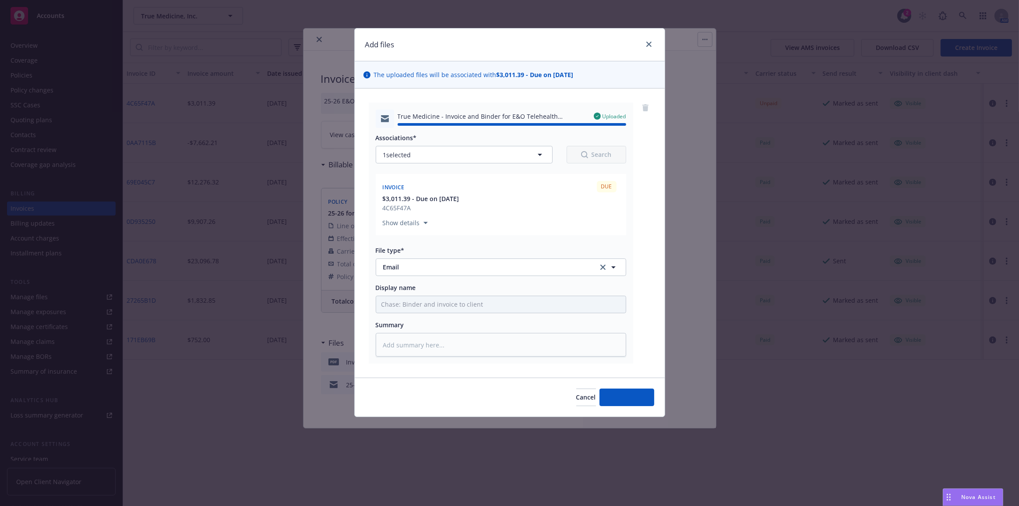
type textarea "x"
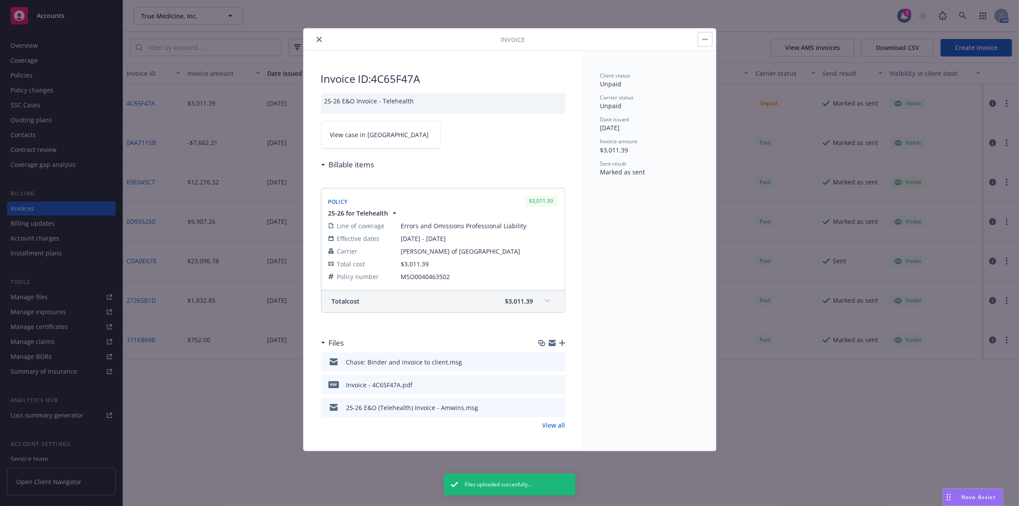
click at [627, 418] on div "Client status Unpaid Carrier status Unpaid Date issued 08/18/2025 Invoice amoun…" at bounding box center [649, 251] width 133 height 400
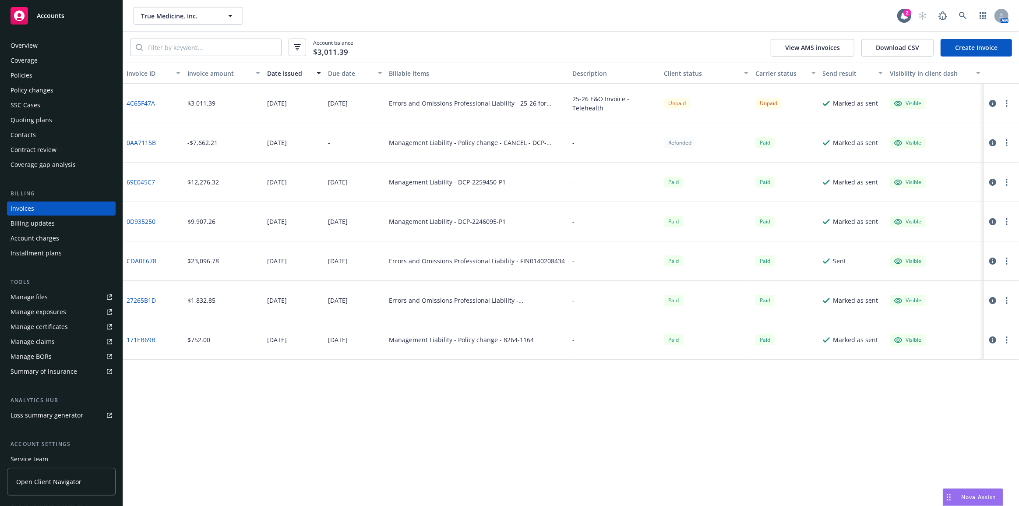
click at [97, 119] on div "Quoting plans" at bounding box center [62, 120] width 102 height 14
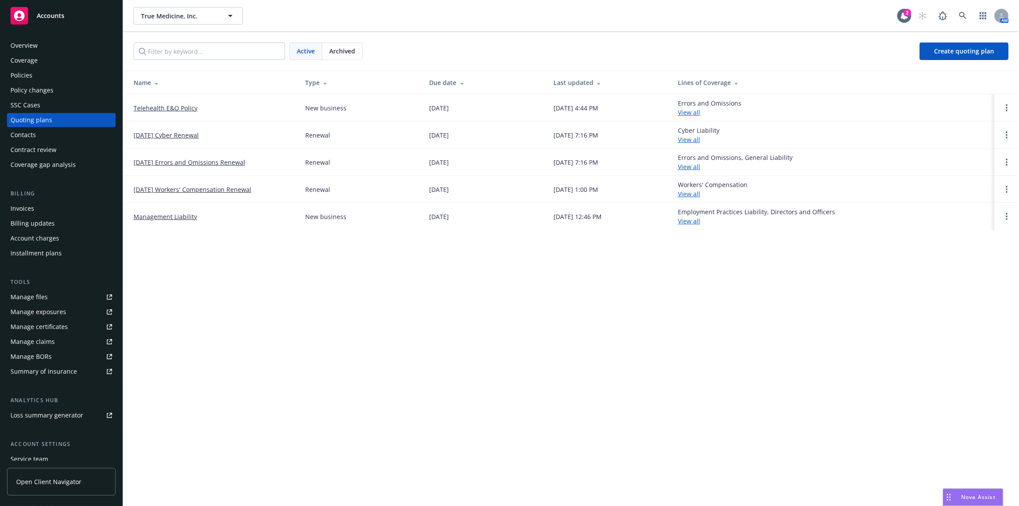
click at [157, 109] on link "Telehealth E&O Policy" at bounding box center [165, 107] width 64 height 9
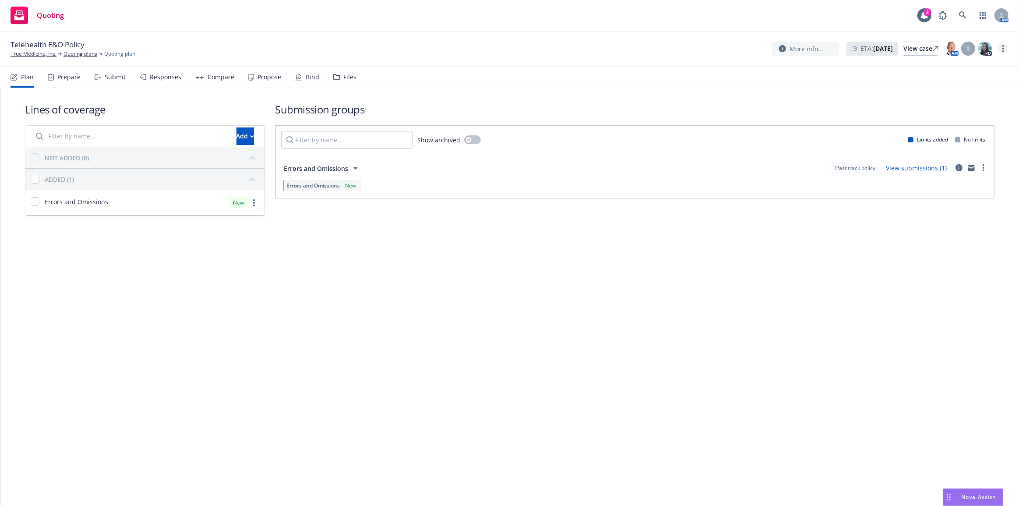
click at [1004, 47] on link "more" at bounding box center [1003, 48] width 11 height 11
click at [985, 81] on link "Rename quoting plan" at bounding box center [959, 84] width 98 height 18
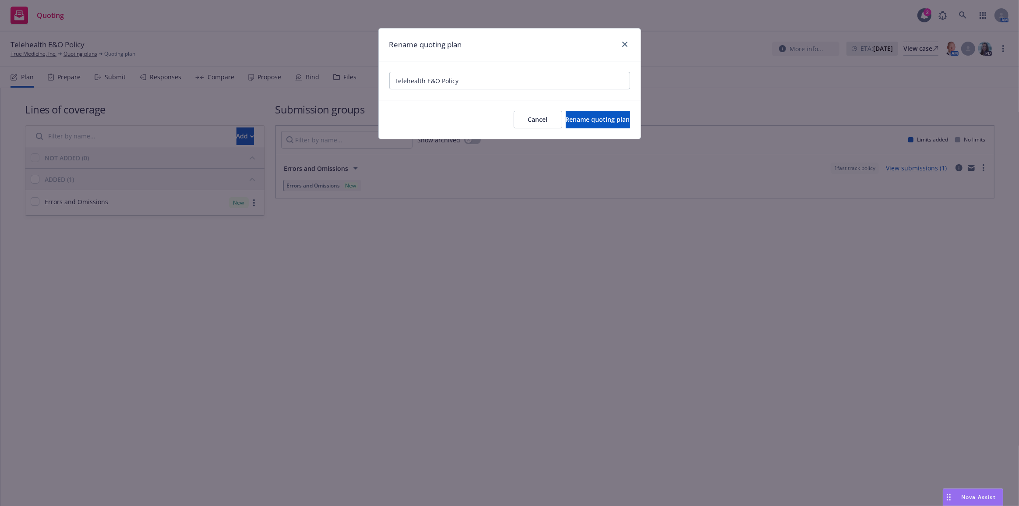
click at [393, 80] on input "Telehealth E&O Policy" at bounding box center [509, 81] width 241 height 18
type input "[DATE] Telehealth E&O Policy (NEW)"
click at [586, 122] on span "Rename quoting plan" at bounding box center [598, 119] width 64 height 8
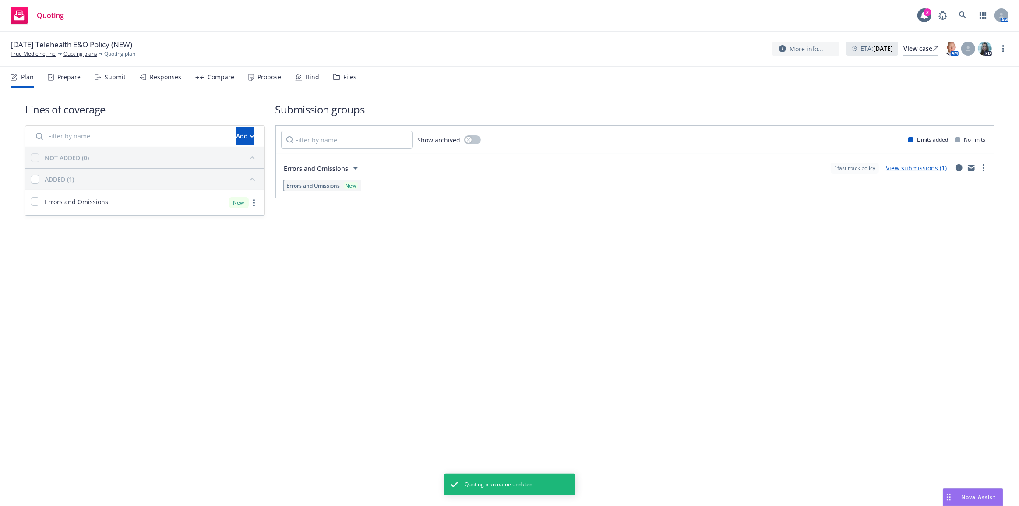
click at [306, 74] on div "Bind" at bounding box center [313, 77] width 14 height 7
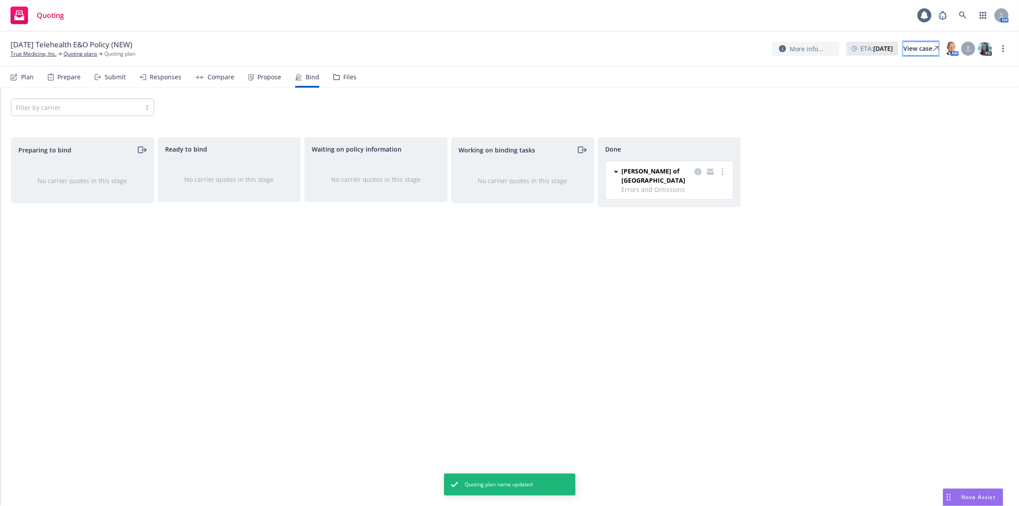
click at [903, 48] on div "View case" at bounding box center [920, 48] width 35 height 13
click at [649, 298] on div "Done Lloyd's of London Errors and Omissions 08/08/2025 - 02/08/2026 Thursday, A…" at bounding box center [668, 312] width 143 height 350
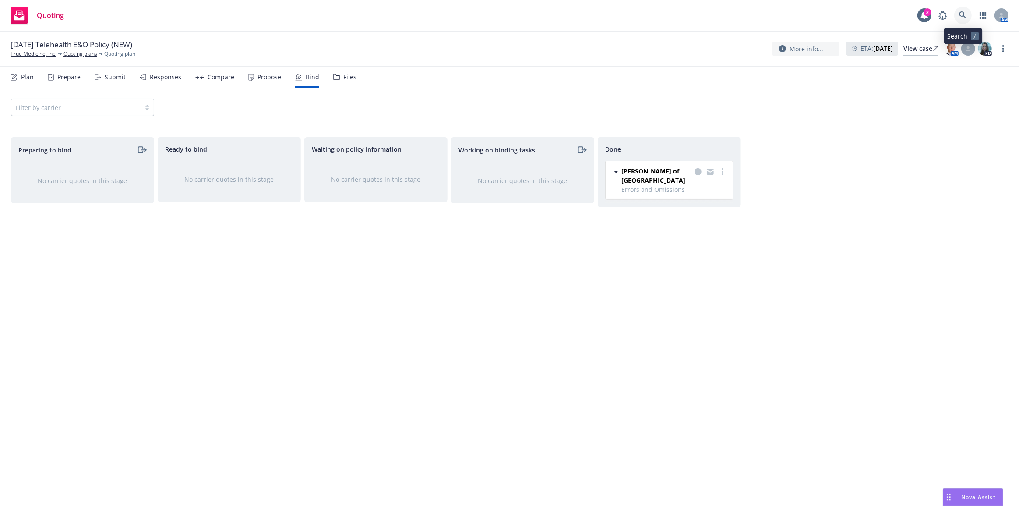
click at [966, 19] on link at bounding box center [963, 16] width 18 height 18
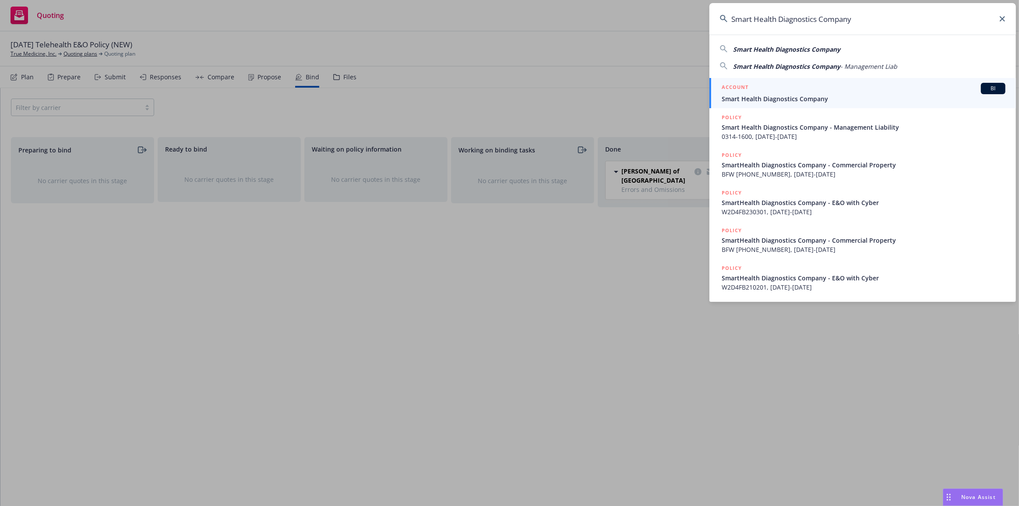
type input "Smart Health Diagnostics Company"
click at [918, 94] on span "Smart Health Diagnostics Company" at bounding box center [863, 98] width 284 height 9
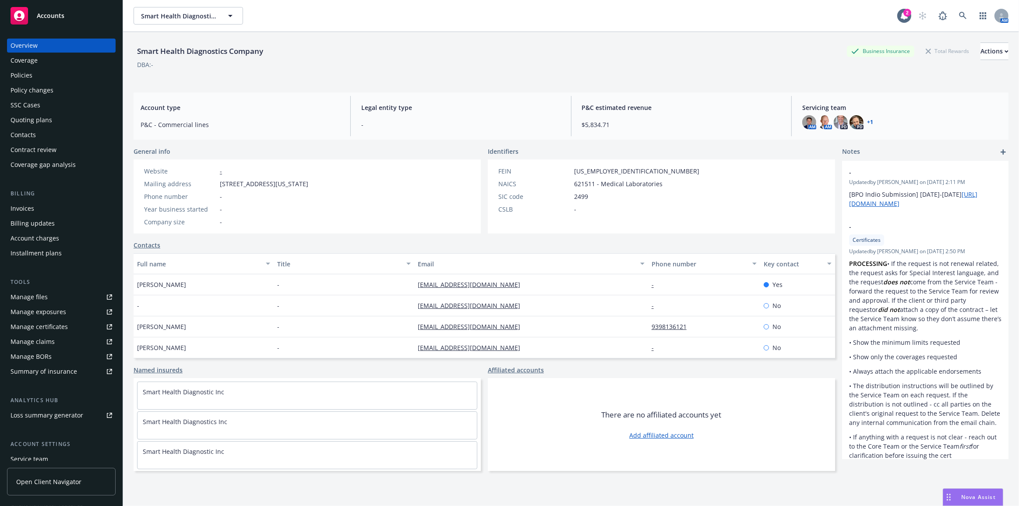
click at [98, 93] on div "Policy changes" at bounding box center [62, 90] width 102 height 14
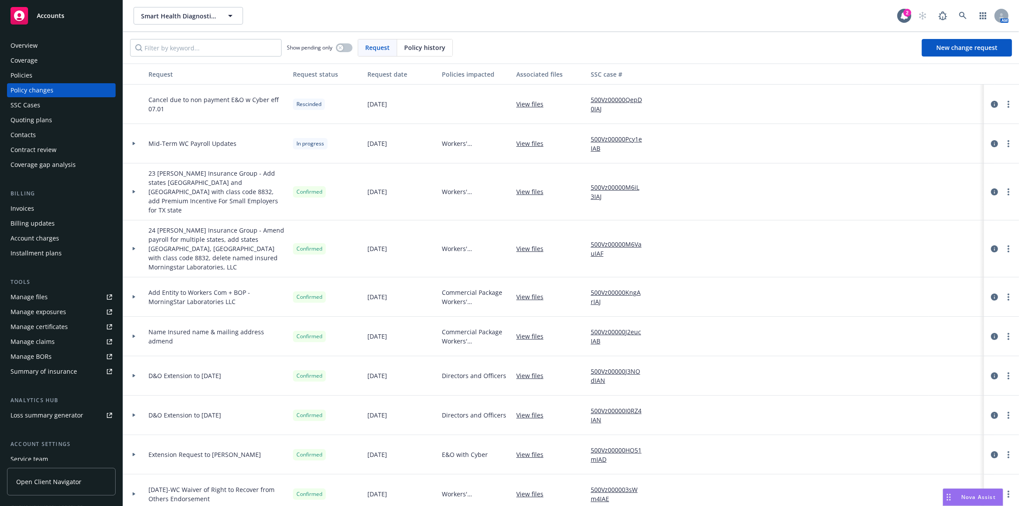
click at [135, 146] on div at bounding box center [134, 143] width 22 height 39
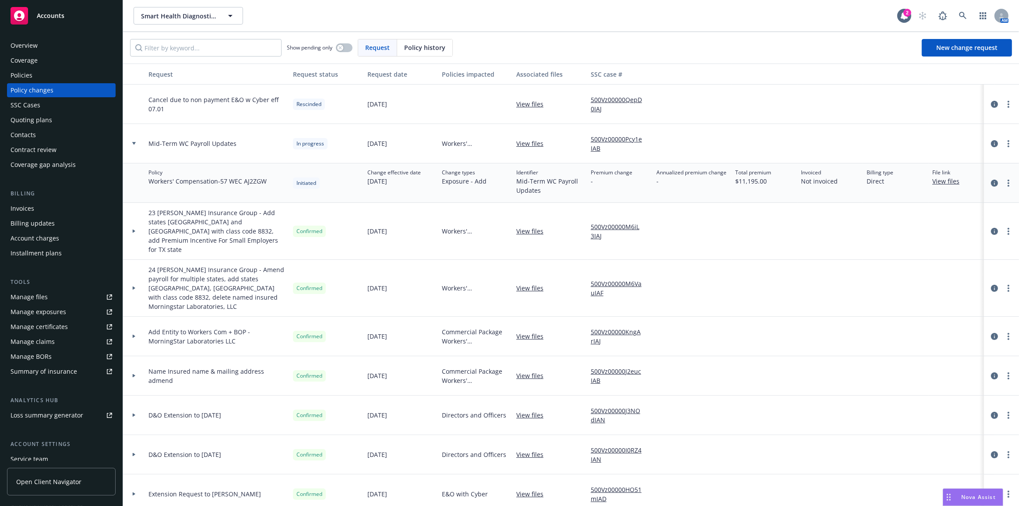
drag, startPoint x: 268, startPoint y: 180, endPoint x: 221, endPoint y: 180, distance: 47.7
click at [221, 180] on div "Policy Workers' Compensation - 57 WEC AJ2ZGW" at bounding box center [217, 182] width 144 height 39
click at [222, 180] on span "Workers' Compensation - 57 WEC AJ2ZGW" at bounding box center [207, 180] width 118 height 9
drag, startPoint x: 224, startPoint y: 180, endPoint x: 270, endPoint y: 182, distance: 46.4
click at [270, 182] on div "Policy Workers' Compensation - 57 WEC AJ2ZGW" at bounding box center [217, 182] width 144 height 39
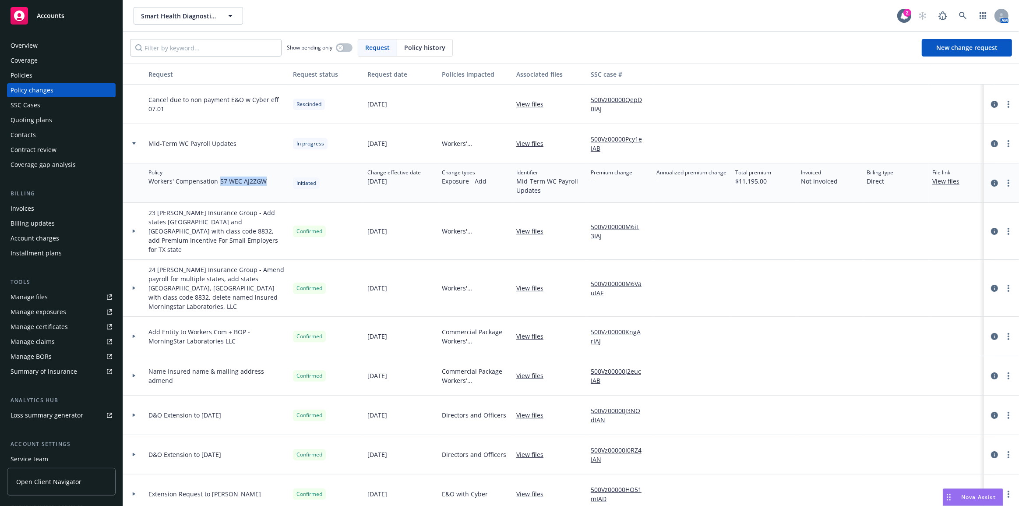
copy span "57 WEC AJ2ZGW"
click at [1003, 141] on link "more" at bounding box center [1008, 143] width 11 height 11
click at [978, 212] on link "Resume workflow" at bounding box center [932, 214] width 150 height 18
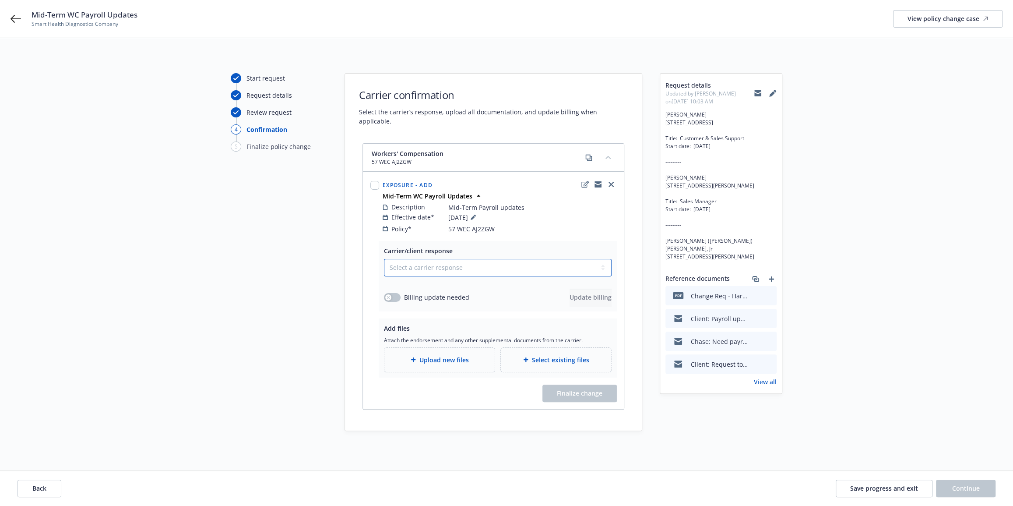
click at [568, 263] on select "Select a carrier response Accepted Accepted with revision No endorsement needed…" at bounding box center [498, 268] width 228 height 18
select select "ACCEPTED"
click at [384, 259] on select "Select a carrier response Accepted Accepted with revision No endorsement needed…" at bounding box center [498, 268] width 228 height 18
click at [394, 293] on button "button" at bounding box center [392, 297] width 17 height 9
click at [588, 293] on span "Update billing" at bounding box center [590, 297] width 42 height 8
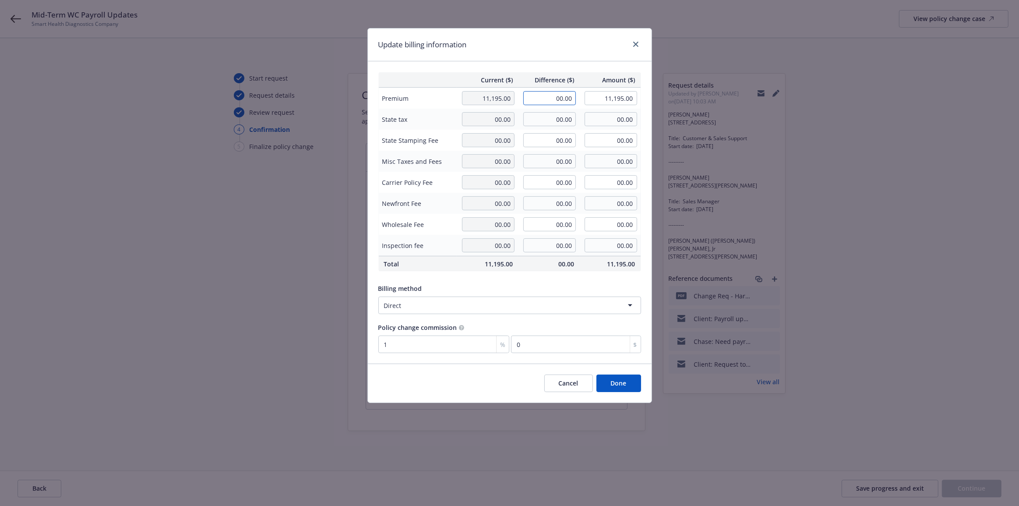
click at [533, 95] on input "00.00" at bounding box center [549, 98] width 53 height 14
type input "468.00"
type input "11,663.00"
type input "4.68"
click at [544, 49] on div "Update billing information" at bounding box center [510, 44] width 284 height 33
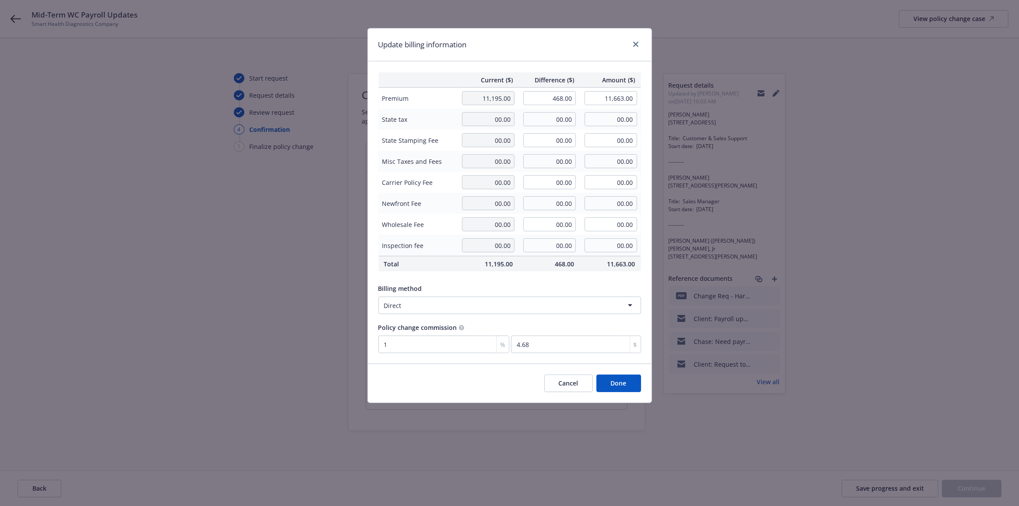
click at [626, 379] on button "Done" at bounding box center [618, 383] width 45 height 18
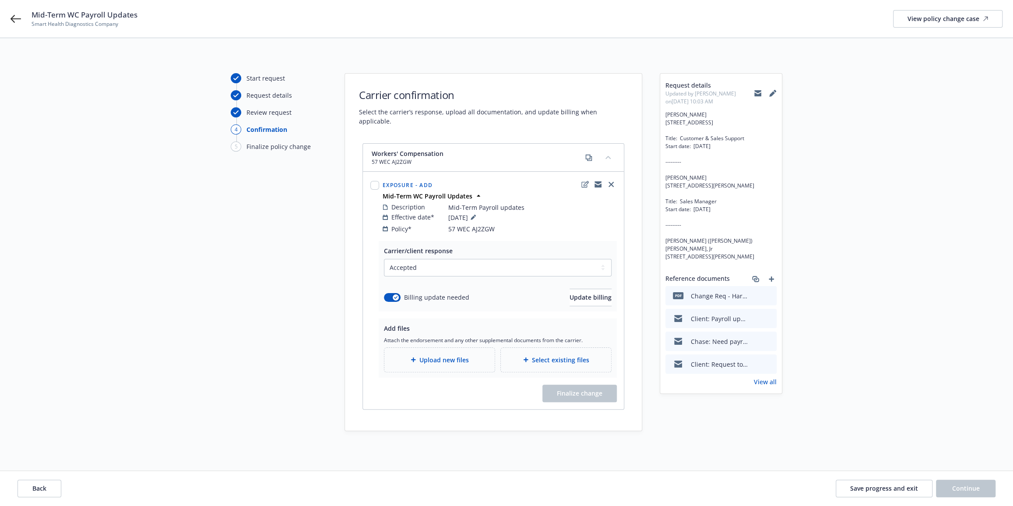
click at [481, 355] on div "Upload new files" at bounding box center [439, 360] width 96 height 10
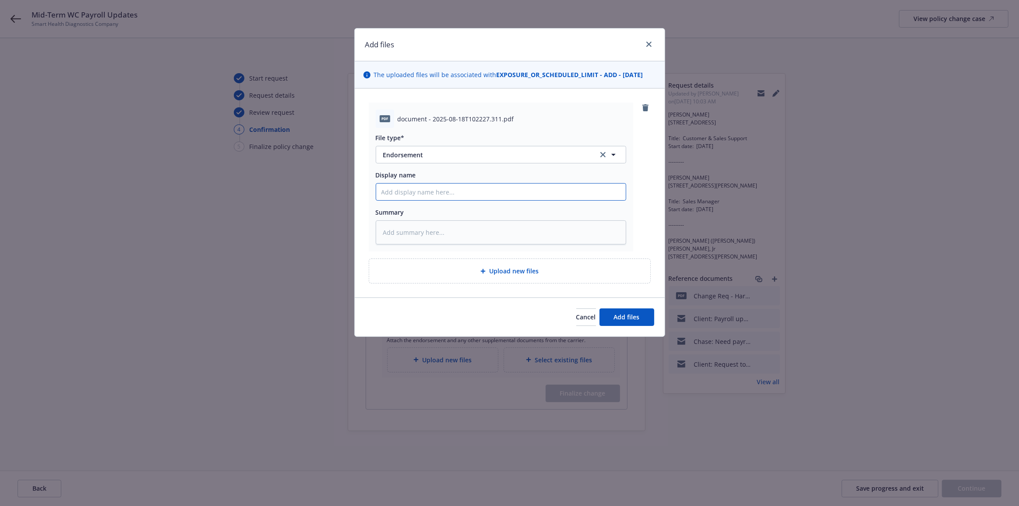
click at [523, 197] on input "Display name" at bounding box center [500, 191] width 249 height 17
type textarea "x"
type input "z"
type textarea "x"
type input "ze"
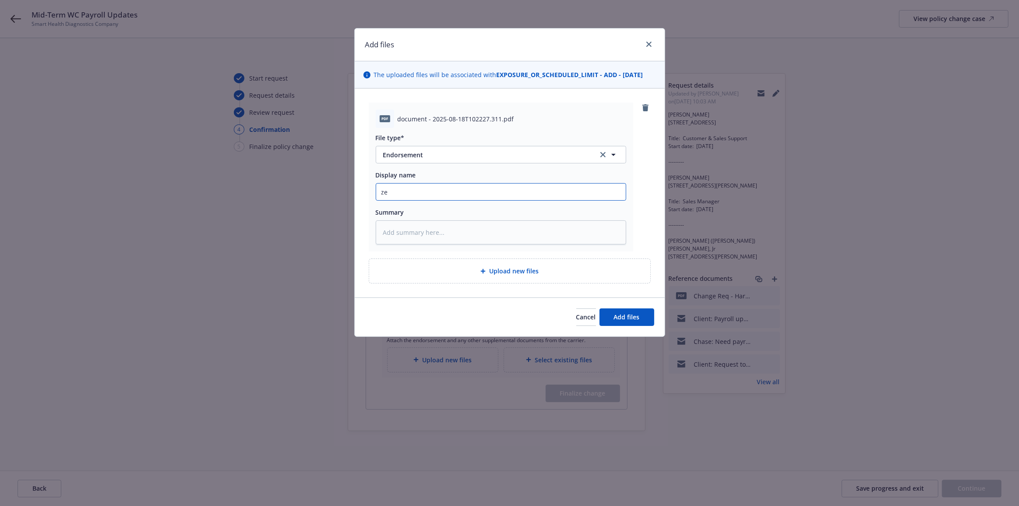
type textarea "x"
type input "[DEMOGRAPHIC_DATA]"
type textarea "x"
type input "z"
type textarea "x"
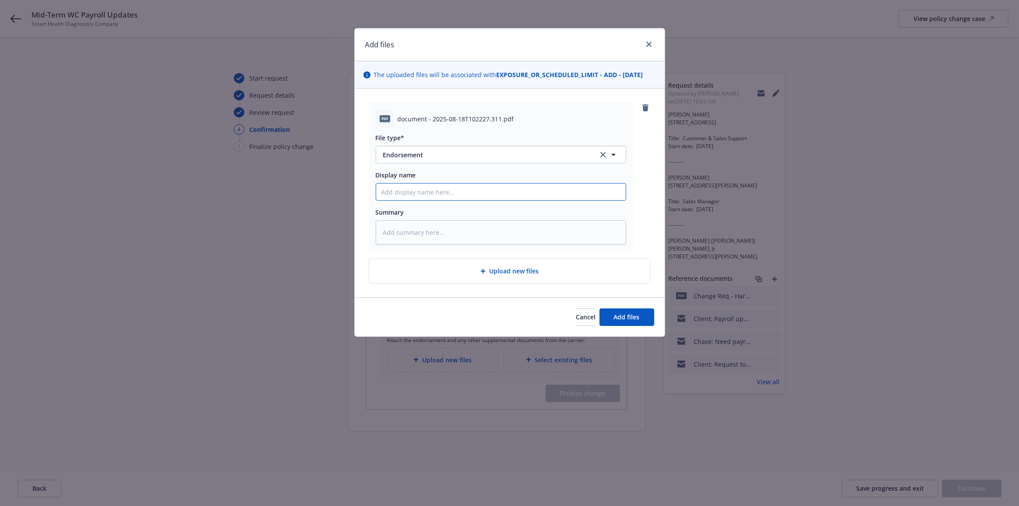
paste input "24-25 Hartford Workers Comp Policy - ENDT #5 [DATE] - MIdterm Payroll Update"
type input "24-25 Hartford Workers Comp Policy - ENDT #5 [DATE] - MIdterm Payroll Update"
type textarea "x"
type input "24-25 Hartford Workers Comp Policy - ENDT #5 [DATE] - MIdterm Payroll Update"
click at [624, 318] on span "Add files" at bounding box center [627, 317] width 26 height 8
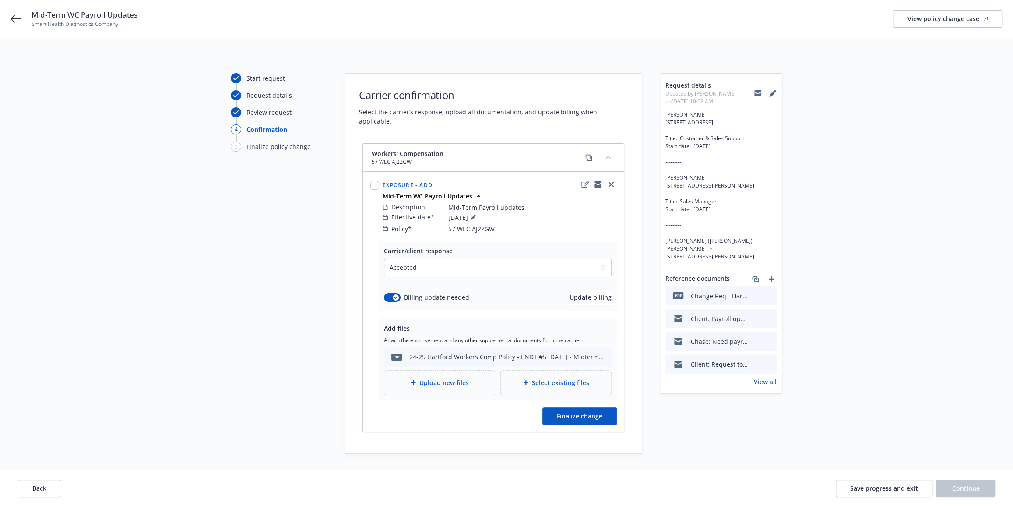
click at [840, 254] on div "Start request Request details Review request 4 Confirmation 5 Finalize policy c…" at bounding box center [507, 263] width 992 height 380
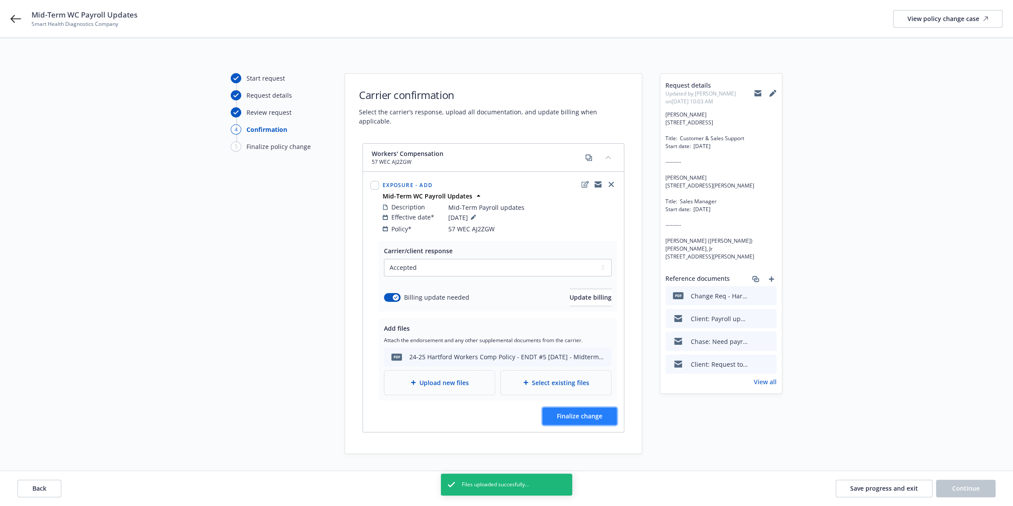
click at [597, 407] on button "Finalize change" at bounding box center [579, 416] width 74 height 18
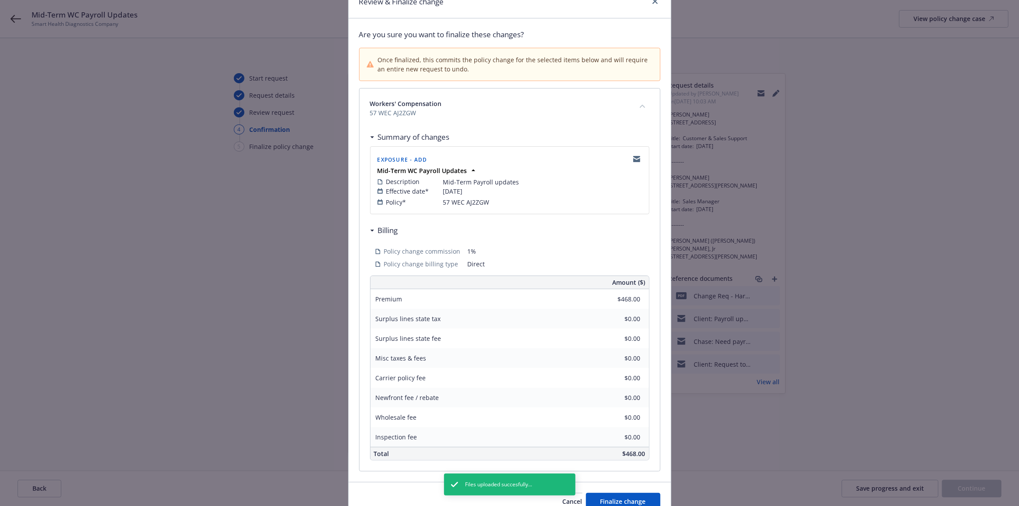
scroll to position [85, 0]
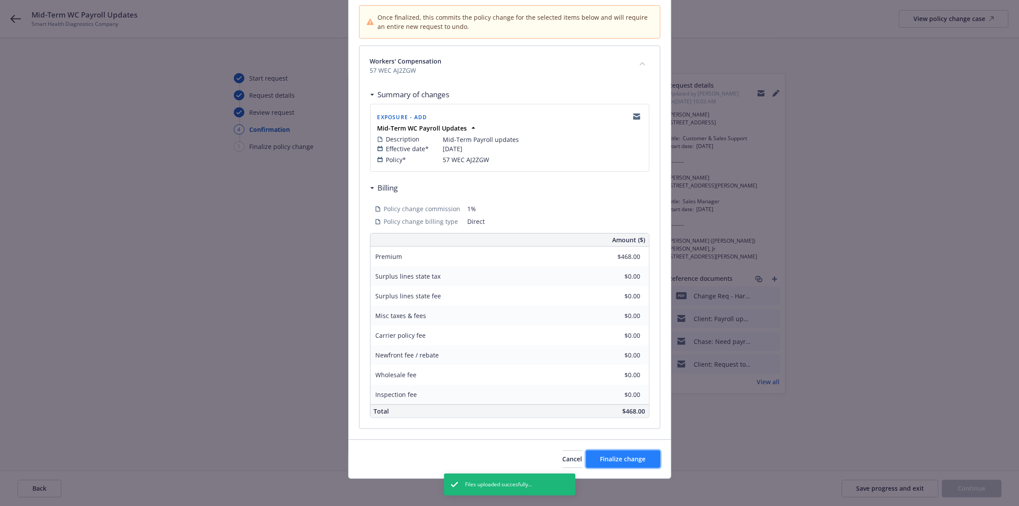
click at [624, 457] on span "Finalize change" at bounding box center [623, 458] width 46 height 8
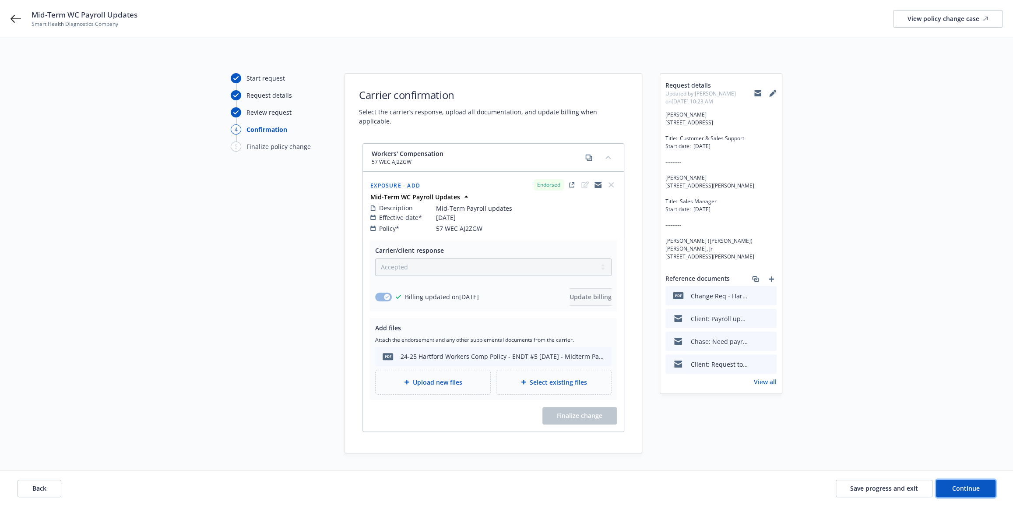
click at [948, 488] on button "Continue" at bounding box center [966, 488] width 60 height 18
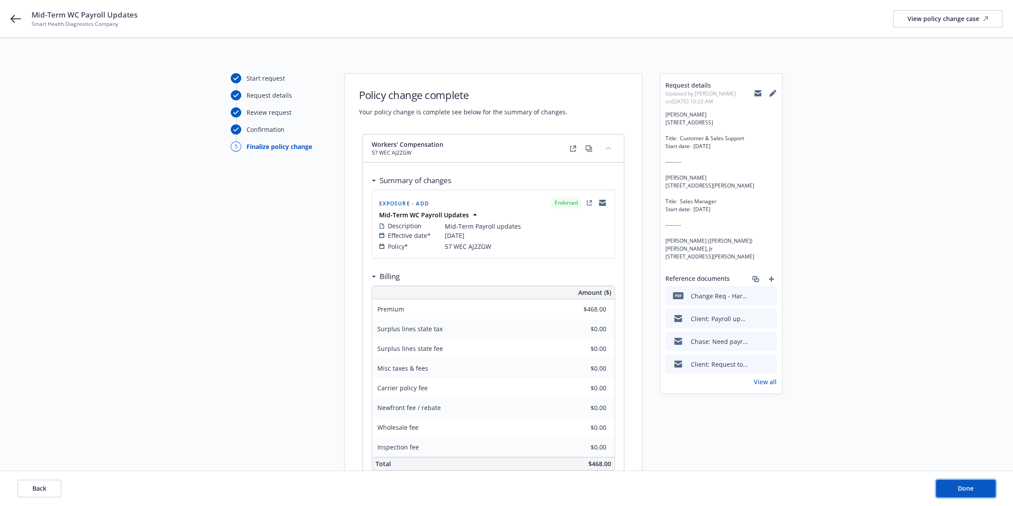
click at [948, 488] on button "Done" at bounding box center [966, 488] width 60 height 18
click at [848, 438] on div "Start request Request details Review request Confirmation 5 Finalize policy cha…" at bounding box center [507, 287] width 992 height 428
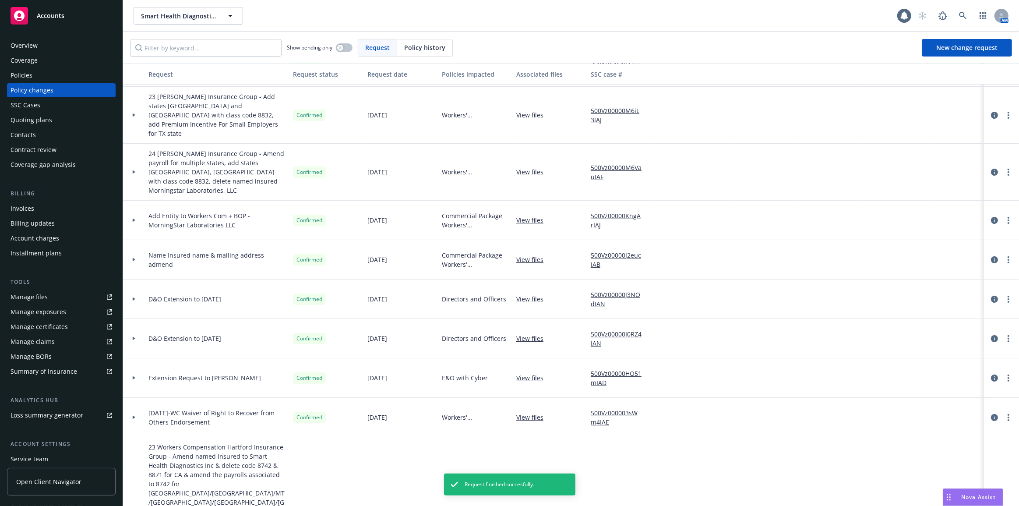
scroll to position [159, 0]
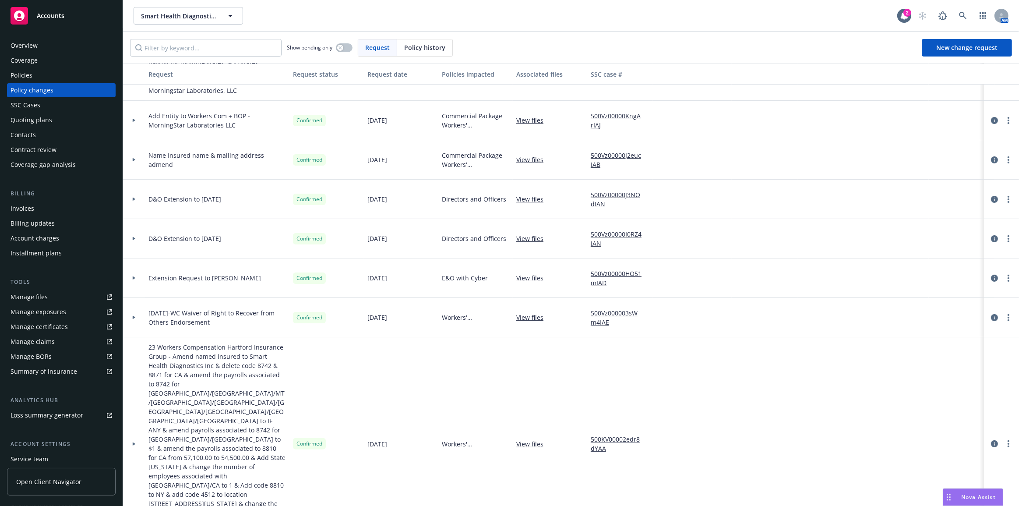
click at [127, 107] on div at bounding box center [134, 120] width 22 height 39
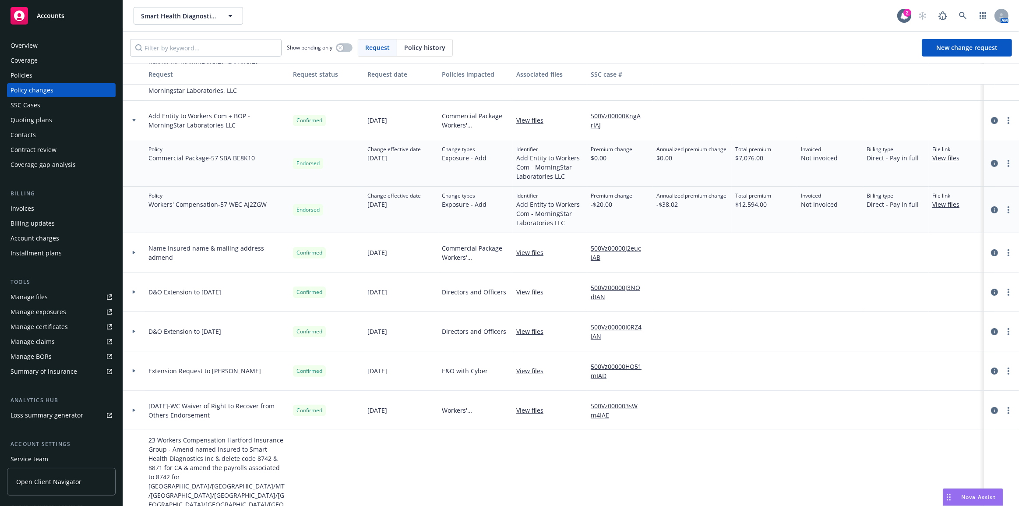
click at [127, 107] on div at bounding box center [134, 120] width 22 height 39
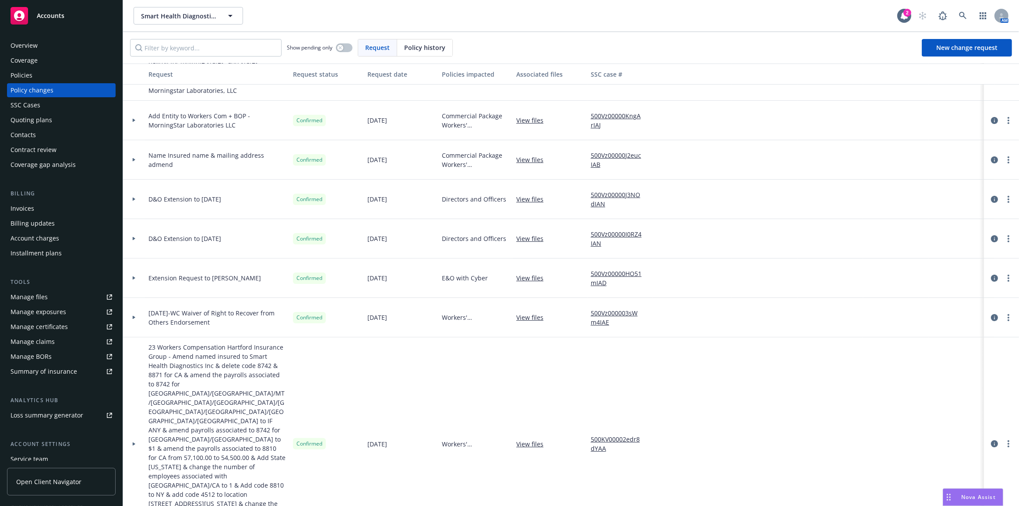
click at [131, 155] on div at bounding box center [134, 159] width 22 height 39
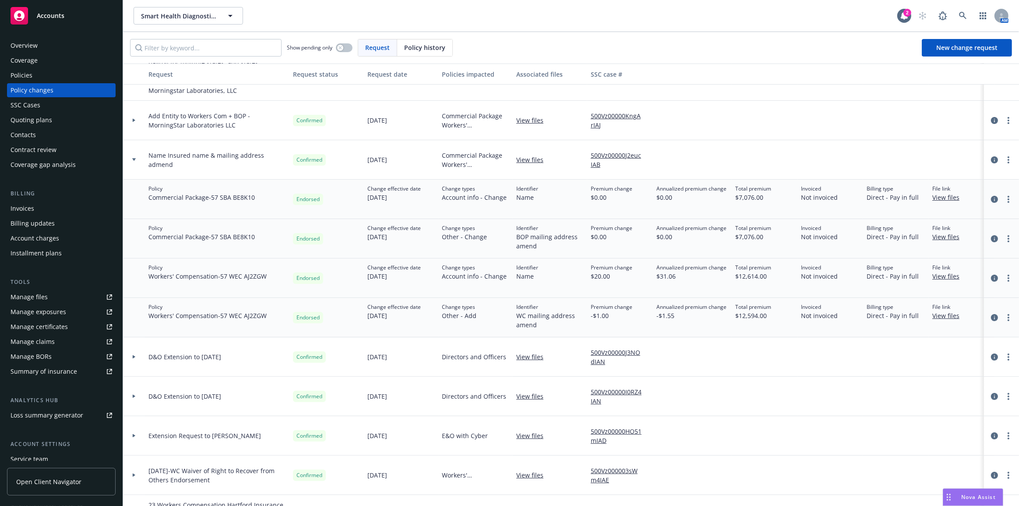
click at [131, 156] on div at bounding box center [134, 159] width 22 height 39
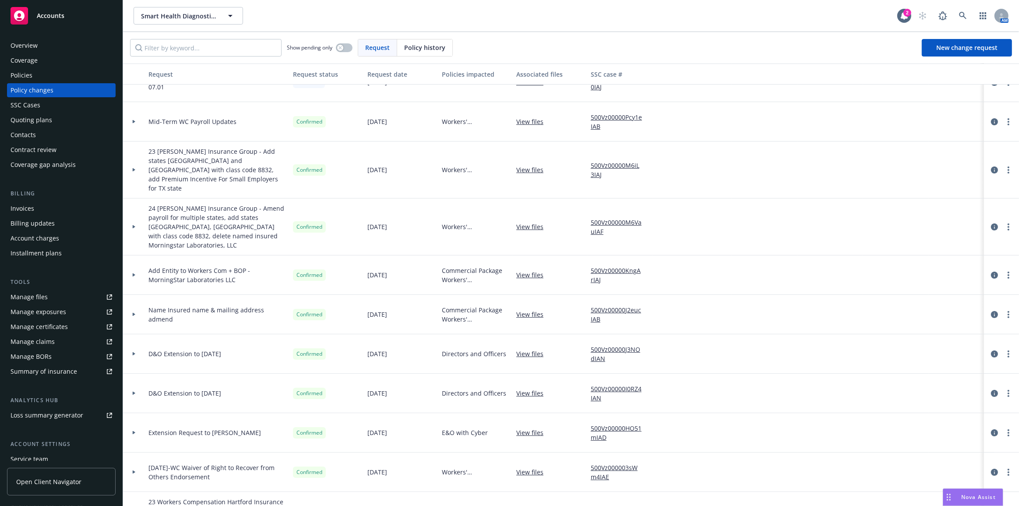
scroll to position [0, 0]
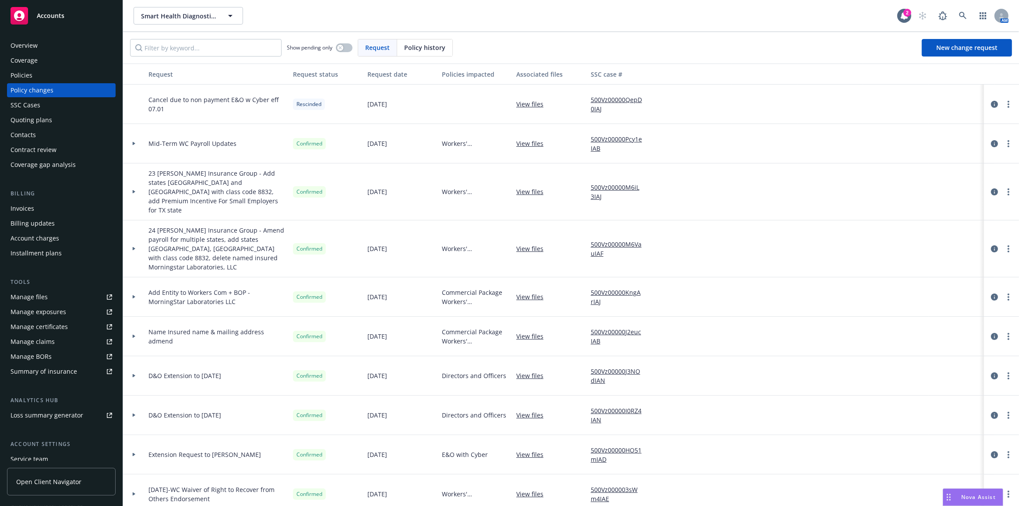
click at [137, 144] on div at bounding box center [133, 143] width 15 height 3
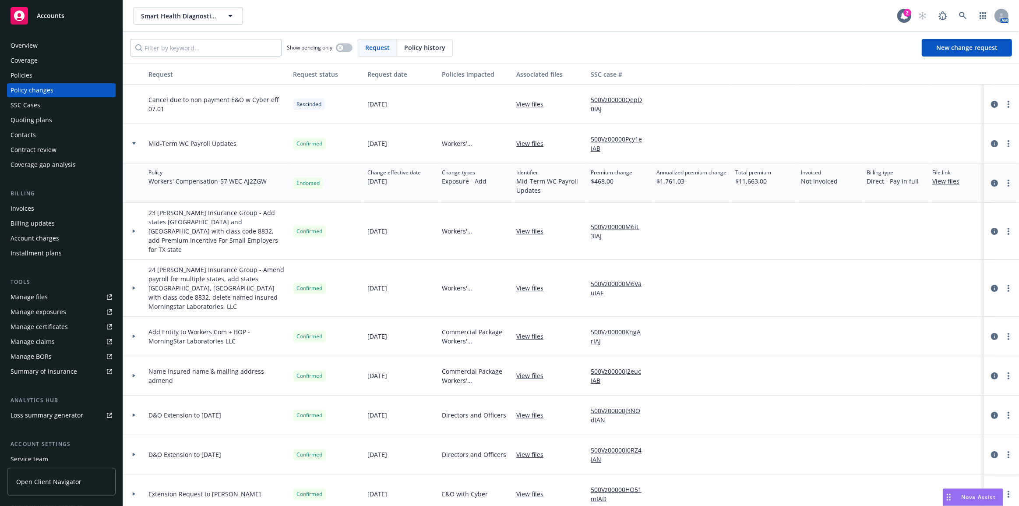
click at [137, 144] on div at bounding box center [133, 143] width 15 height 3
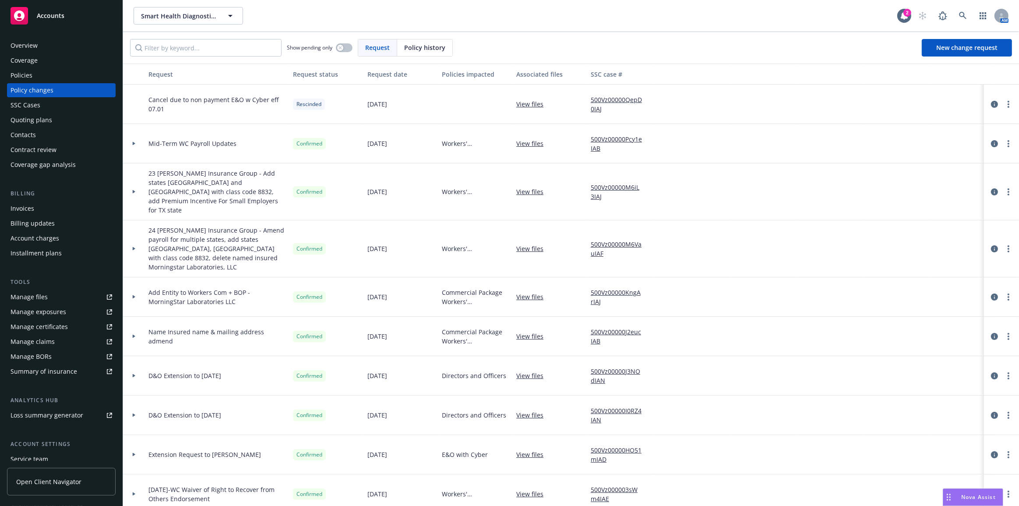
click at [130, 141] on div at bounding box center [134, 143] width 22 height 39
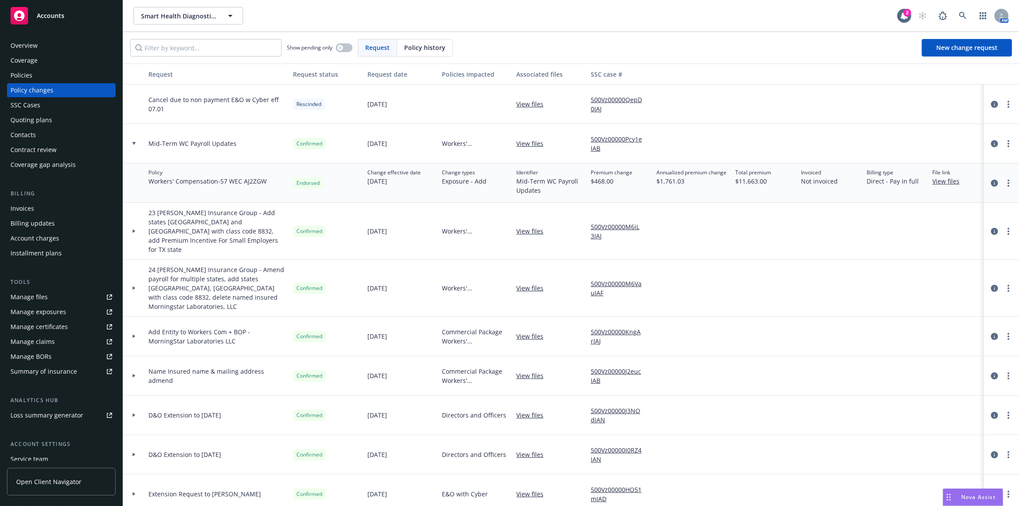
click at [130, 141] on div at bounding box center [134, 143] width 22 height 39
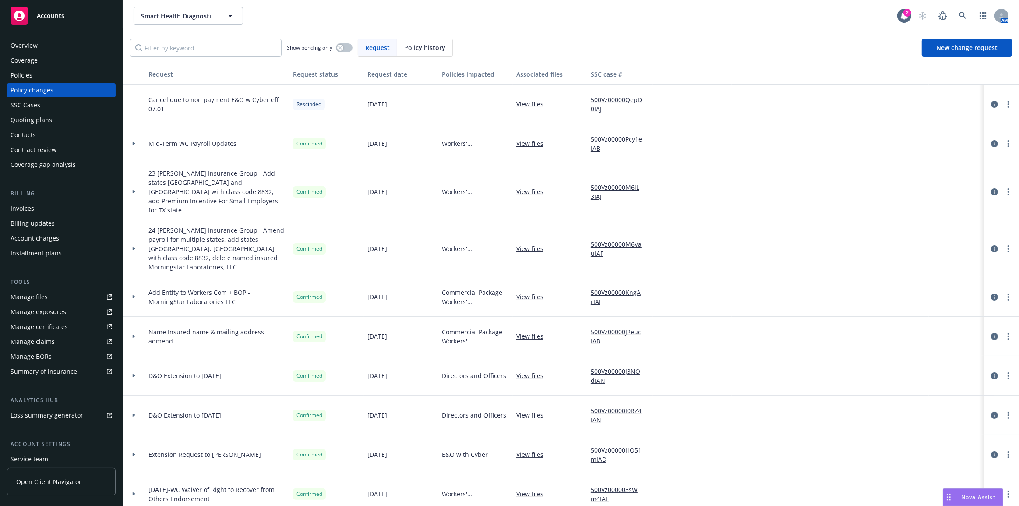
click at [135, 144] on icon at bounding box center [134, 143] width 4 height 3
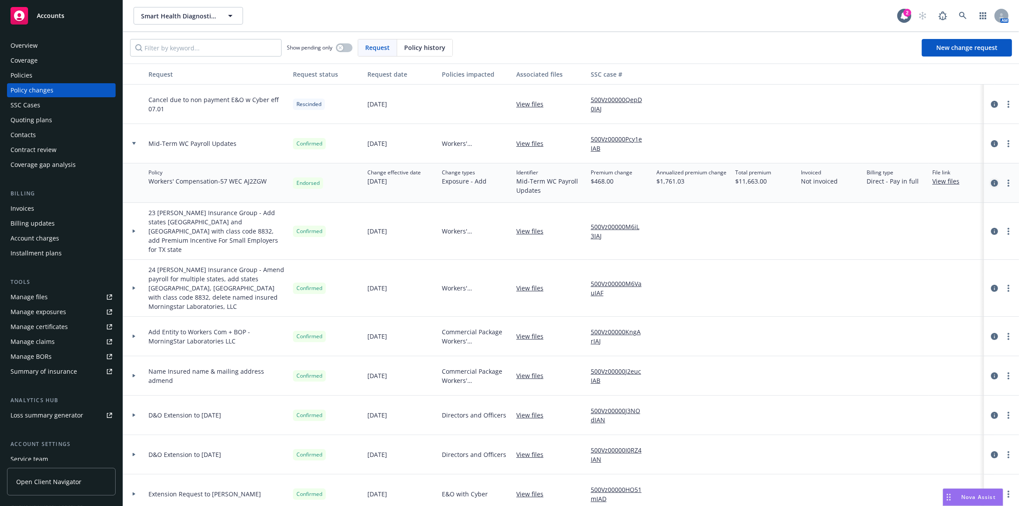
click at [991, 183] on icon "circleInformation" at bounding box center [994, 182] width 7 height 7
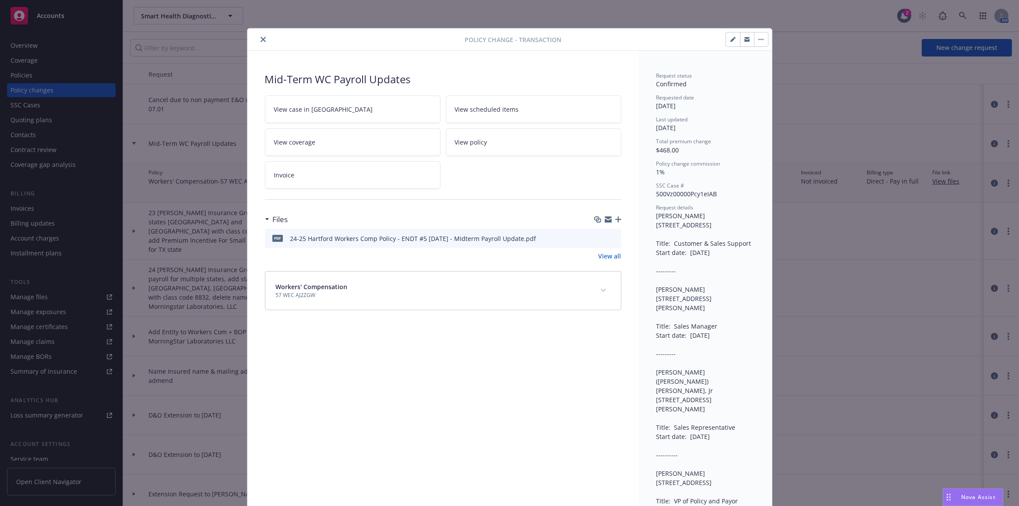
scroll to position [26, 0]
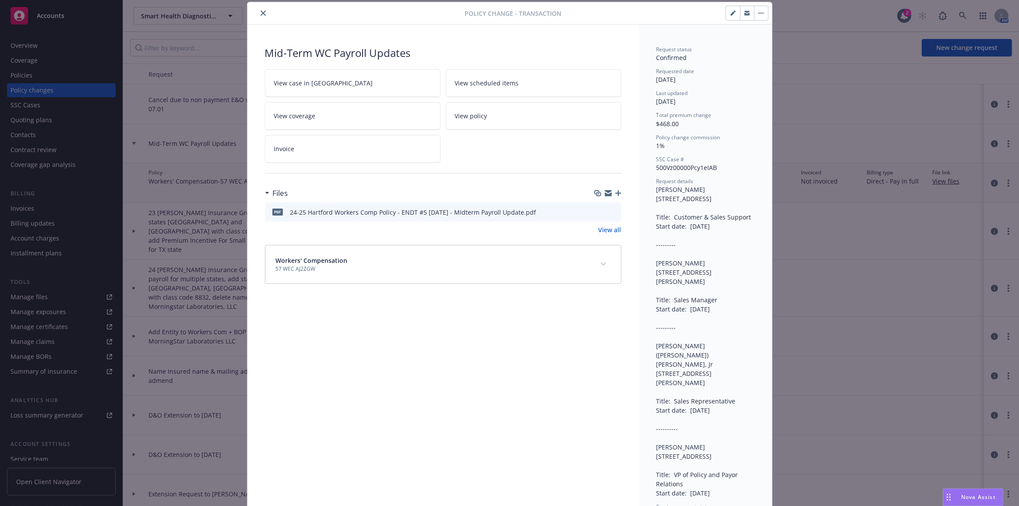
click at [596, 211] on icon "download file" at bounding box center [598, 210] width 6 height 5
click at [615, 192] on icon "button" at bounding box center [618, 193] width 6 height 6
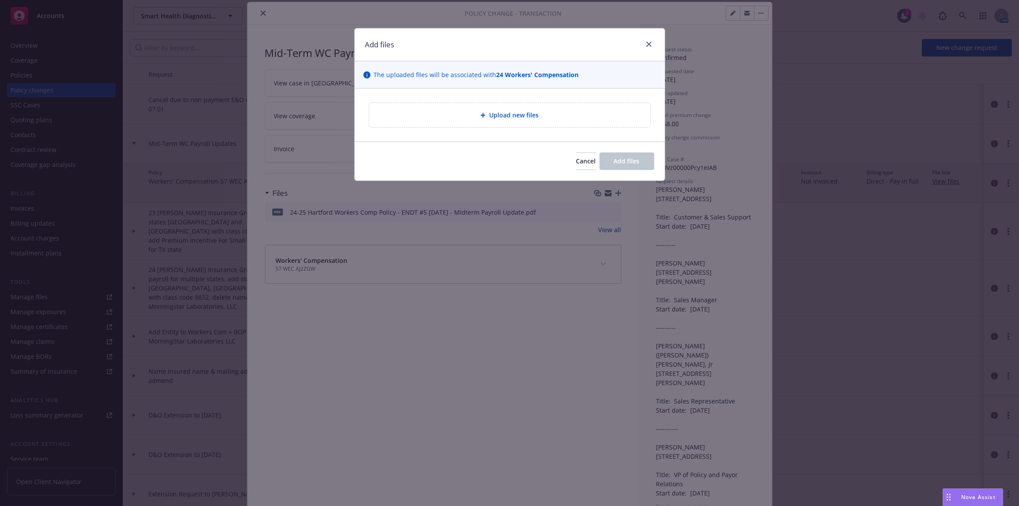
type textarea "x"
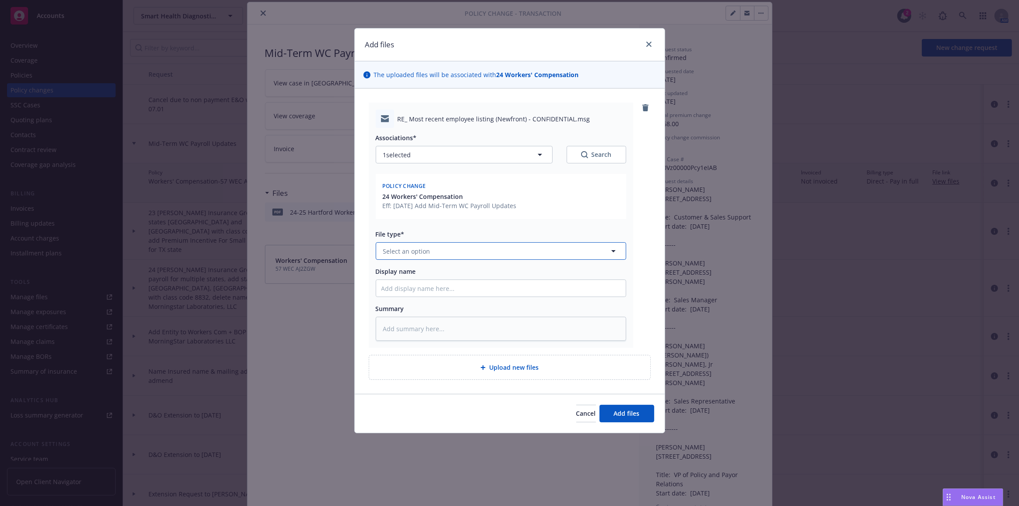
click at [551, 249] on button "Select an option" at bounding box center [501, 251] width 250 height 18
type input "endors"
type textarea "x"
type input "C"
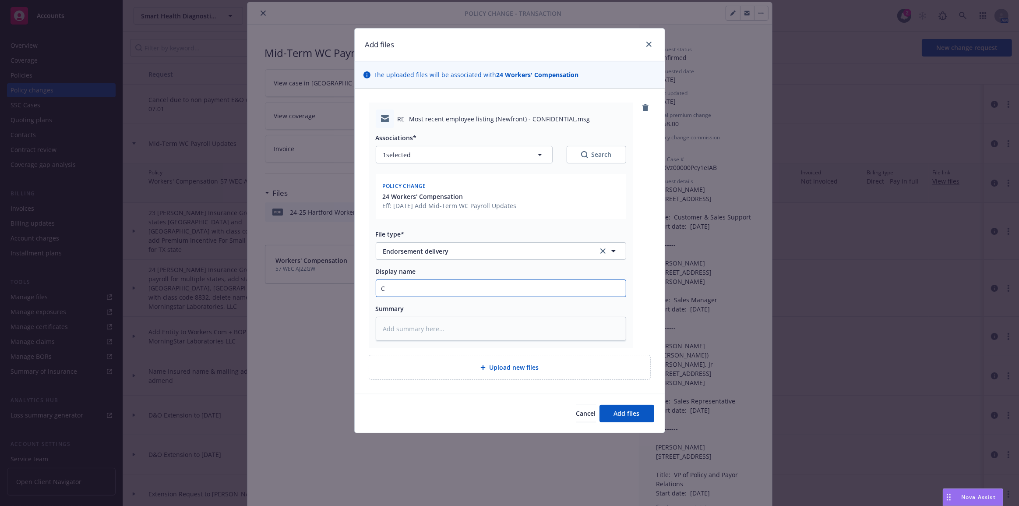
type textarea "x"
type input "Ch"
type textarea "x"
type input "Cha"
type textarea "x"
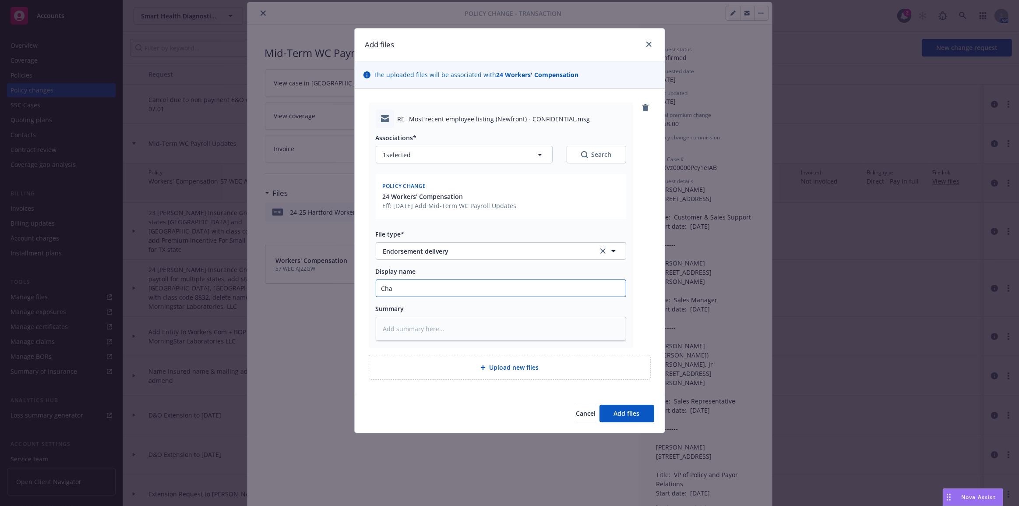
type input "[PERSON_NAME]"
type textarea "x"
type input "Chase"
type textarea "x"
type input "Chase:"
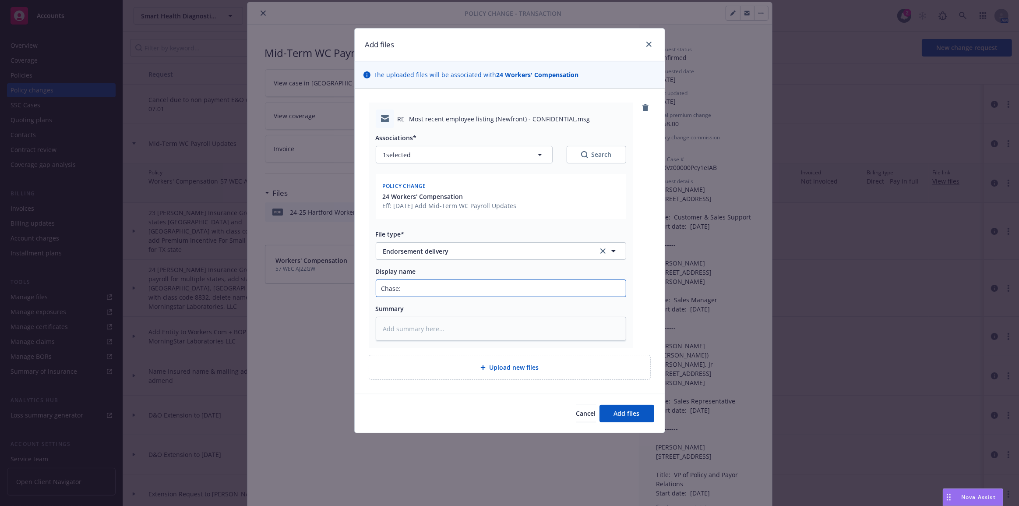
type textarea "x"
type input "Chase:"
type textarea "x"
type input "Chase: E"
type textarea "x"
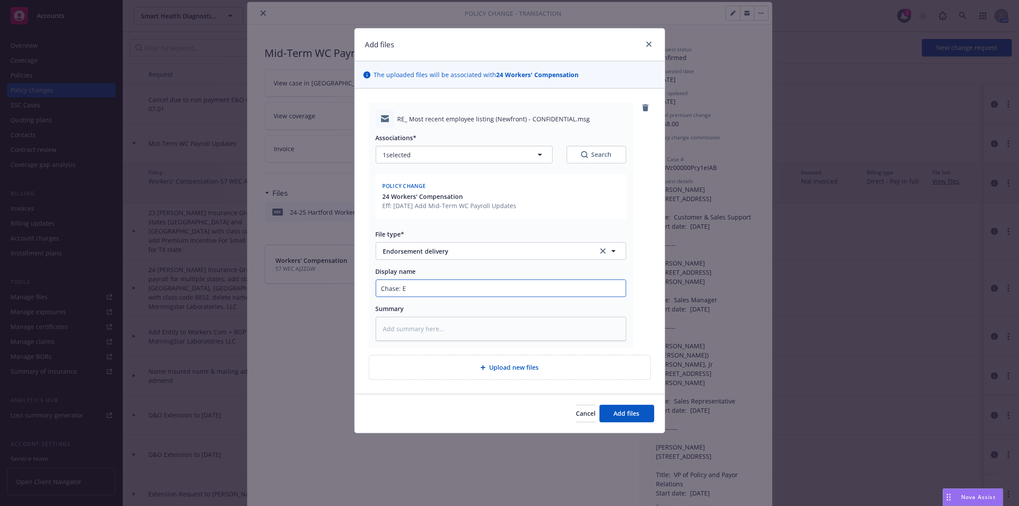
type input "Chase: En"
type textarea "x"
type input "Chase: End"
type textarea "x"
type input "Chase: Endo"
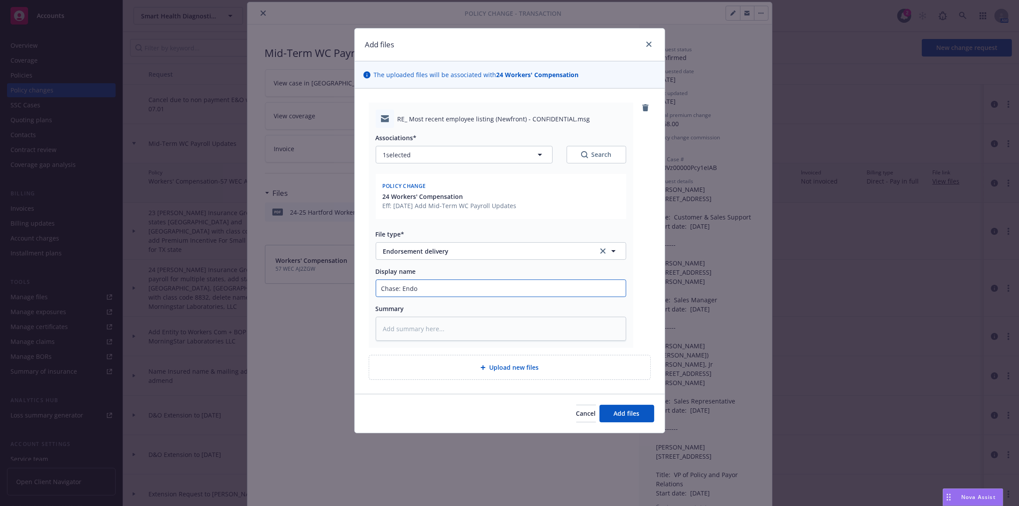
type textarea "x"
type input "Chase: Endor"
type textarea "x"
type input "Chase: Endors"
type textarea "x"
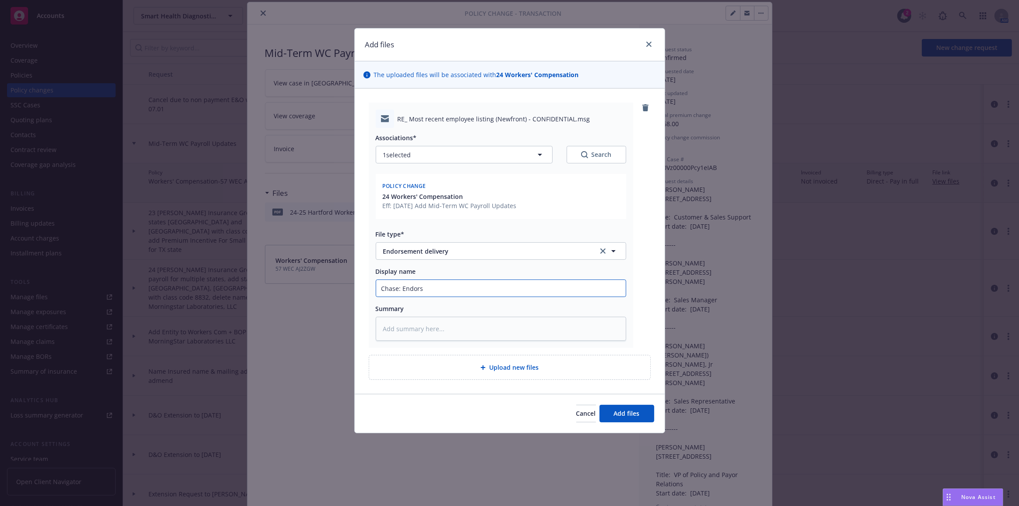
type input "Chase: Endorse"
type textarea "x"
type input "Chase: Endorsem"
type textarea "x"
type input "Chase: Endorseme"
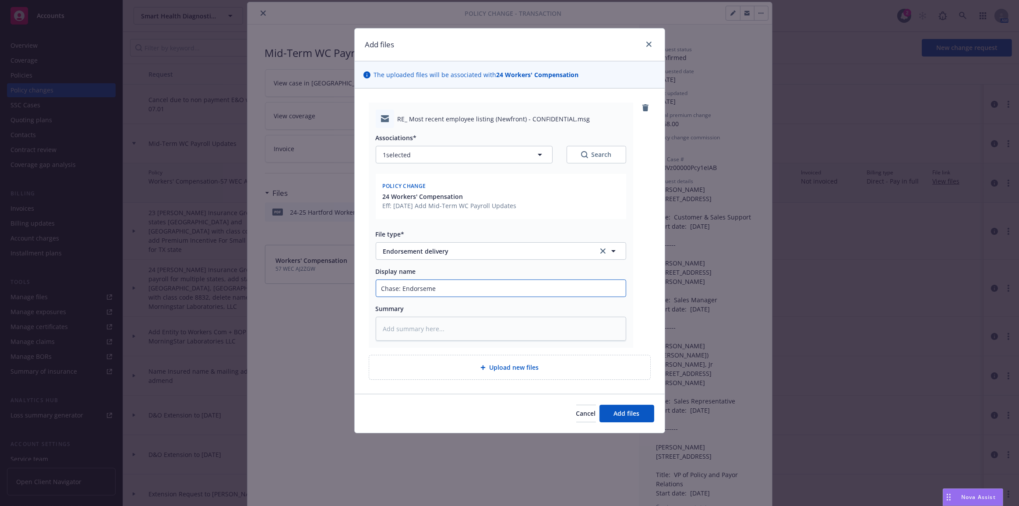
type textarea "x"
type input "Chase: Endorsemen"
type textarea "x"
type input "Chase: Endorsement"
type textarea "x"
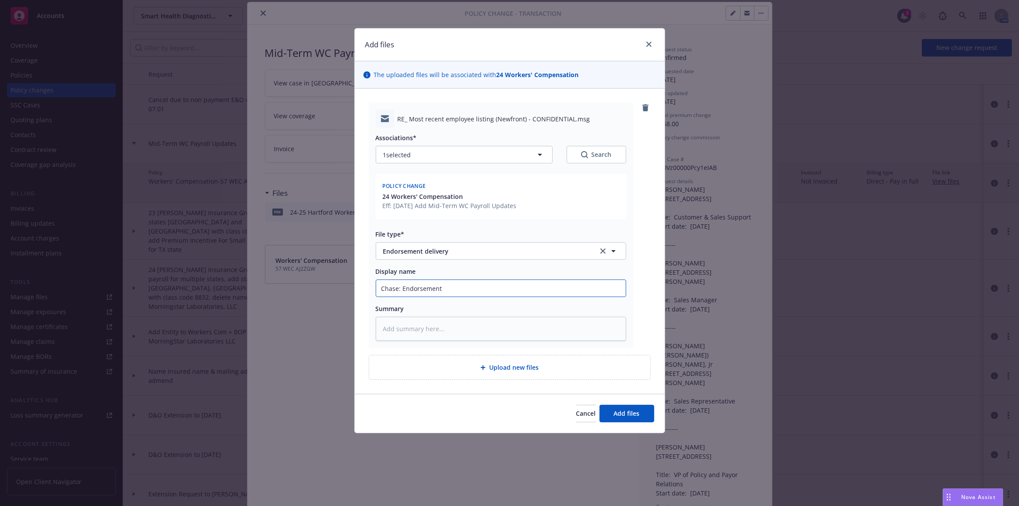
type input "Chase: Endorsement s"
type textarea "x"
type input "Chase: Endorsement se"
type textarea "x"
type input "Chase: Endorsement [PERSON_NAME]"
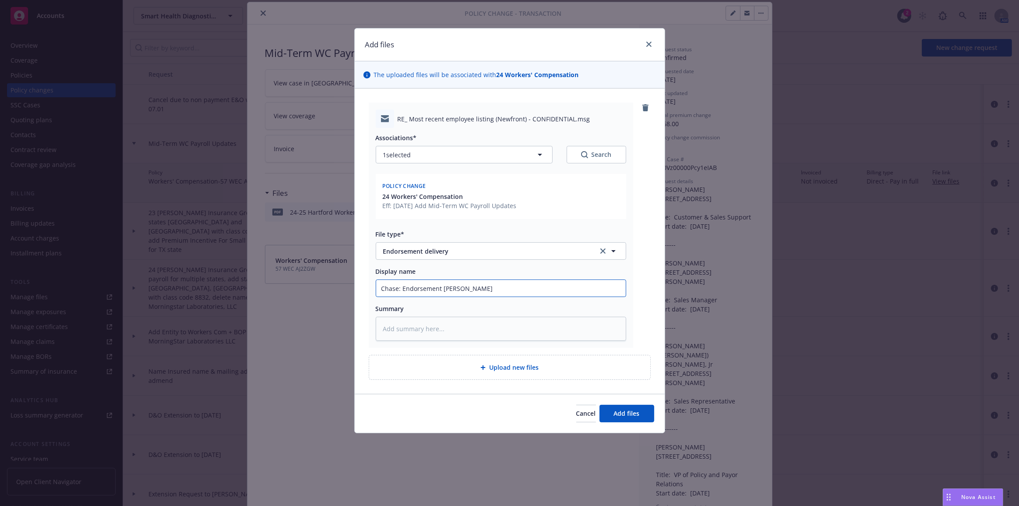
type textarea "x"
type input "Chase: Endorsement sent"
type textarea "x"
type input "Chase: Endorsement sent"
type textarea "x"
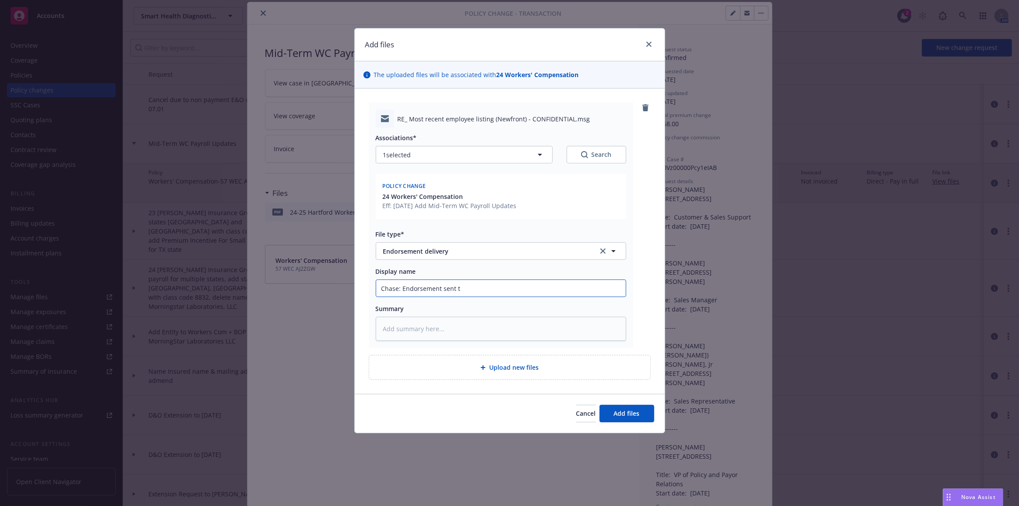
type input "Chase: Endorsement sent to"
type textarea "x"
type input "Chase: Endorsement sent to"
type textarea "x"
type input "Chase: Endorsement sent to c"
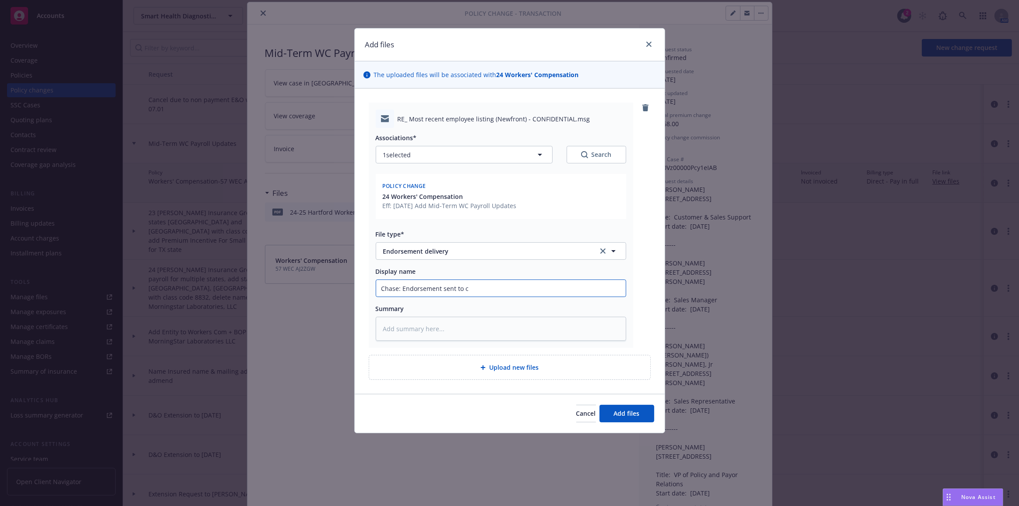
type textarea "x"
type input "Chase: Endorsement sent to cl"
type textarea "x"
type input "Chase: Endorsement sent to clie"
type textarea "x"
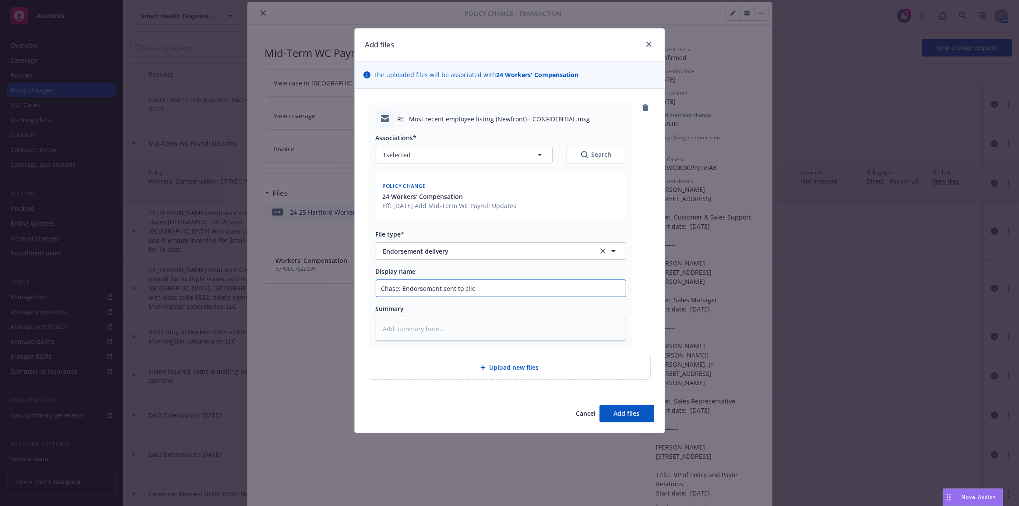
type input "Chase: Endorsement sent to clien"
type textarea "x"
type input "Chase: Endorsement sent to client"
click at [599, 404] on button "Add files" at bounding box center [626, 413] width 55 height 18
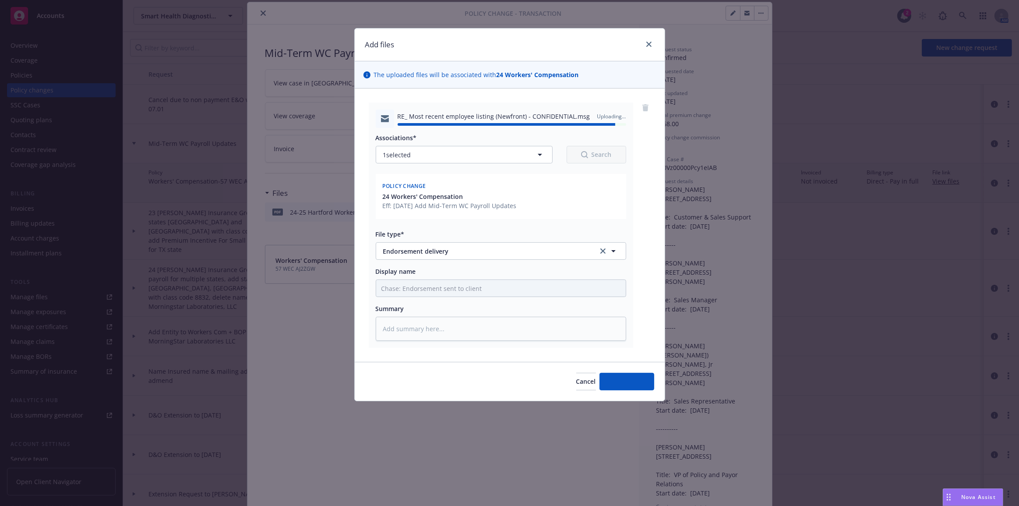
type textarea "x"
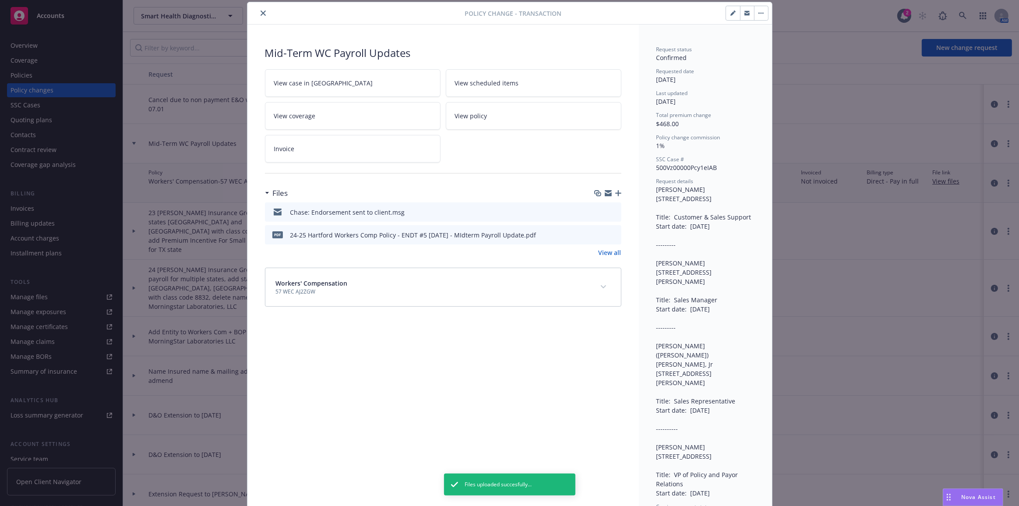
click at [260, 11] on icon "close" at bounding box center [262, 13] width 5 height 5
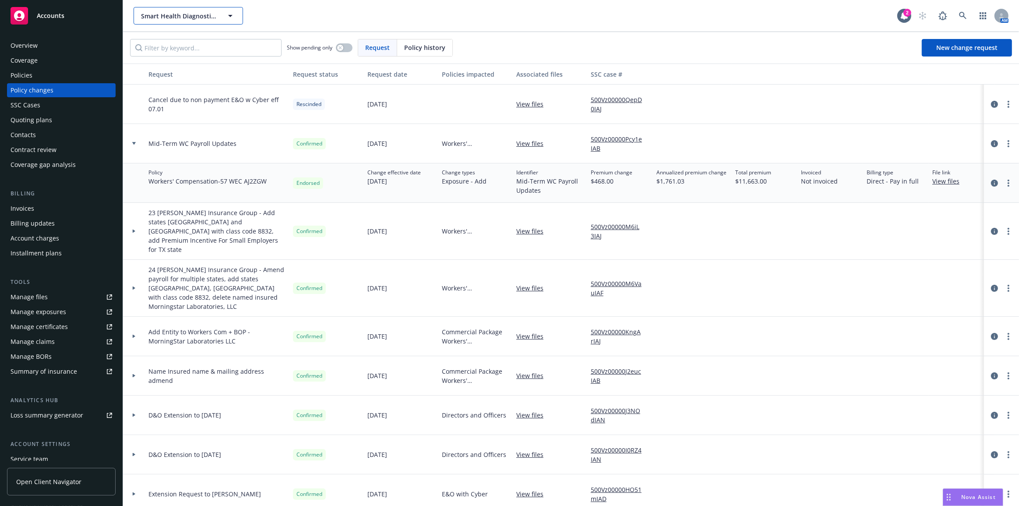
click at [172, 15] on span "Smart Health Diagnostics Company" at bounding box center [179, 15] width 76 height 9
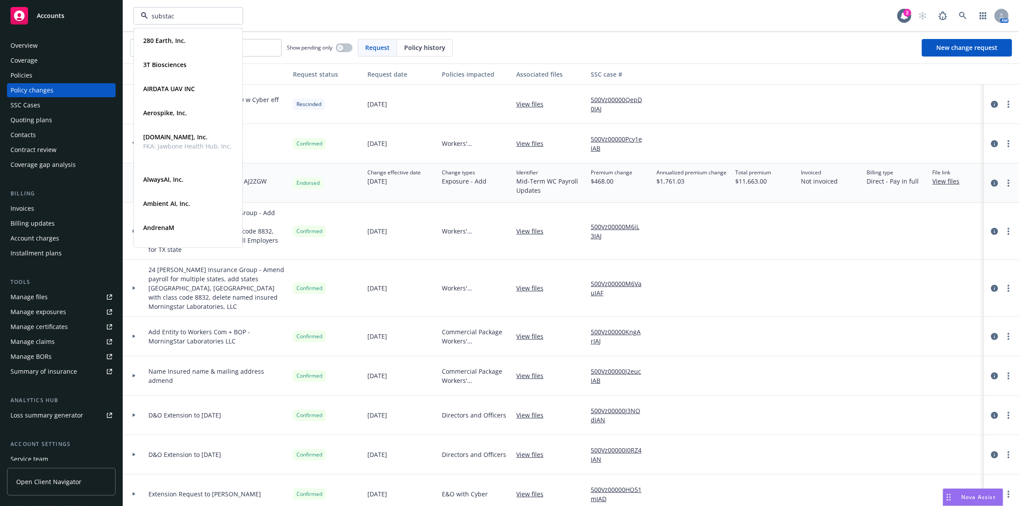
type input "substack"
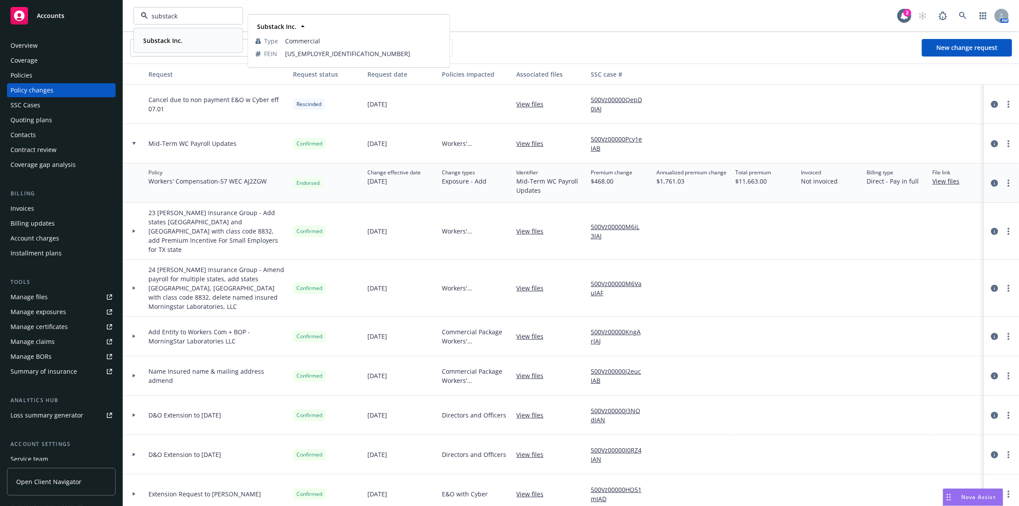
click at [173, 41] on strong "Substack Inc." at bounding box center [162, 40] width 39 height 8
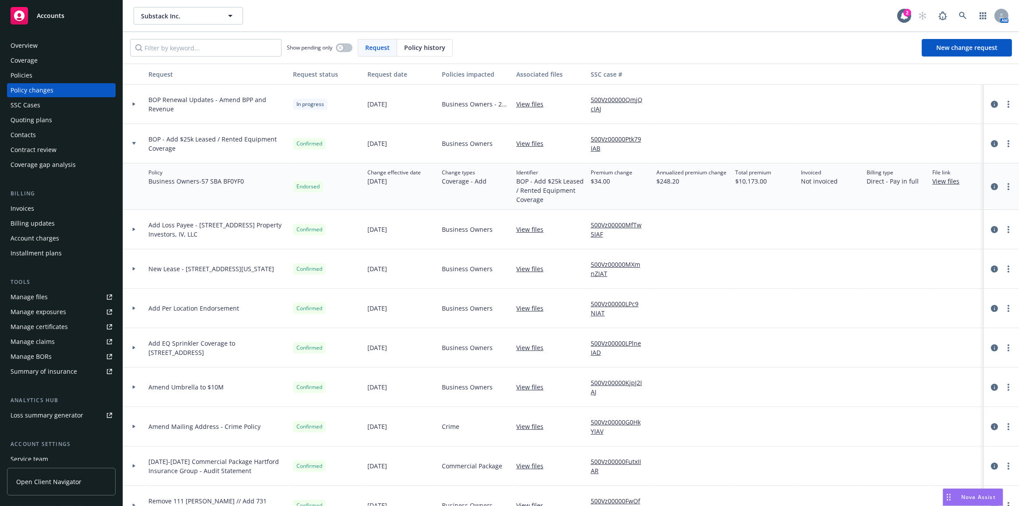
click at [133, 145] on div at bounding box center [134, 143] width 22 height 39
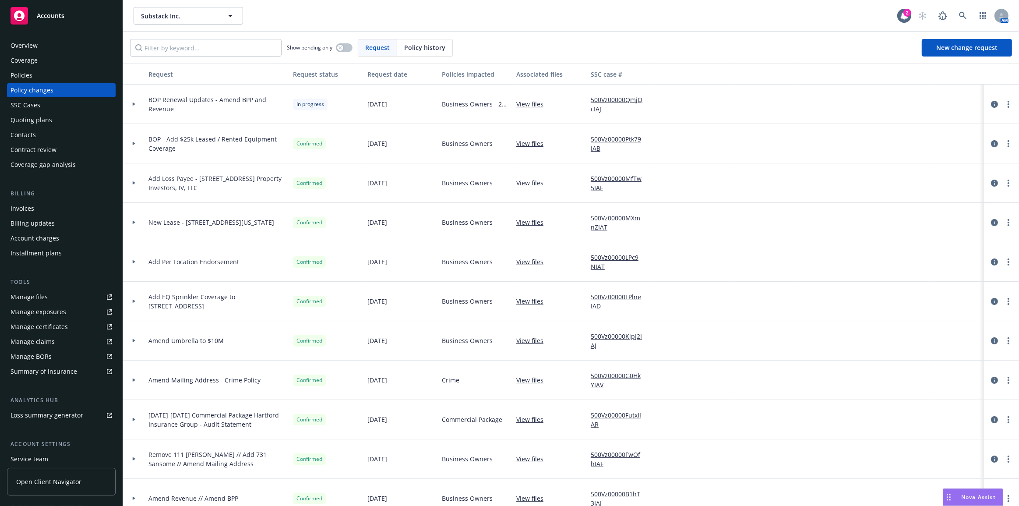
click at [138, 105] on div at bounding box center [133, 103] width 15 height 3
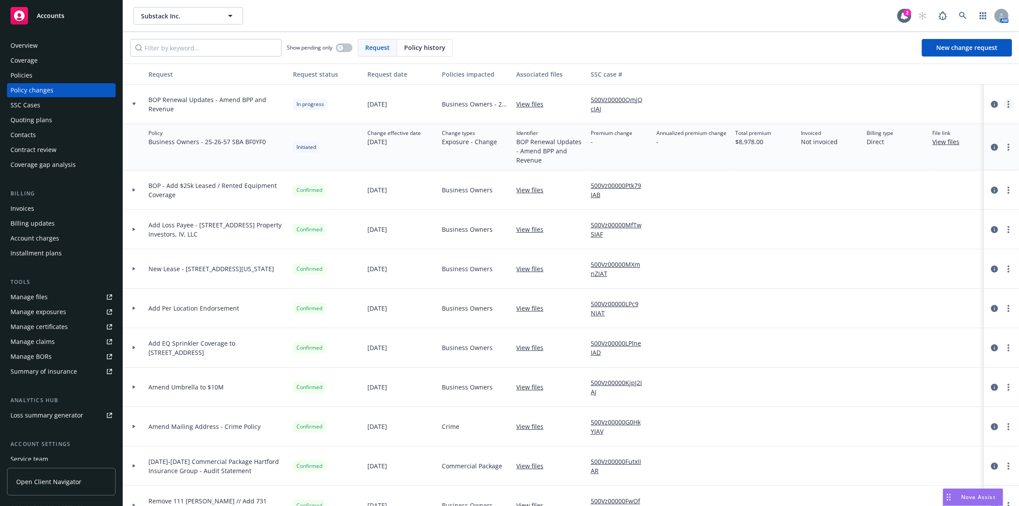
click at [1003, 100] on link "more" at bounding box center [1008, 104] width 11 height 11
click at [938, 169] on link "Resume workflow" at bounding box center [932, 174] width 150 height 18
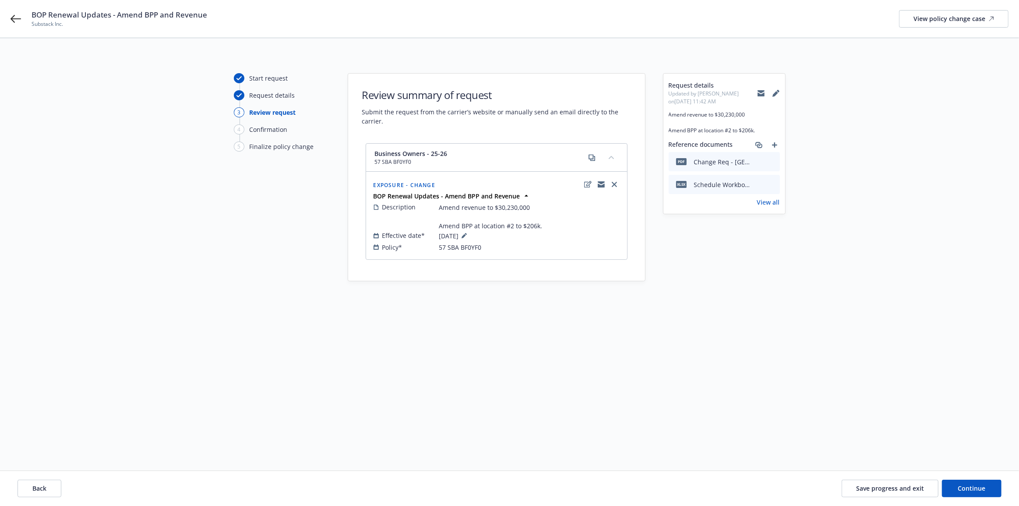
drag, startPoint x: 844, startPoint y: 201, endPoint x: 681, endPoint y: 180, distance: 165.1
click at [842, 201] on div "Start request Request details 3 Review request 4 Confirmation 5 Finalize policy…" at bounding box center [510, 243] width 998 height 341
click at [966, 494] on button "Continue" at bounding box center [971, 488] width 60 height 18
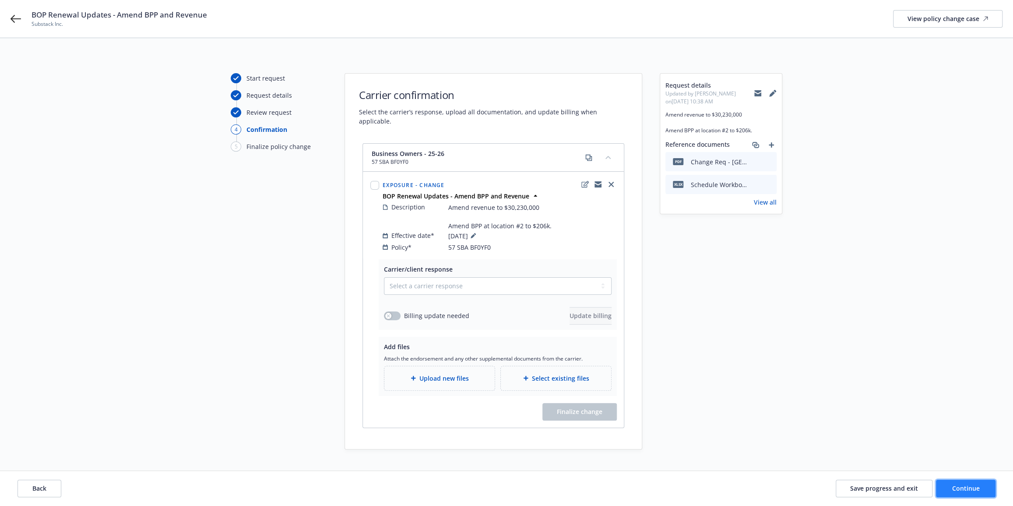
click at [966, 490] on span "Continue" at bounding box center [966, 488] width 28 height 8
click at [468, 373] on div "Upload new files" at bounding box center [439, 378] width 96 height 10
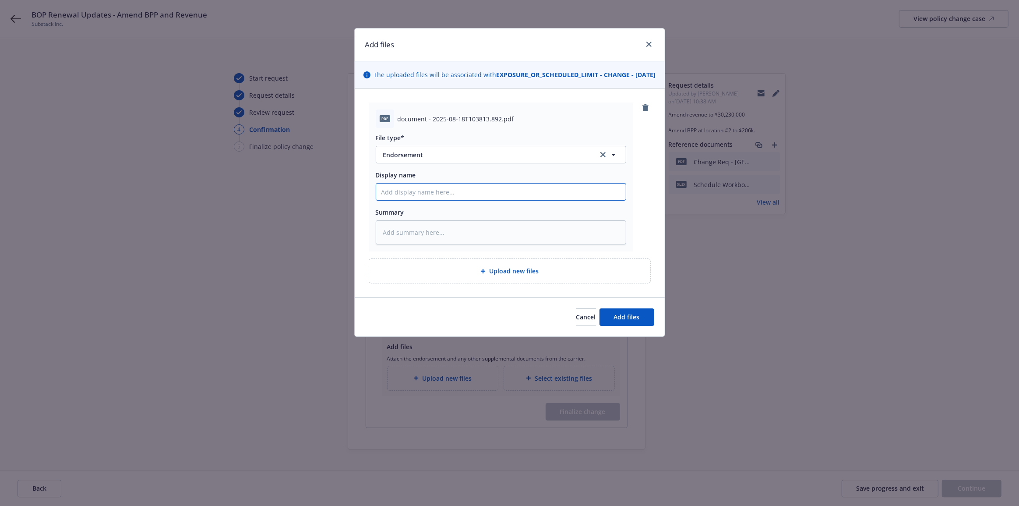
click at [495, 198] on input "Display name" at bounding box center [500, 191] width 249 height 17
type textarea "x"
type input "z"
type textarea "x"
type input "ze"
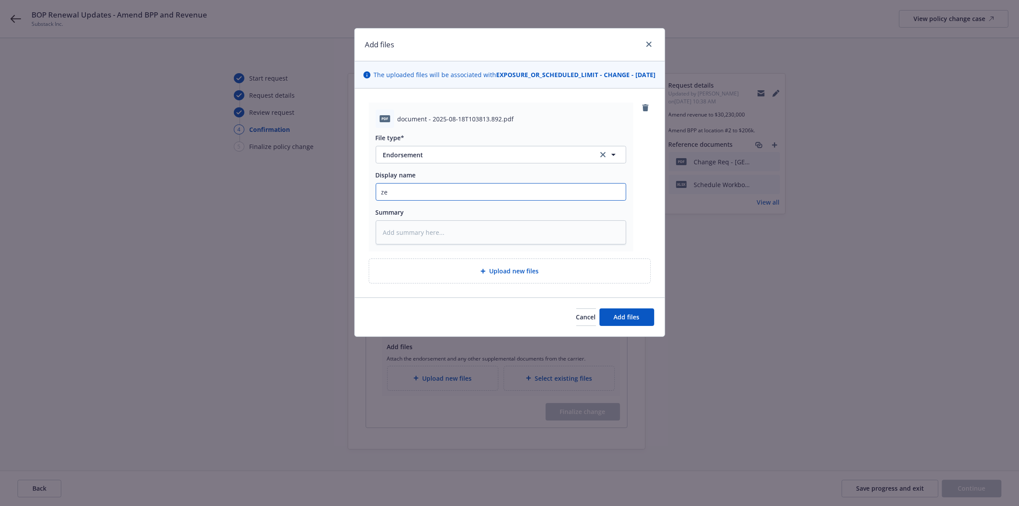
type textarea "x"
type input "[DEMOGRAPHIC_DATA]"
type textarea "x"
type input "z"
type textarea "x"
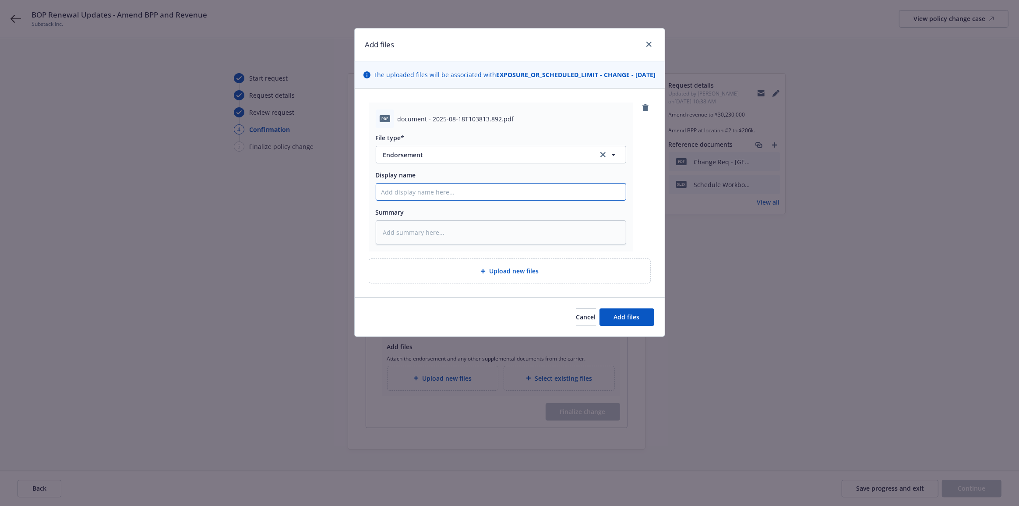
paste input "25-26 Hartford Business Owners Policy - ENDT #1 [DATE] - Amend BPP, Revenue"
type input "25-26 Hartford Business Owners Policy - ENDT #1 [DATE] - Amend BPP, Revenue"
type textarea "x"
type input "25-26 Hartford Business Owners Policy - ENDT #1 [DATE] - Amend BPP, Revenue"
click at [633, 321] on span "Add files" at bounding box center [627, 317] width 26 height 8
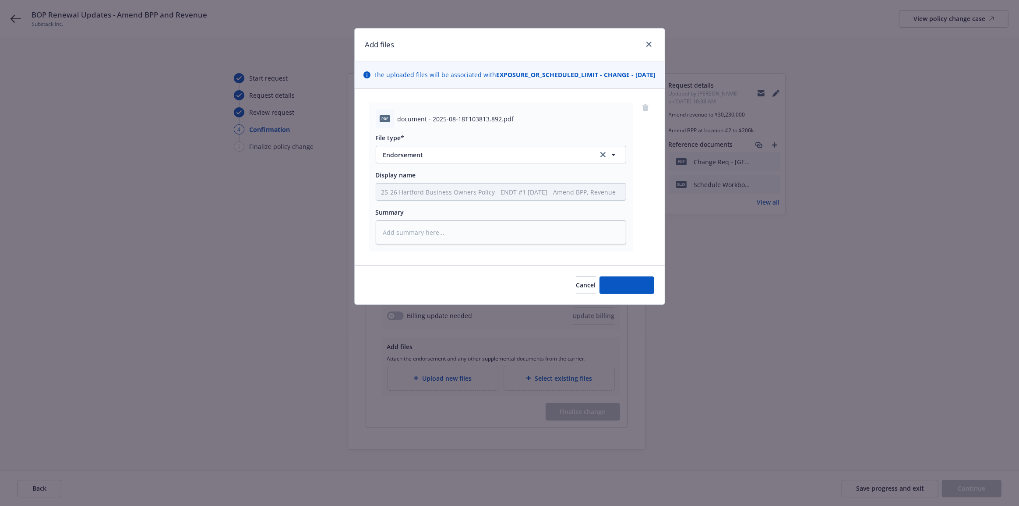
click at [834, 259] on div "Add files The uploaded files will be associated with EXPOSURE_OR_SCHEDULED_LIMI…" at bounding box center [509, 253] width 1019 height 506
type textarea "x"
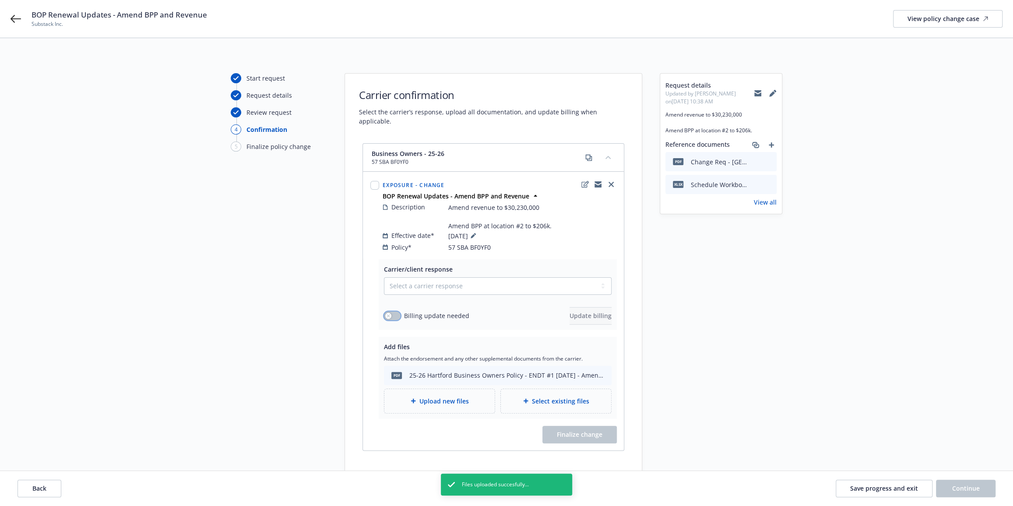
click at [393, 311] on button "button" at bounding box center [392, 315] width 17 height 9
click at [581, 313] on button "Update billing" at bounding box center [590, 316] width 42 height 18
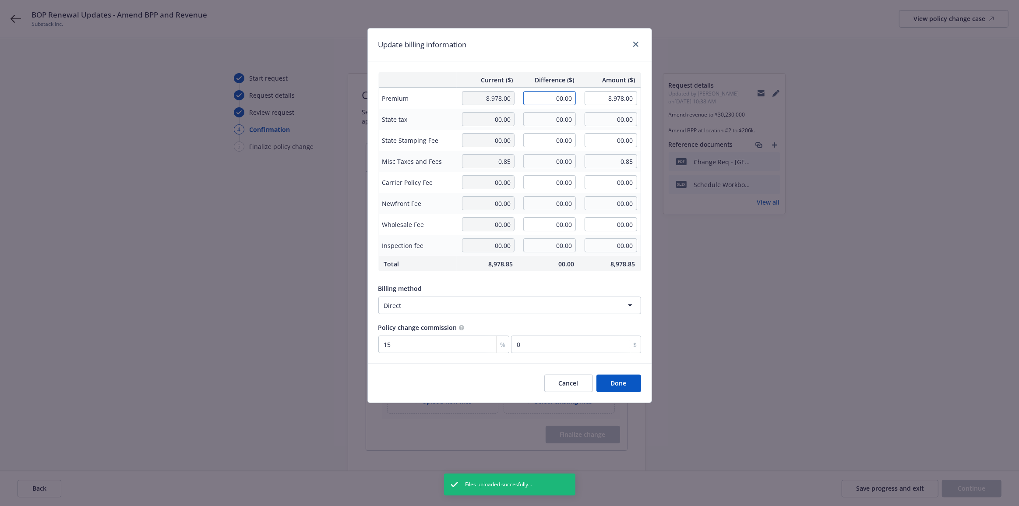
click at [566, 101] on input "00.00" at bounding box center [549, 98] width 53 height 14
type input "1,685.00"
type input "10,663.00"
type input "252.75"
click at [587, 54] on div "Update billing information" at bounding box center [510, 44] width 284 height 33
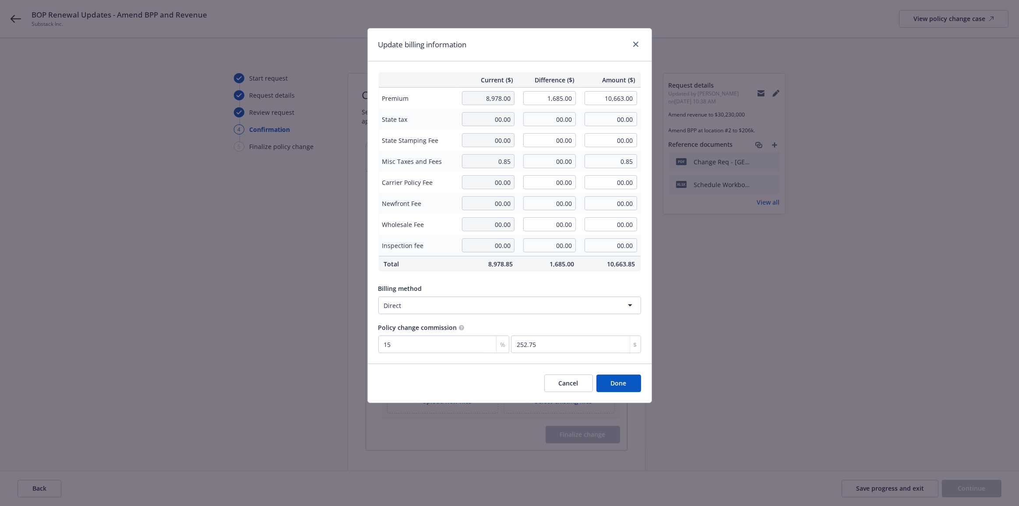
click at [622, 384] on button "Done" at bounding box center [618, 383] width 45 height 18
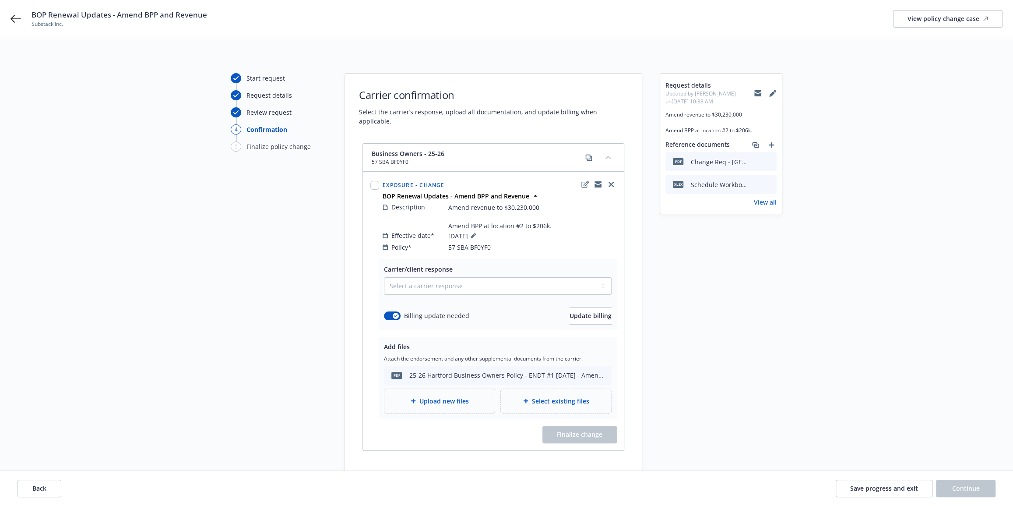
click at [722, 374] on div "Request details Updated by [PERSON_NAME] on [DATE] 10:38 AM Amend revenue to $3…" at bounding box center [721, 272] width 123 height 399
click at [551, 279] on select "Select a carrier response Accepted Accepted with revision No endorsement needed…" at bounding box center [498, 286] width 228 height 18
select select "ACCEPTED"
click at [384, 277] on select "Select a carrier response Accepted Accepted with revision No endorsement needed…" at bounding box center [498, 286] width 228 height 18
click at [696, 290] on div "Request details Updated by [PERSON_NAME] on [DATE] 10:38 AM Amend revenue to $3…" at bounding box center [721, 272] width 123 height 399
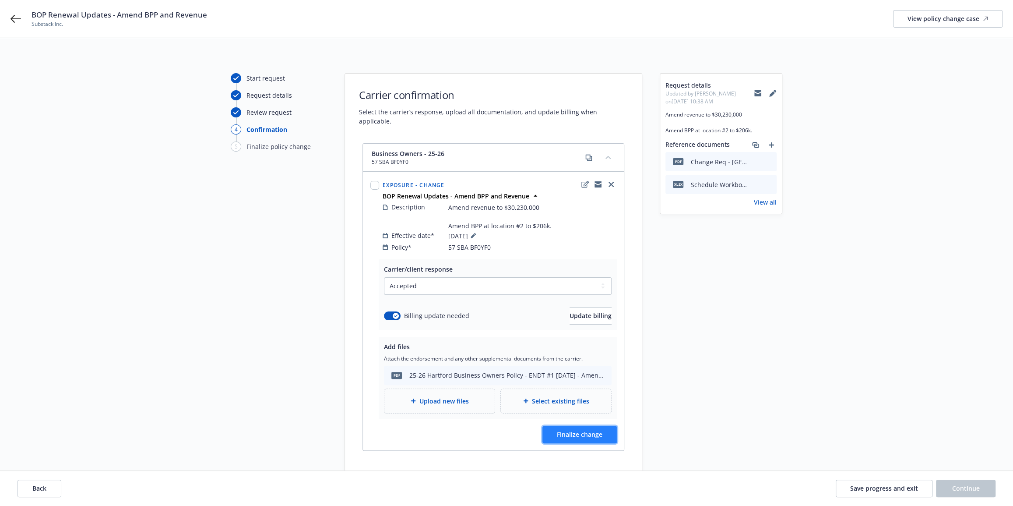
click at [593, 430] on span "Finalize change" at bounding box center [580, 434] width 46 height 8
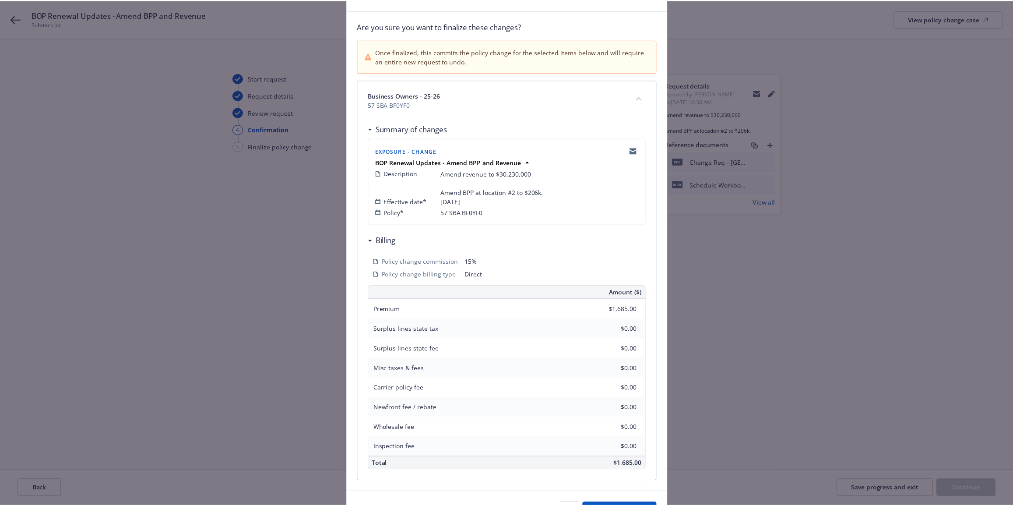
scroll to position [104, 0]
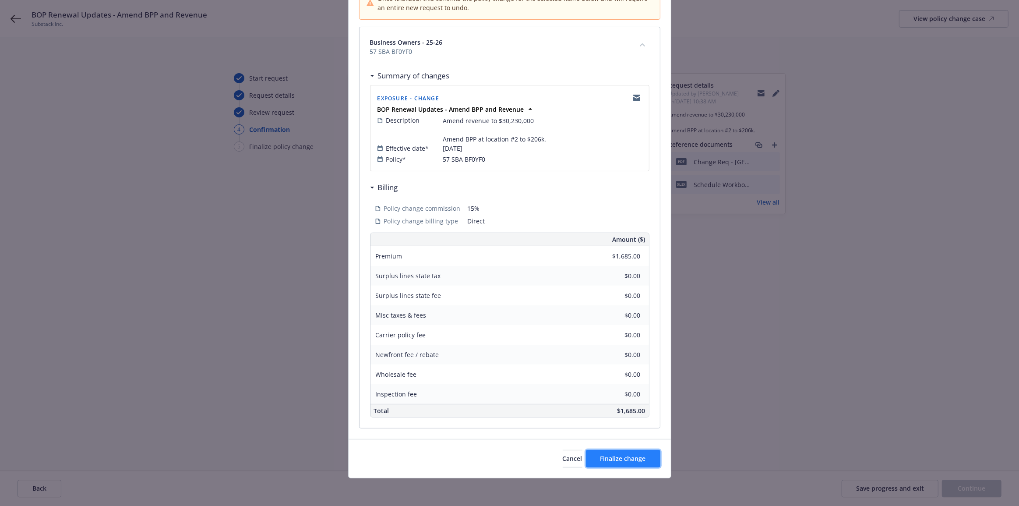
click at [616, 466] on button "Finalize change" at bounding box center [623, 459] width 74 height 18
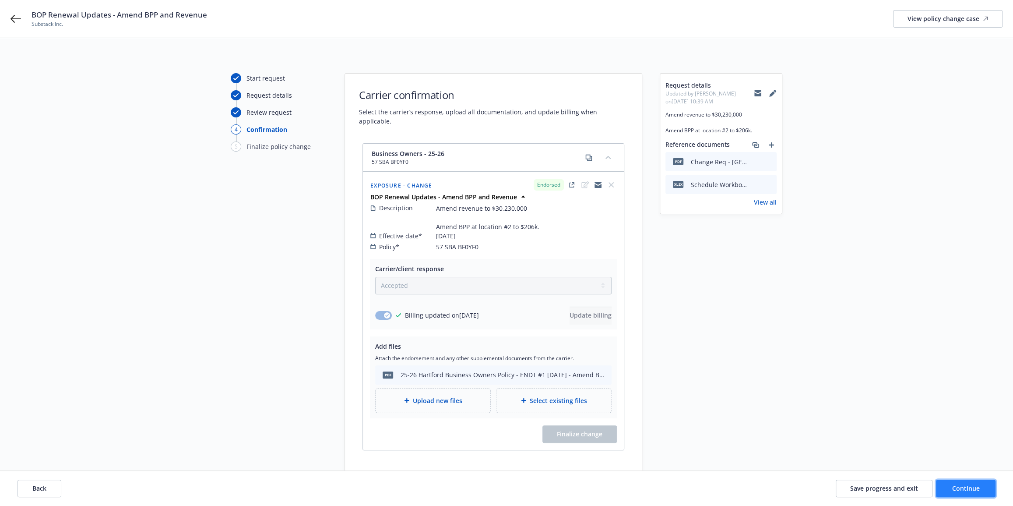
click at [970, 489] on span "Continue" at bounding box center [966, 488] width 28 height 8
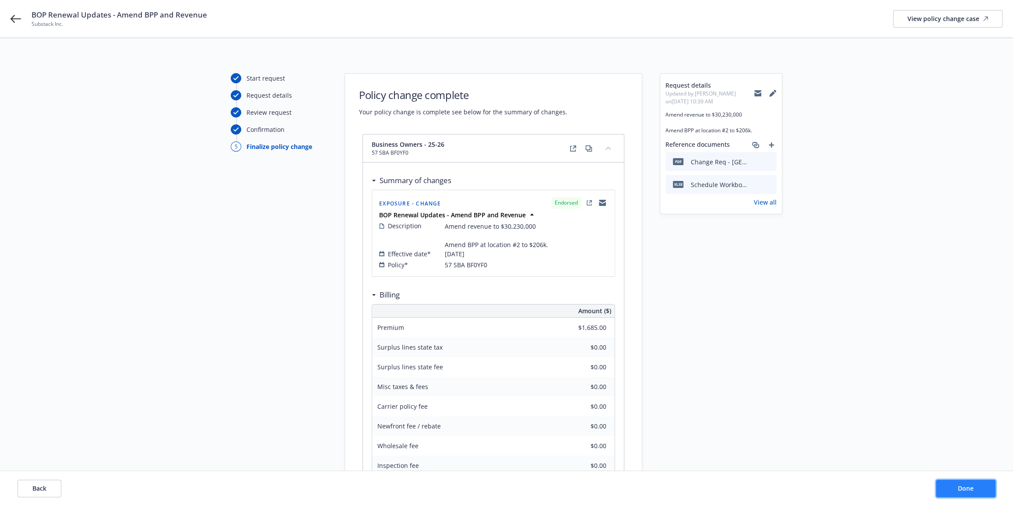
click at [966, 488] on span "Done" at bounding box center [966, 488] width 16 height 8
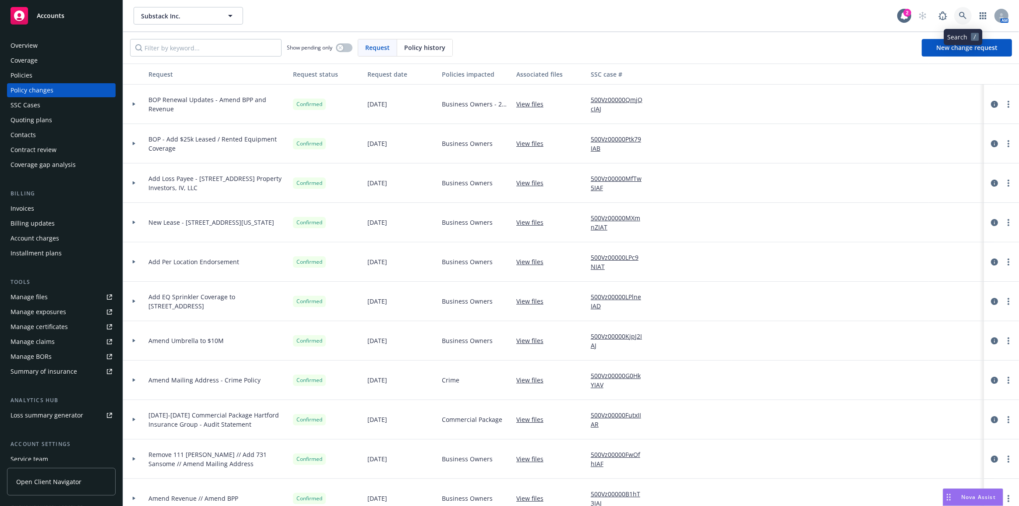
click at [962, 19] on icon at bounding box center [963, 16] width 8 height 8
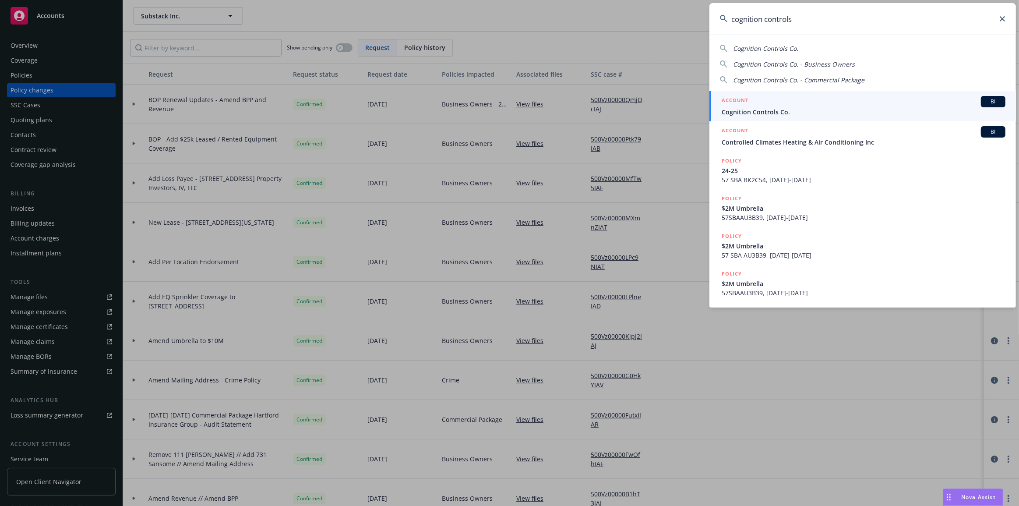
type input "cognition controls"
click at [892, 103] on div "ACCOUNT BI" at bounding box center [863, 101] width 284 height 11
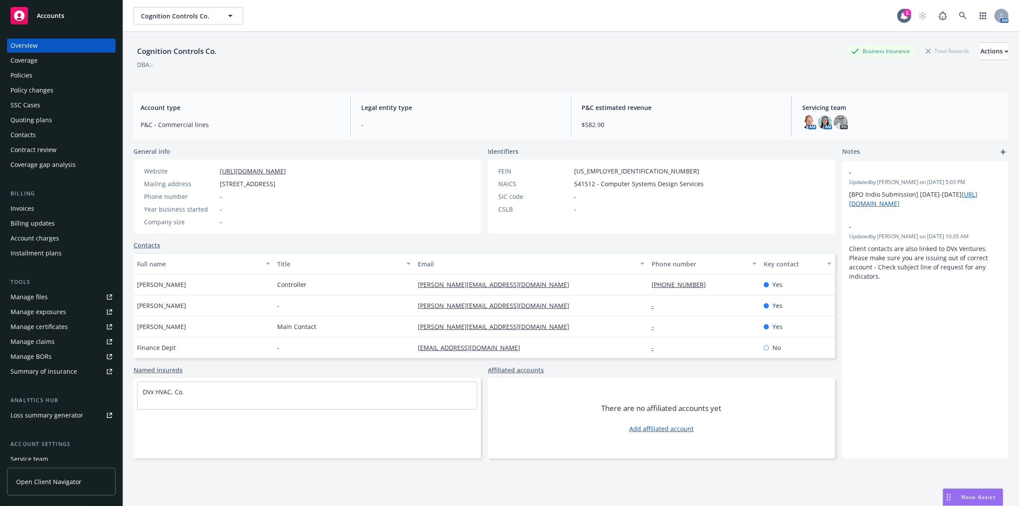
click at [33, 93] on div "Policy changes" at bounding box center [32, 90] width 43 height 14
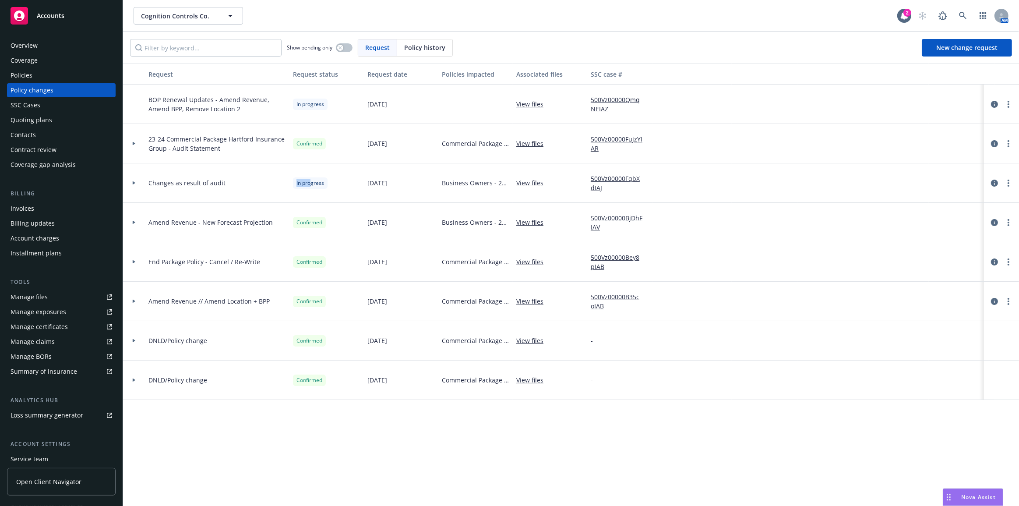
drag, startPoint x: 305, startPoint y: 183, endPoint x: 372, endPoint y: 190, distance: 67.4
click at [362, 187] on div "In progress" at bounding box center [326, 182] width 74 height 39
click at [316, 186] on span "In progress" at bounding box center [310, 183] width 28 height 8
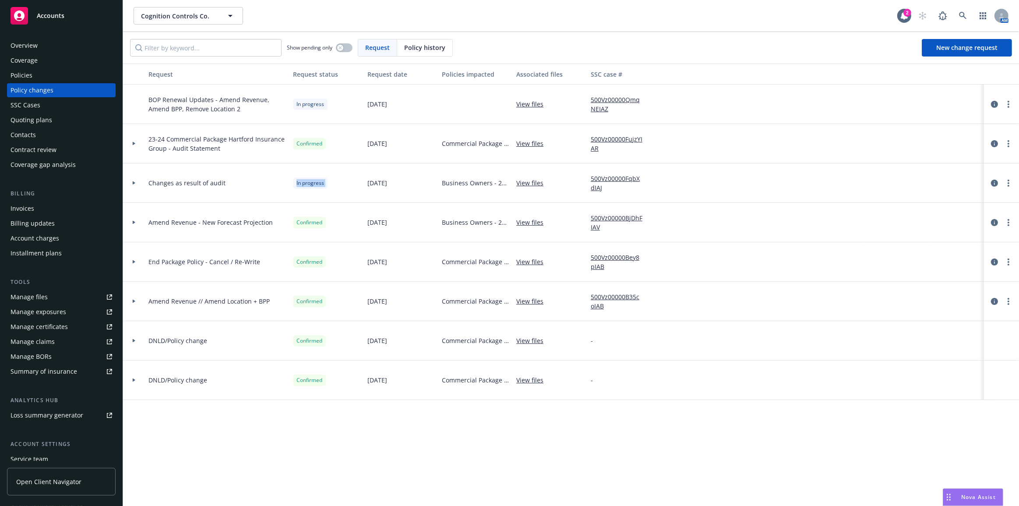
click at [316, 186] on span "In progress" at bounding box center [310, 183] width 28 height 8
click at [459, 186] on span "Business Owners - 24-25" at bounding box center [475, 182] width 67 height 9
click at [139, 180] on div at bounding box center [134, 182] width 22 height 39
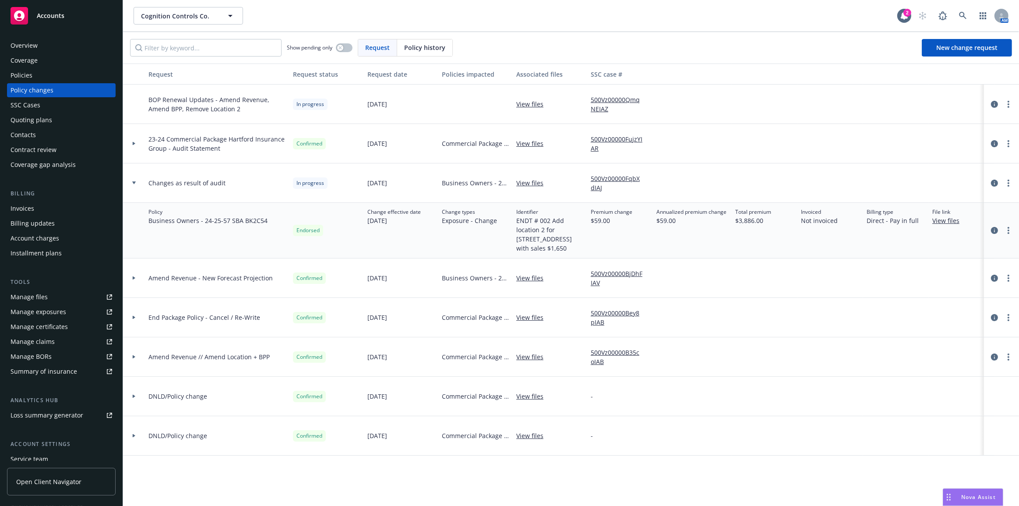
click at [301, 227] on span "Endorsed" at bounding box center [307, 230] width 23 height 8
click at [1010, 186] on link "more" at bounding box center [1008, 183] width 11 height 11
drag, startPoint x: 984, startPoint y: 256, endPoint x: 857, endPoint y: 279, distance: 129.8
click at [985, 256] on link "Resume workflow" at bounding box center [938, 253] width 150 height 18
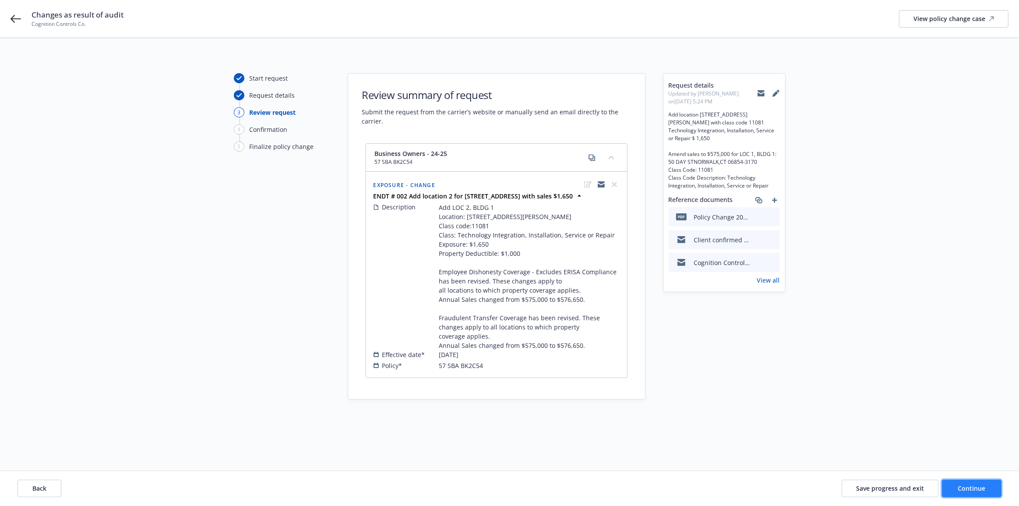
click at [977, 489] on span "Continue" at bounding box center [972, 488] width 28 height 8
select select "ACCEPTED"
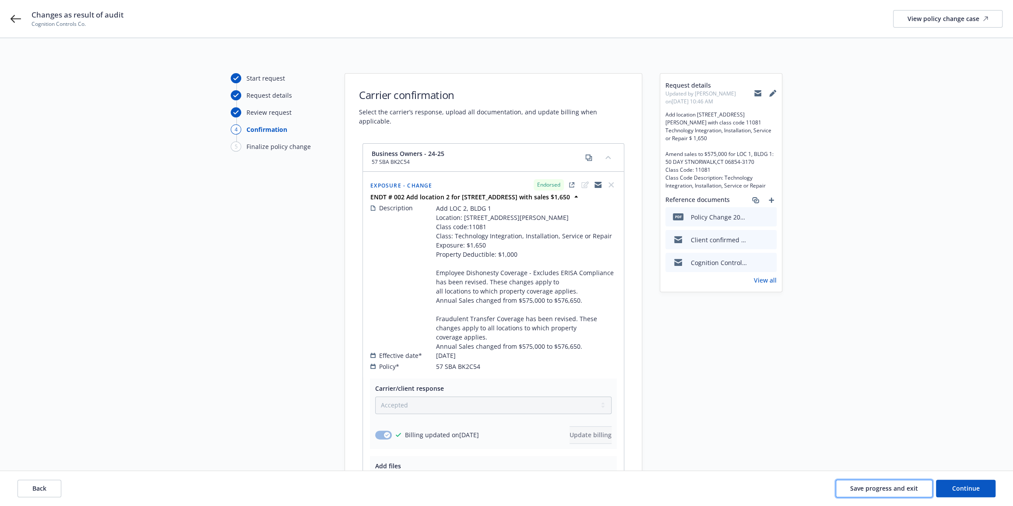
click at [897, 492] on span "Save progress and exit" at bounding box center [884, 488] width 68 height 8
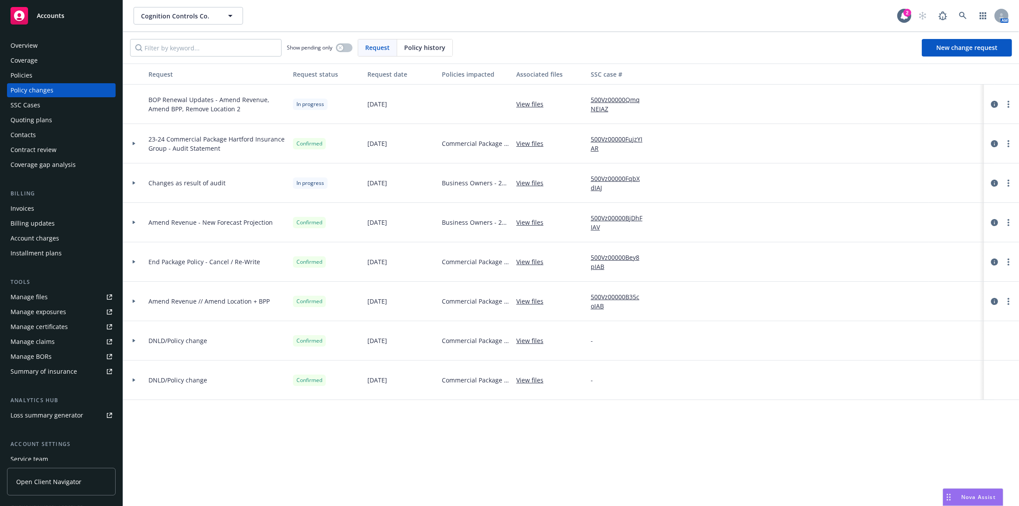
click at [123, 179] on div at bounding box center [134, 182] width 22 height 39
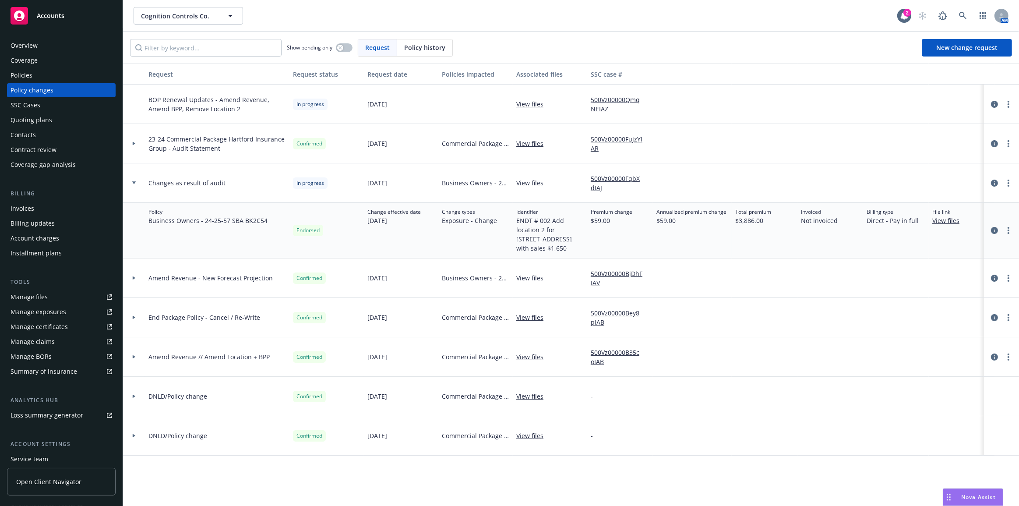
drag, startPoint x: 401, startPoint y: 221, endPoint x: 362, endPoint y: 221, distance: 39.0
click at [364, 221] on div "Change effective date [DATE]" at bounding box center [401, 231] width 74 height 56
click at [391, 222] on span "[DATE]" at bounding box center [393, 220] width 53 height 9
click at [137, 177] on div at bounding box center [134, 182] width 22 height 39
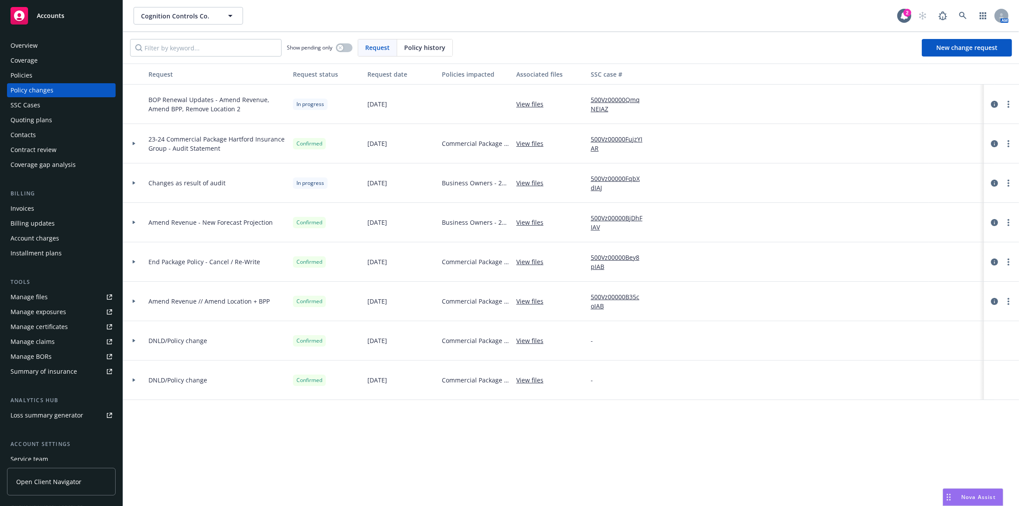
click at [140, 177] on div at bounding box center [134, 182] width 22 height 39
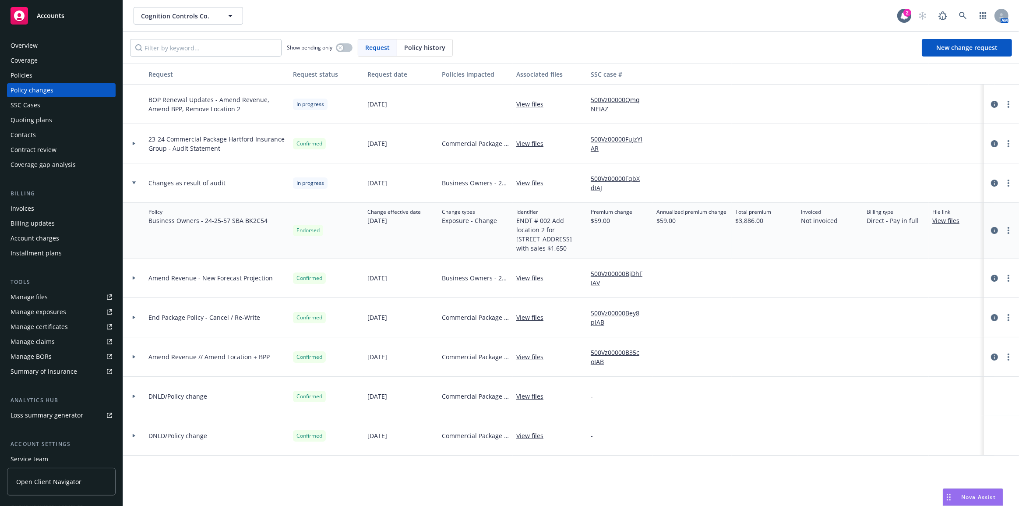
click at [140, 177] on div at bounding box center [134, 182] width 22 height 39
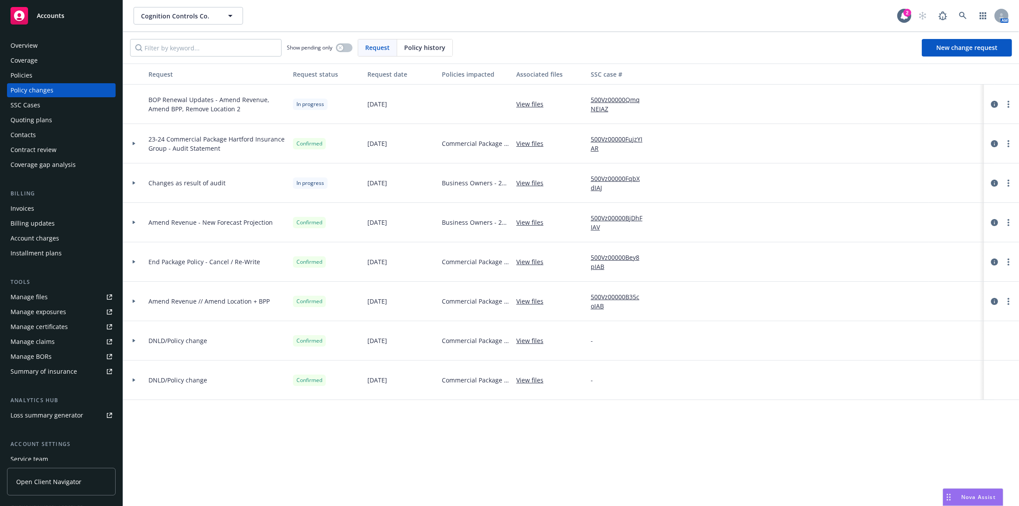
click at [140, 177] on div at bounding box center [134, 182] width 22 height 39
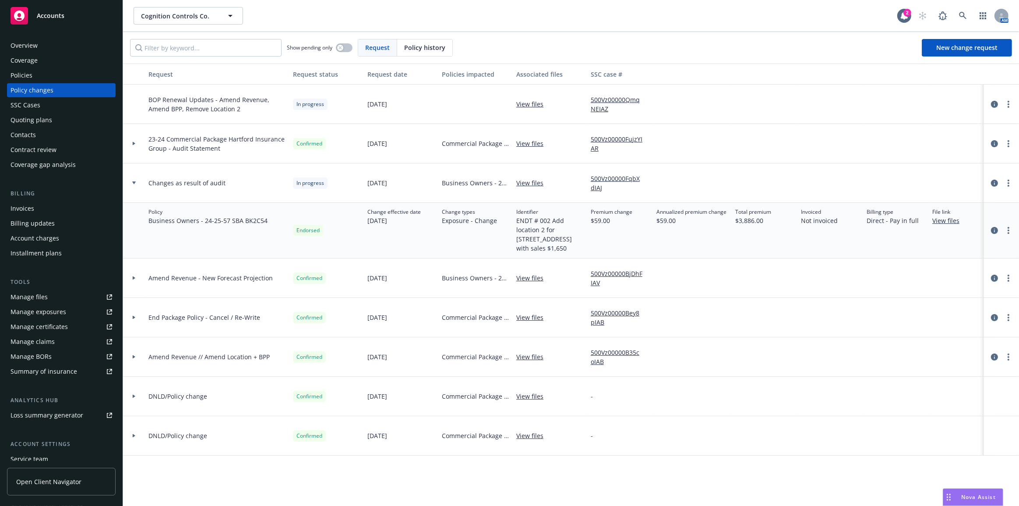
click at [140, 177] on div at bounding box center [134, 182] width 22 height 39
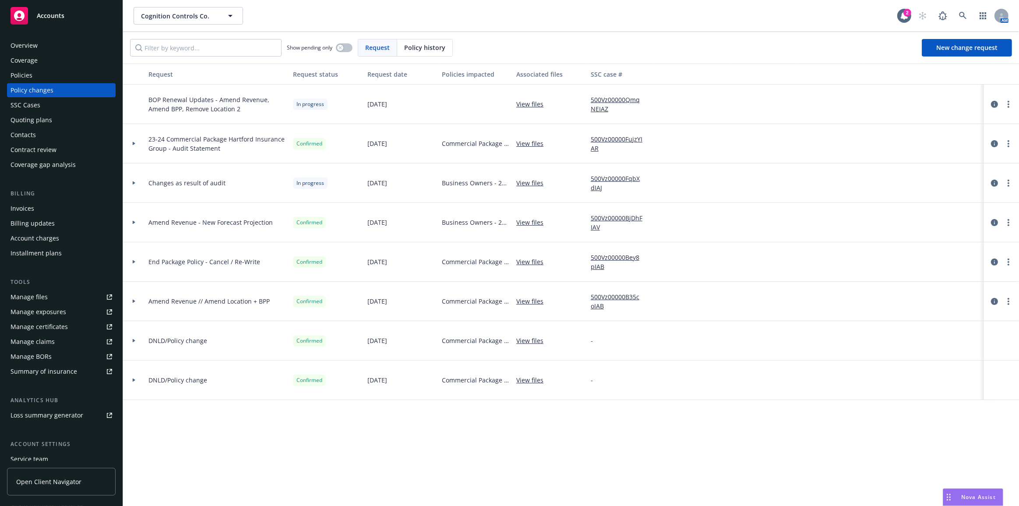
click at [138, 184] on div at bounding box center [134, 182] width 22 height 39
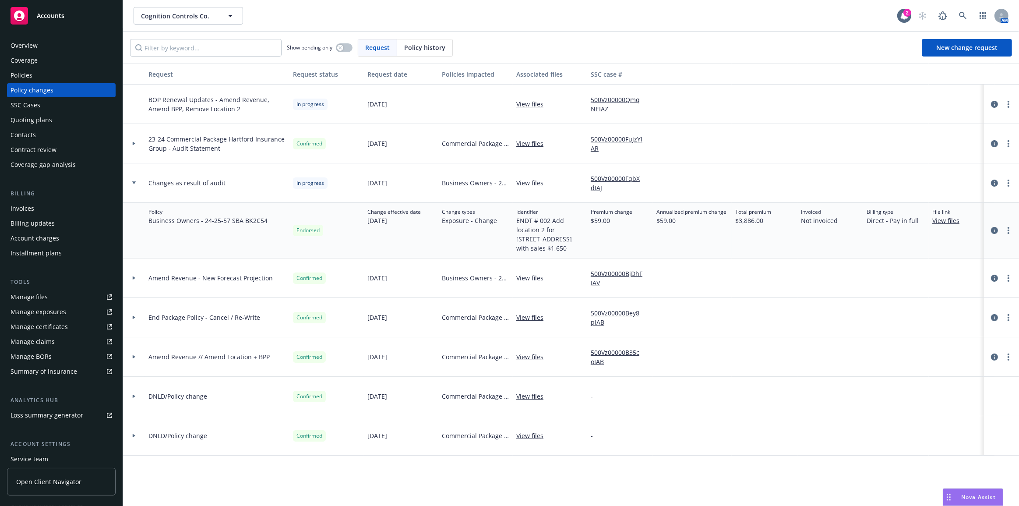
click at [138, 184] on div at bounding box center [134, 182] width 22 height 39
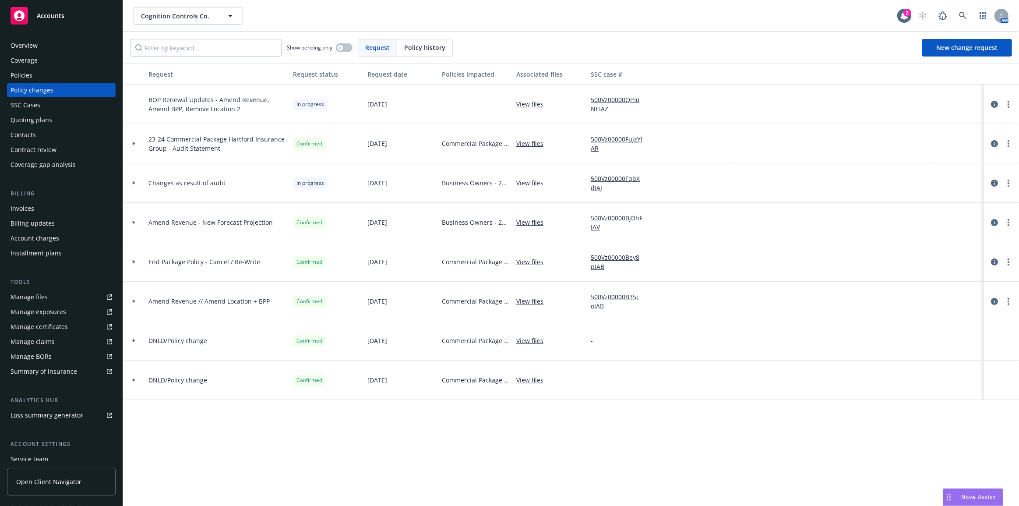
click at [140, 151] on div at bounding box center [134, 143] width 22 height 39
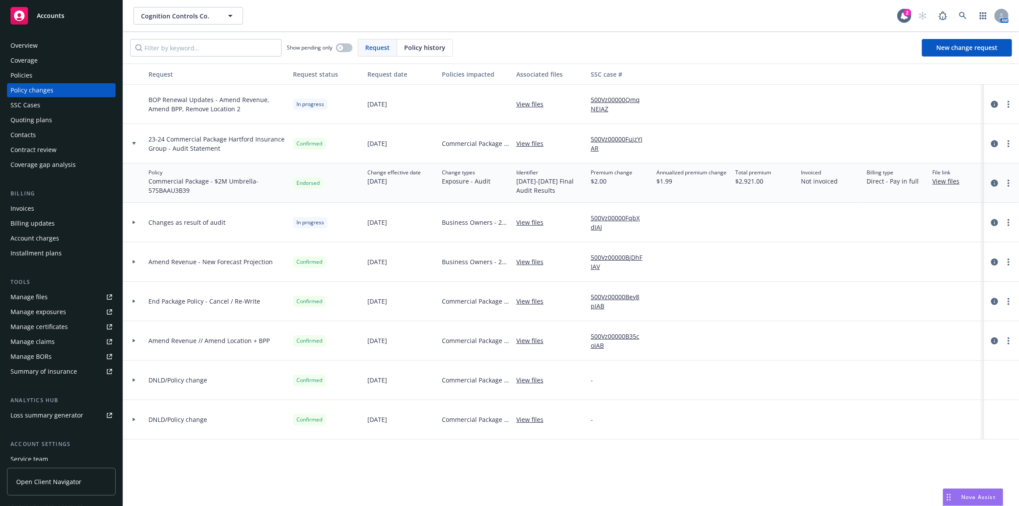
click at [140, 149] on div at bounding box center [134, 143] width 22 height 39
